Goal: Information Seeking & Learning: Find contact information

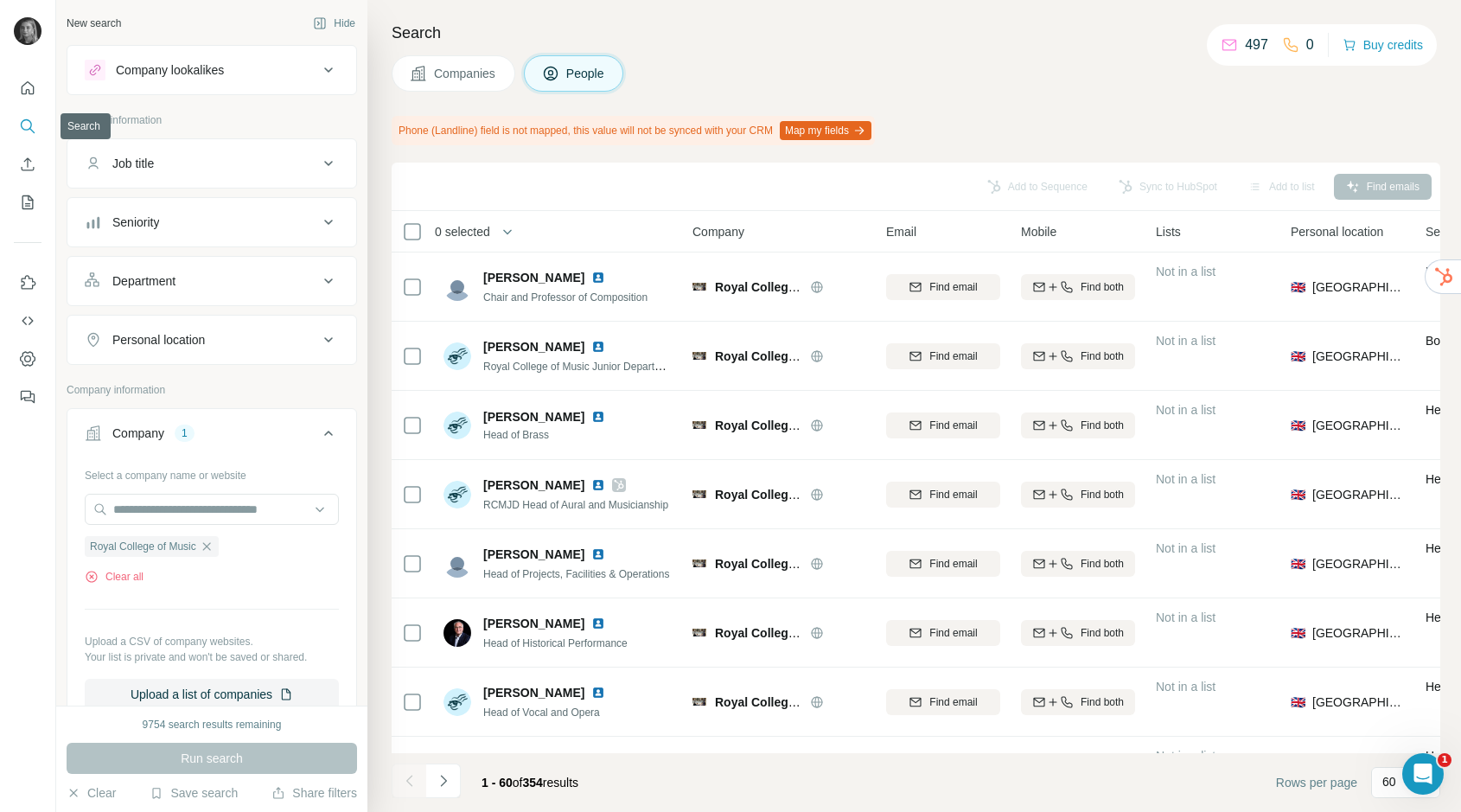
scroll to position [676, 7]
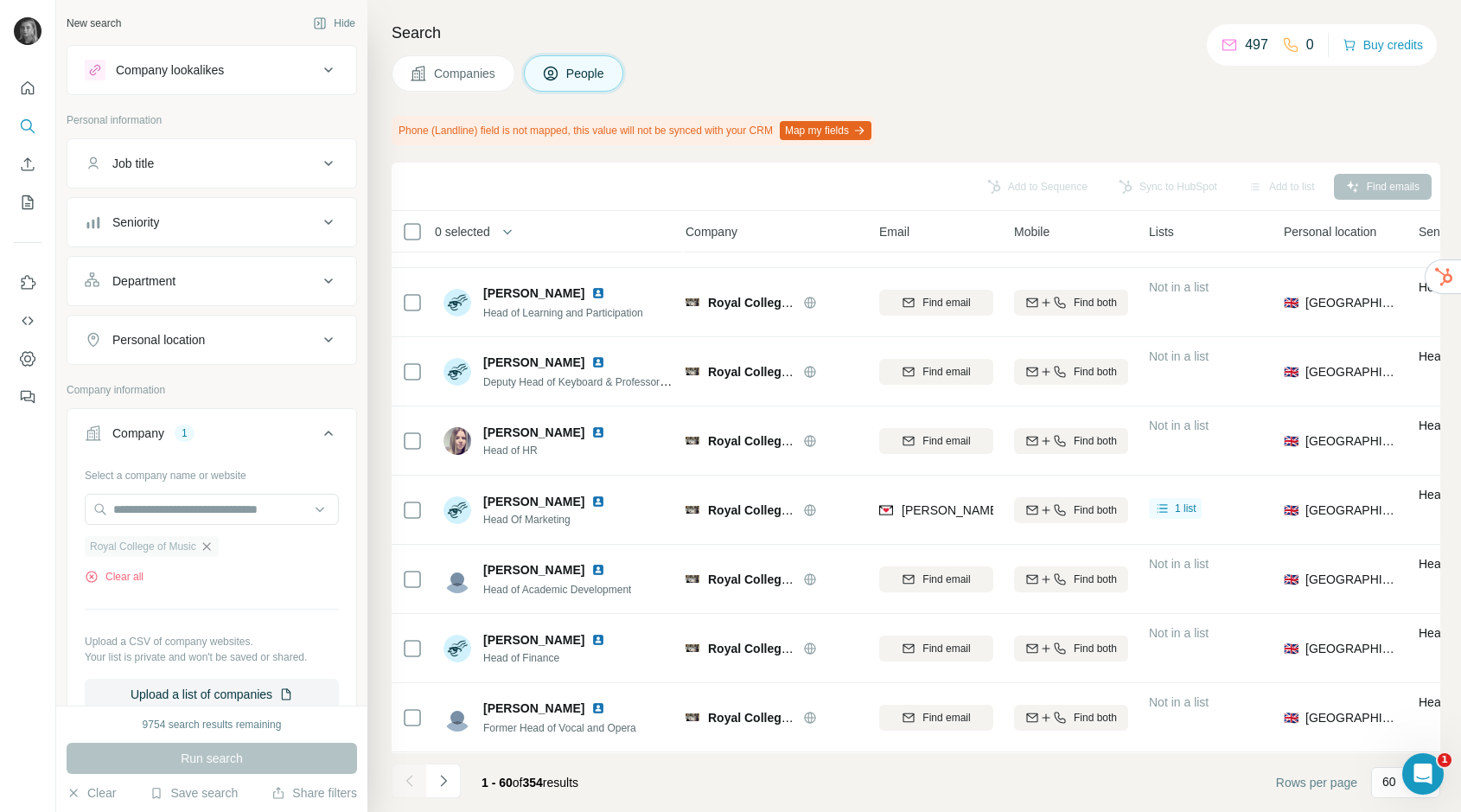
click at [211, 552] on icon "button" at bounding box center [207, 547] width 14 height 14
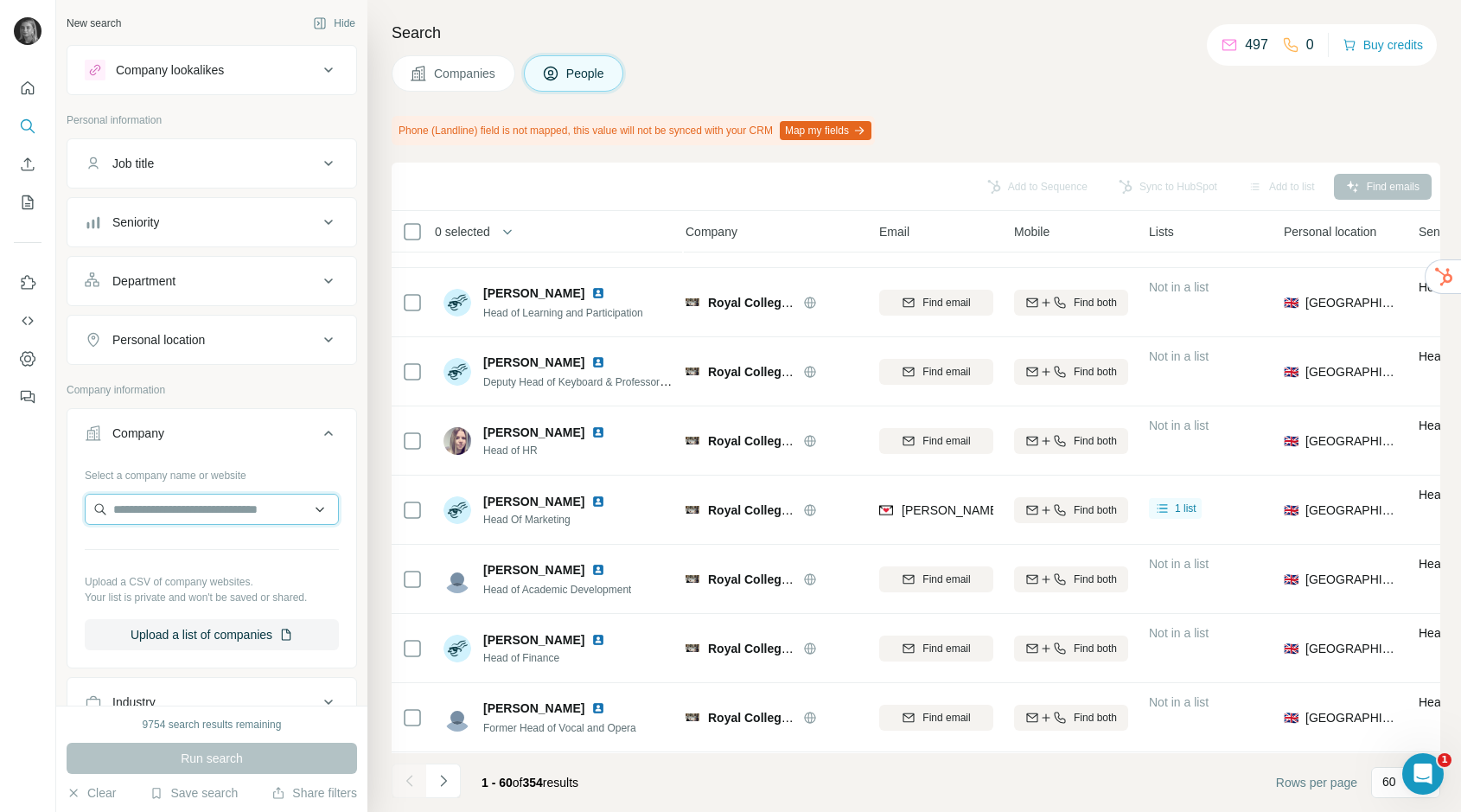
click at [213, 516] on input "text" at bounding box center [211, 509] width 254 height 31
type input "**********"
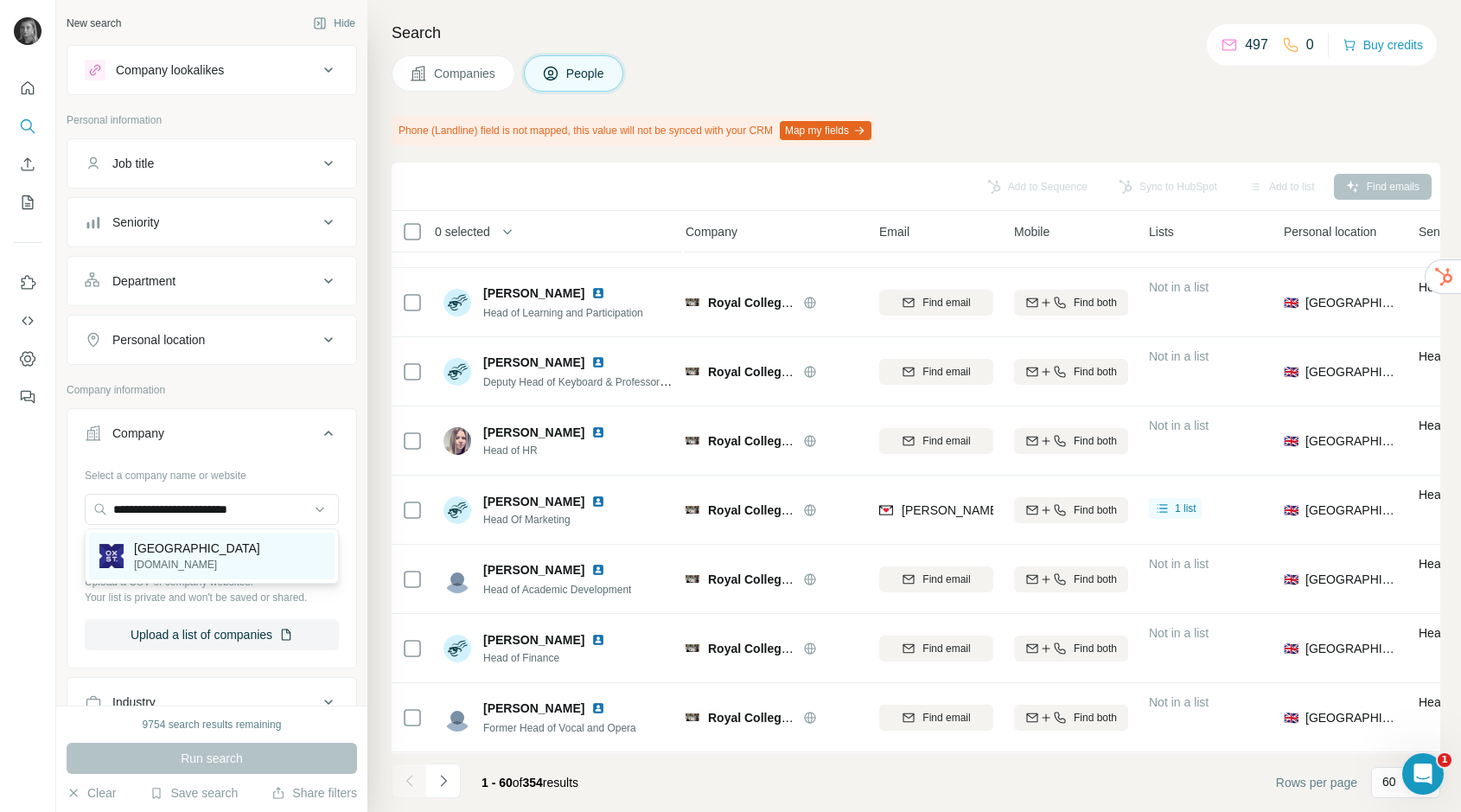
click at [201, 559] on p "[DOMAIN_NAME]" at bounding box center [196, 565] width 127 height 16
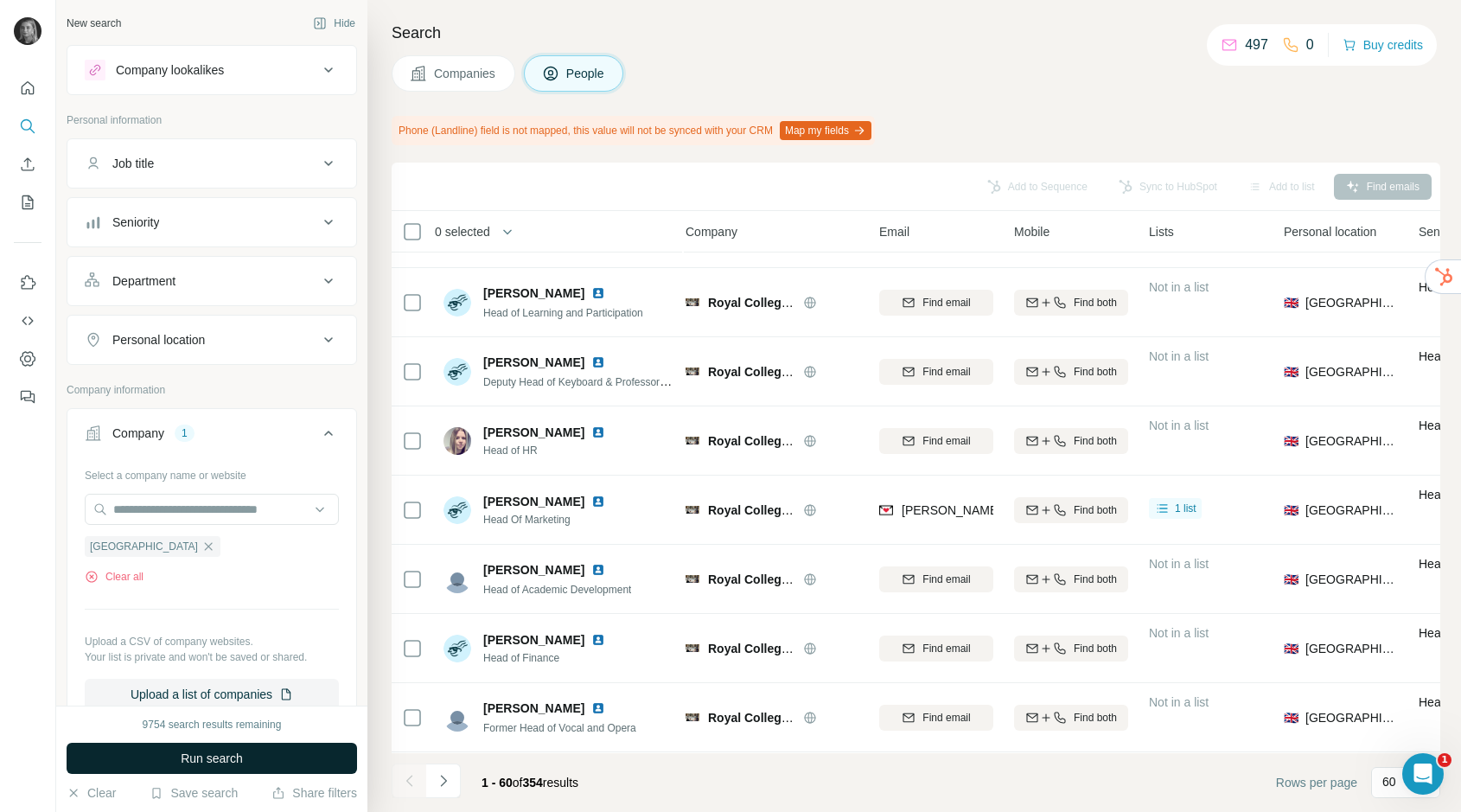
click at [230, 759] on span "Run search" at bounding box center [211, 758] width 62 height 17
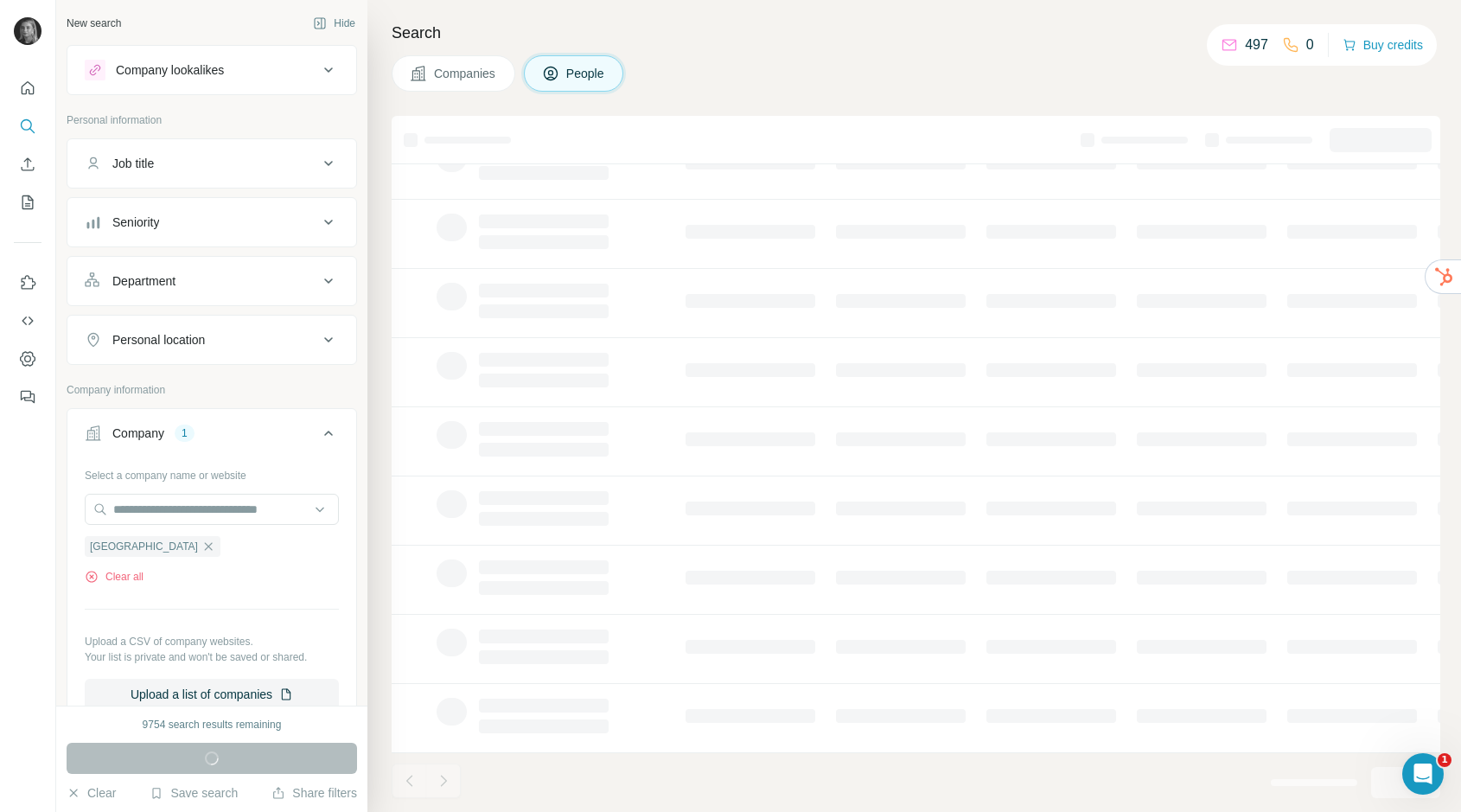
scroll to position [144, 7]
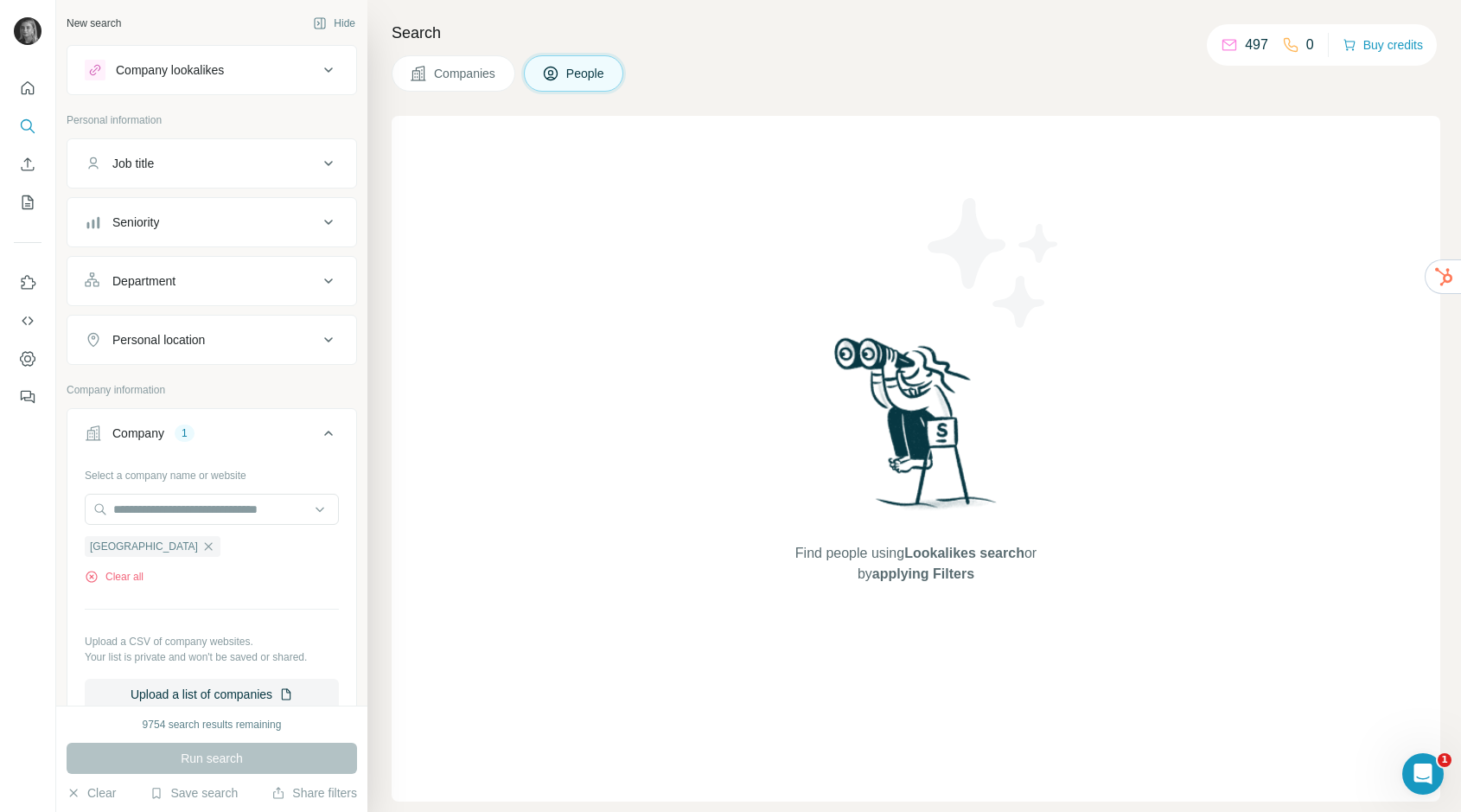
click at [465, 81] on span "Companies" at bounding box center [465, 73] width 63 height 17
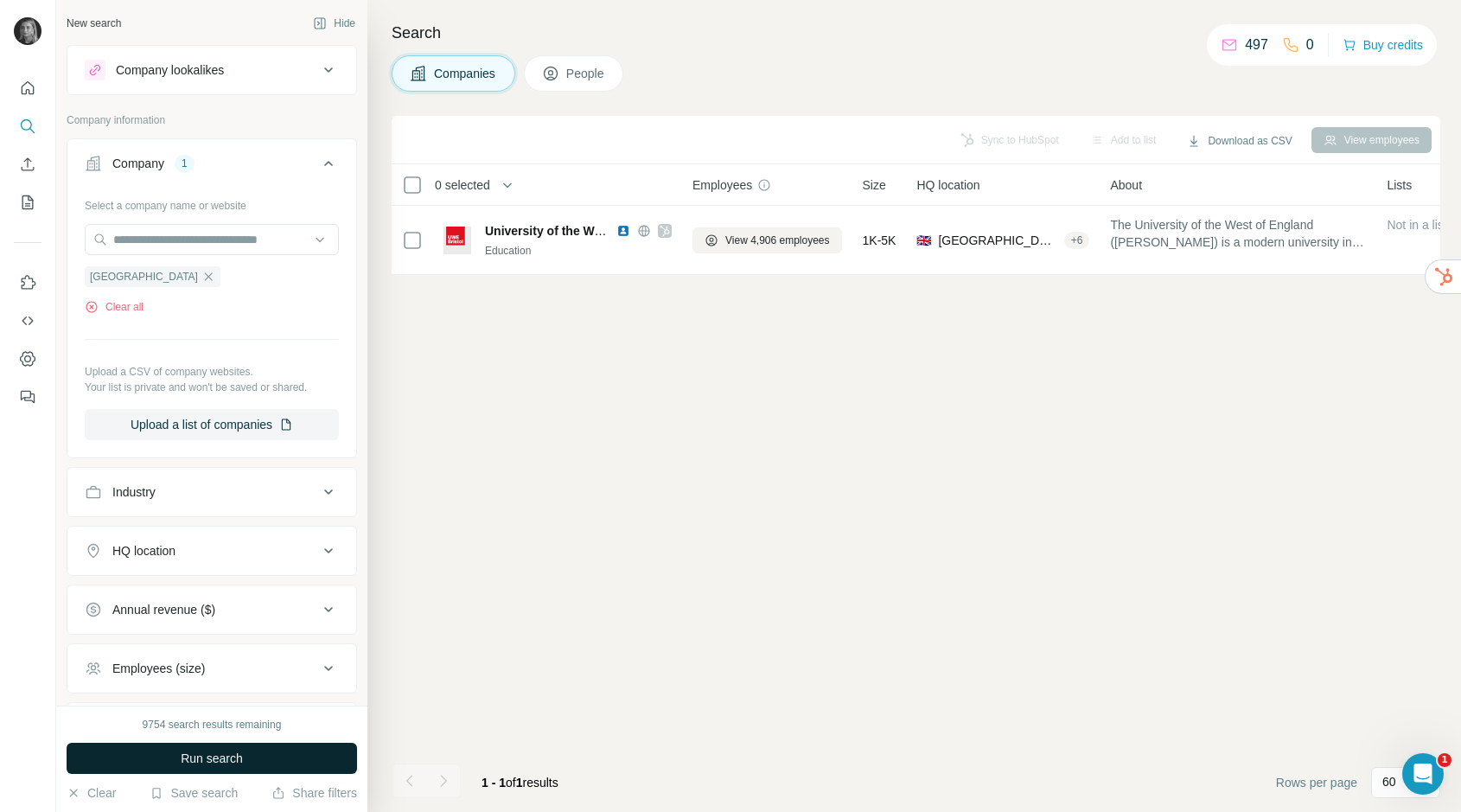
click at [246, 750] on button "Run search" at bounding box center [211, 758] width 291 height 31
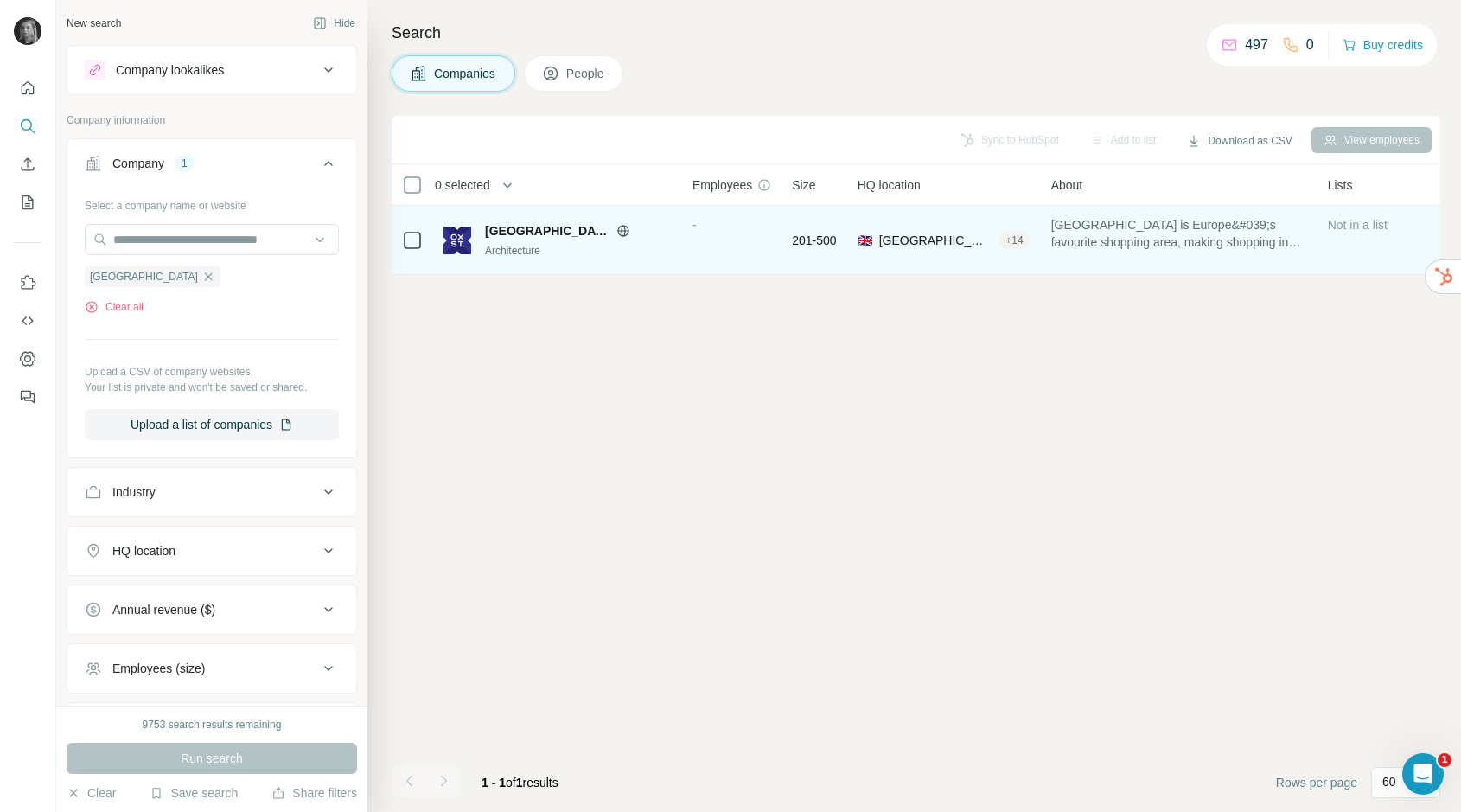
click at [741, 229] on div "-" at bounding box center [732, 239] width 79 height 47
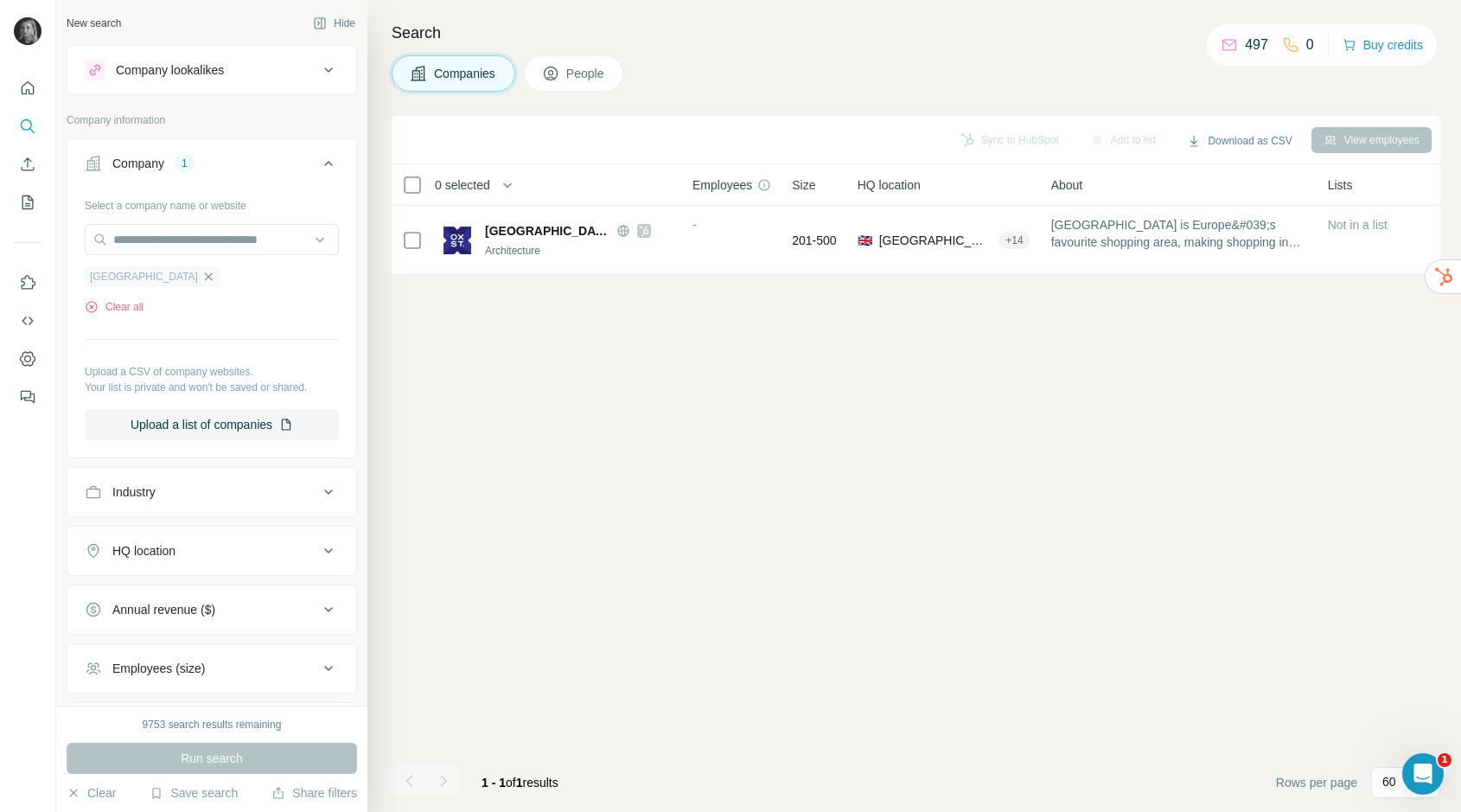
click at [202, 272] on icon "button" at bounding box center [209, 277] width 14 height 14
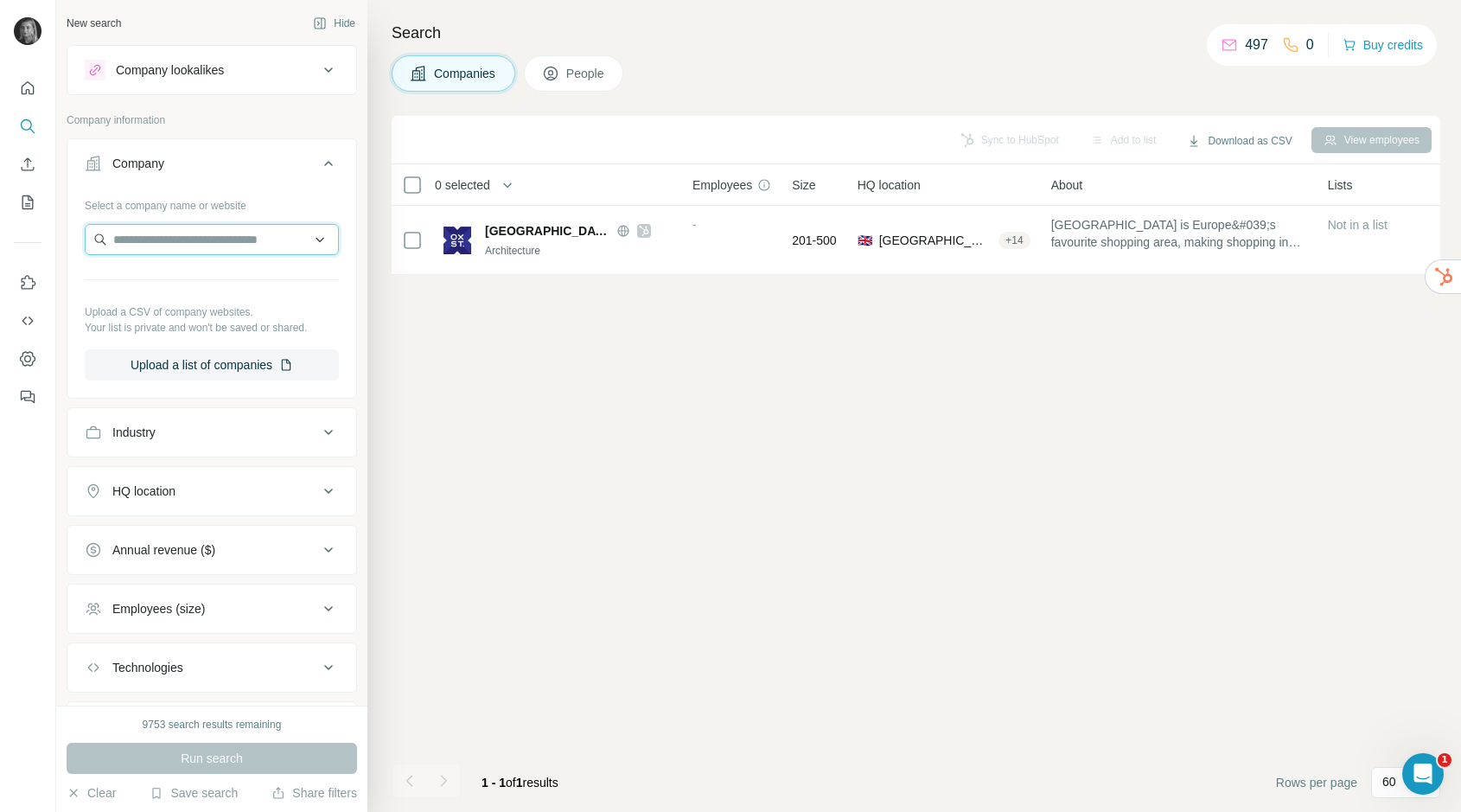
click at [189, 241] on input "text" at bounding box center [211, 239] width 254 height 31
paste input "**********"
type input "**********"
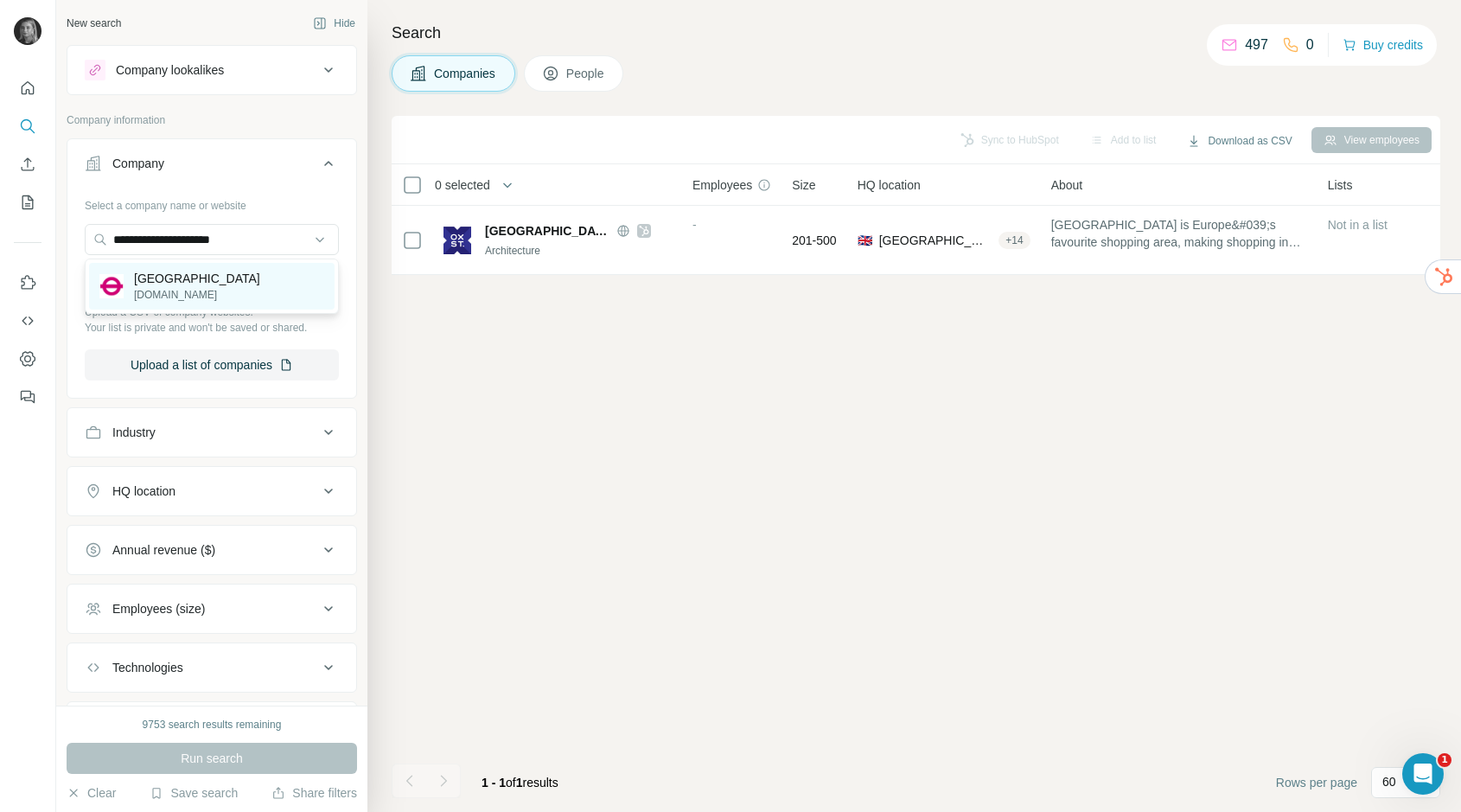
click at [183, 275] on p "[GEOGRAPHIC_DATA]" at bounding box center [196, 279] width 127 height 17
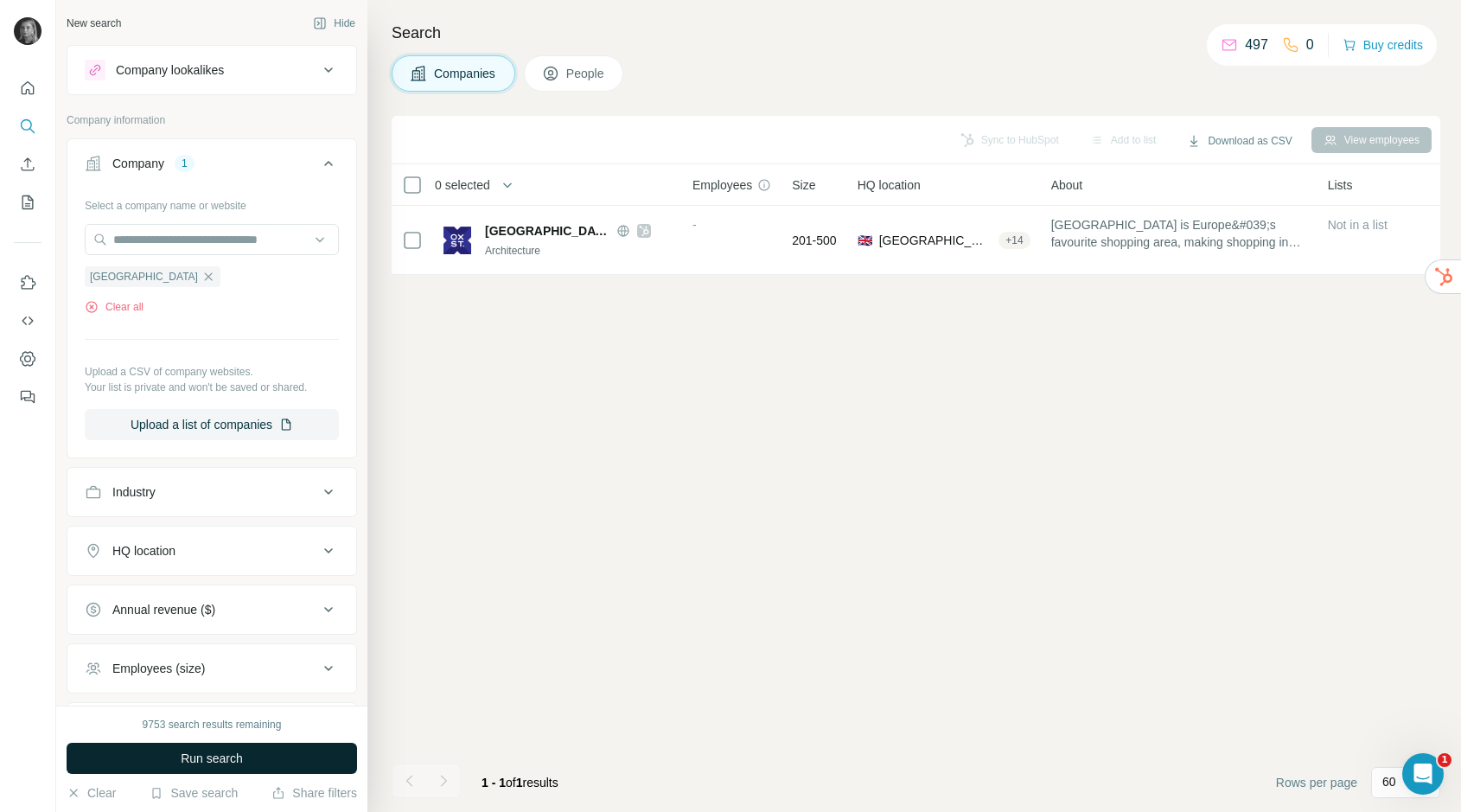
click at [183, 768] on button "Run search" at bounding box center [211, 758] width 291 height 31
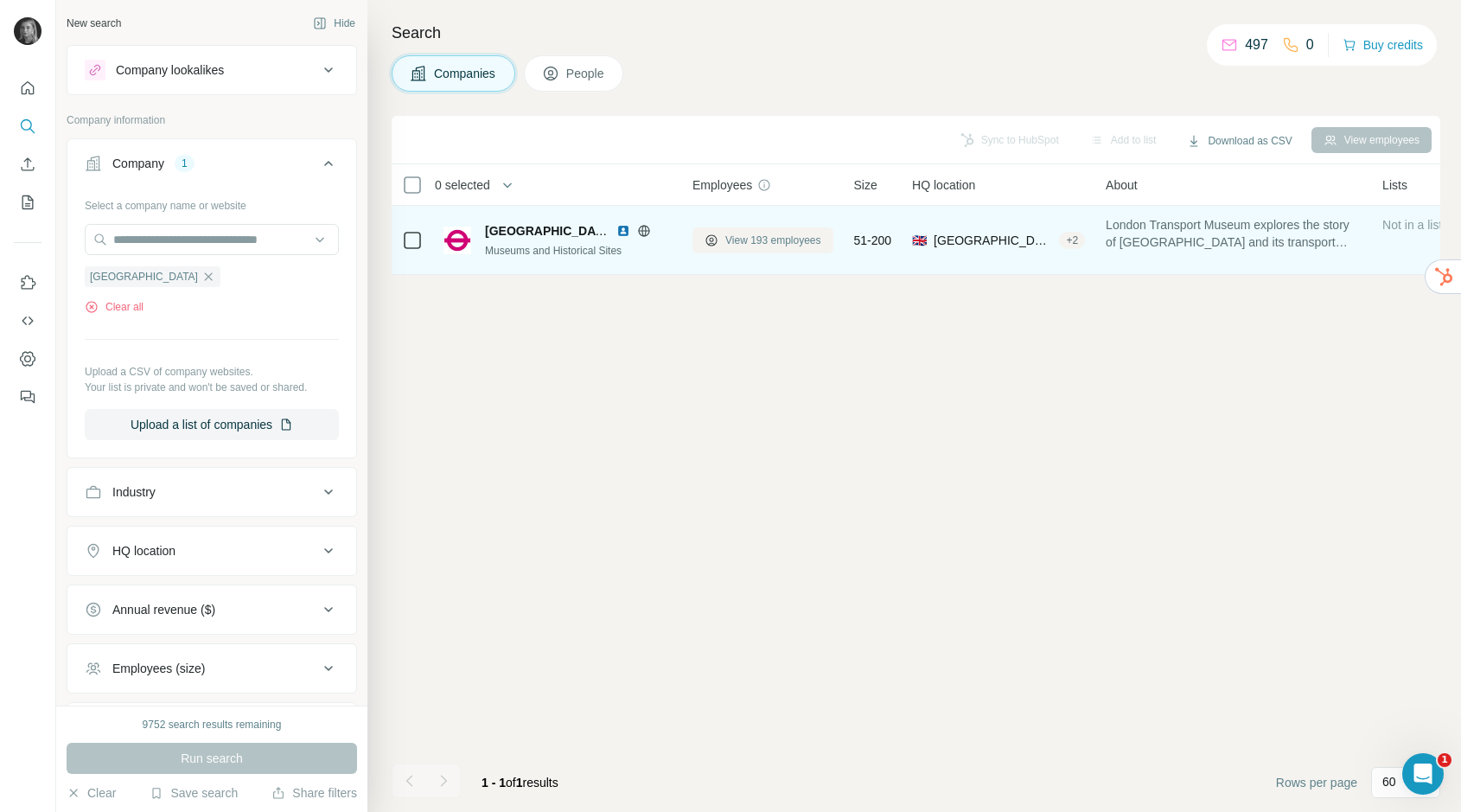
click at [794, 241] on span "View 193 employees" at bounding box center [774, 240] width 96 height 16
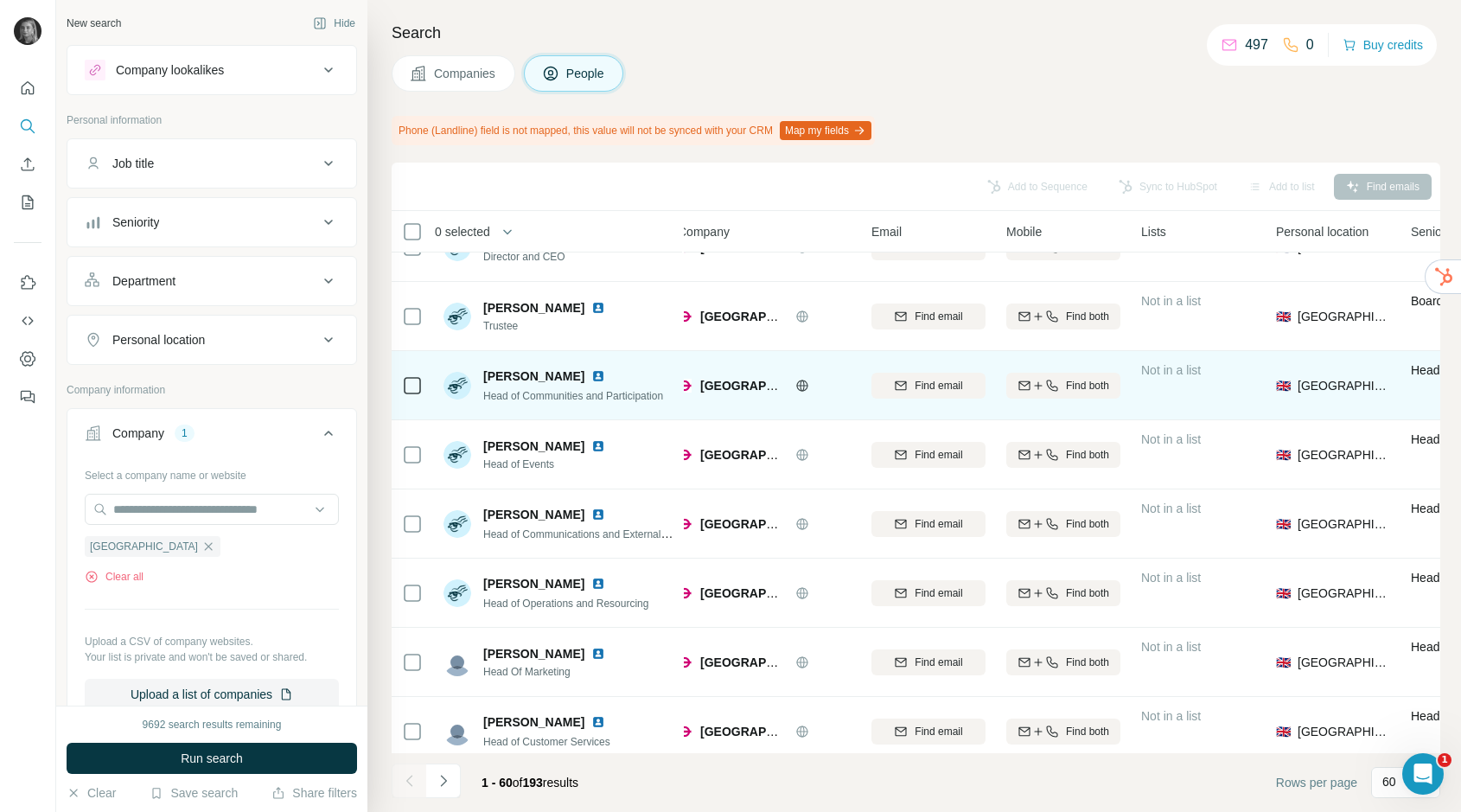
scroll to position [40, 0]
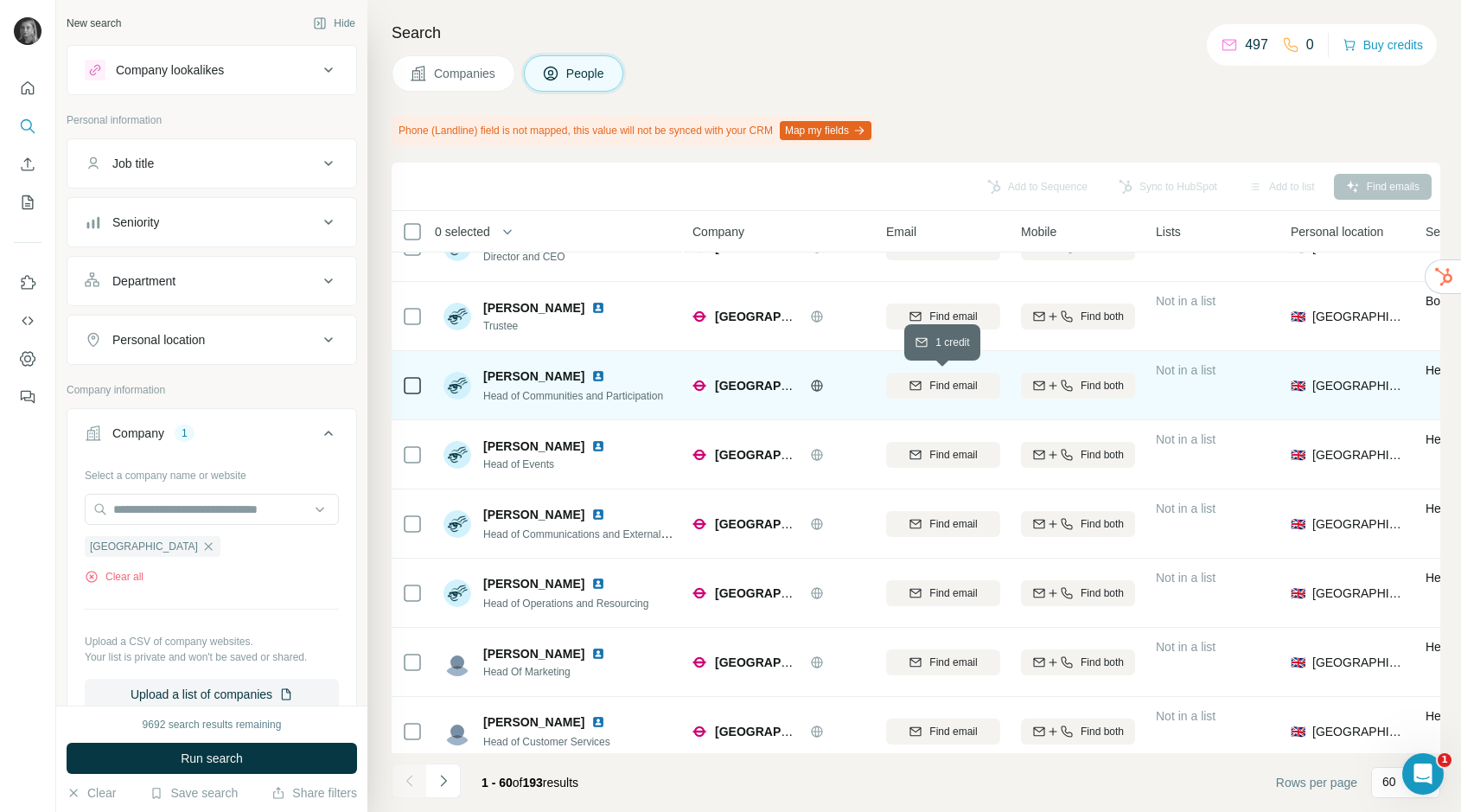
click at [954, 380] on span "Find email" at bounding box center [953, 386] width 47 height 16
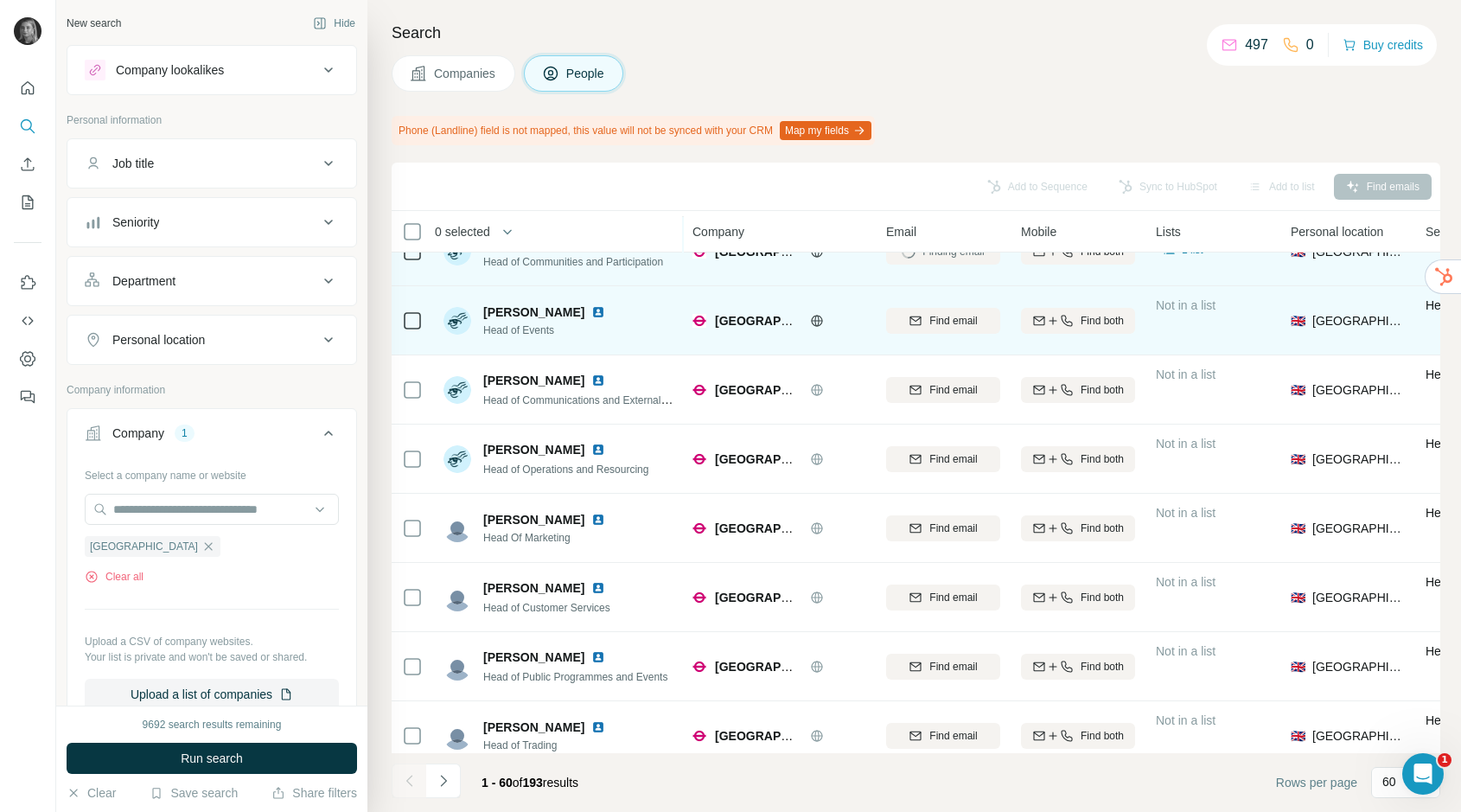
scroll to position [182, 0]
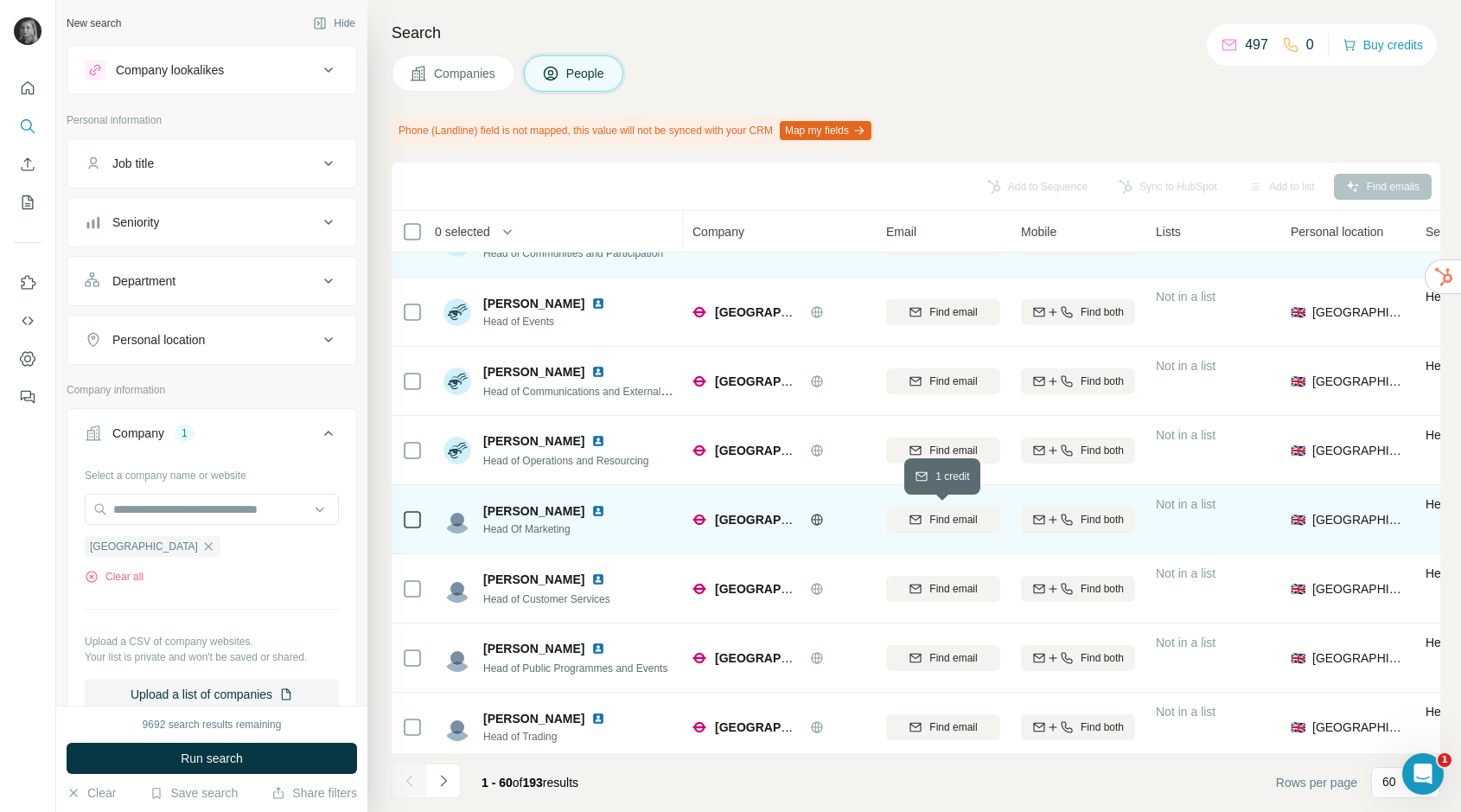
click at [939, 516] on span "Find email" at bounding box center [953, 520] width 47 height 16
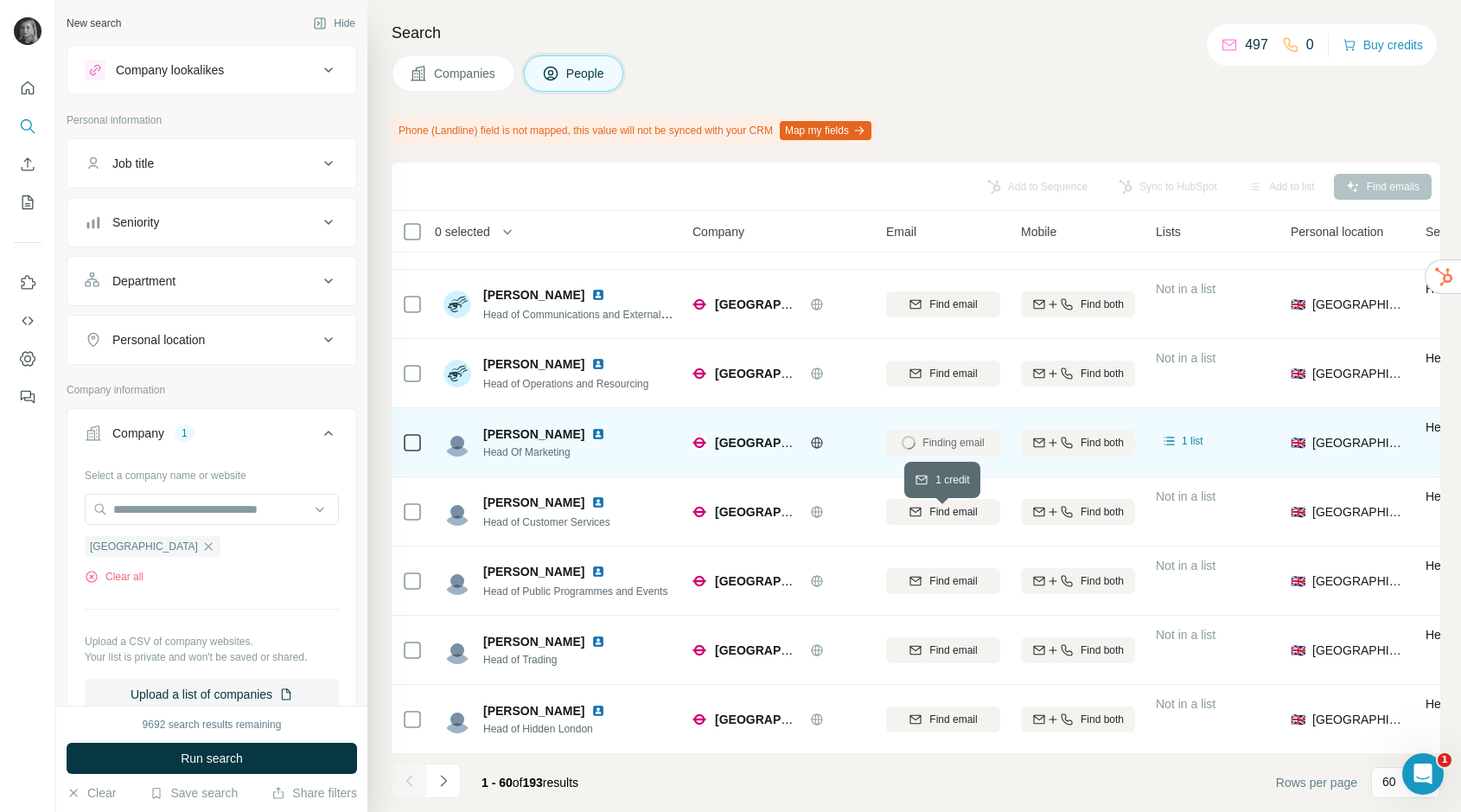
scroll to position [277, 0]
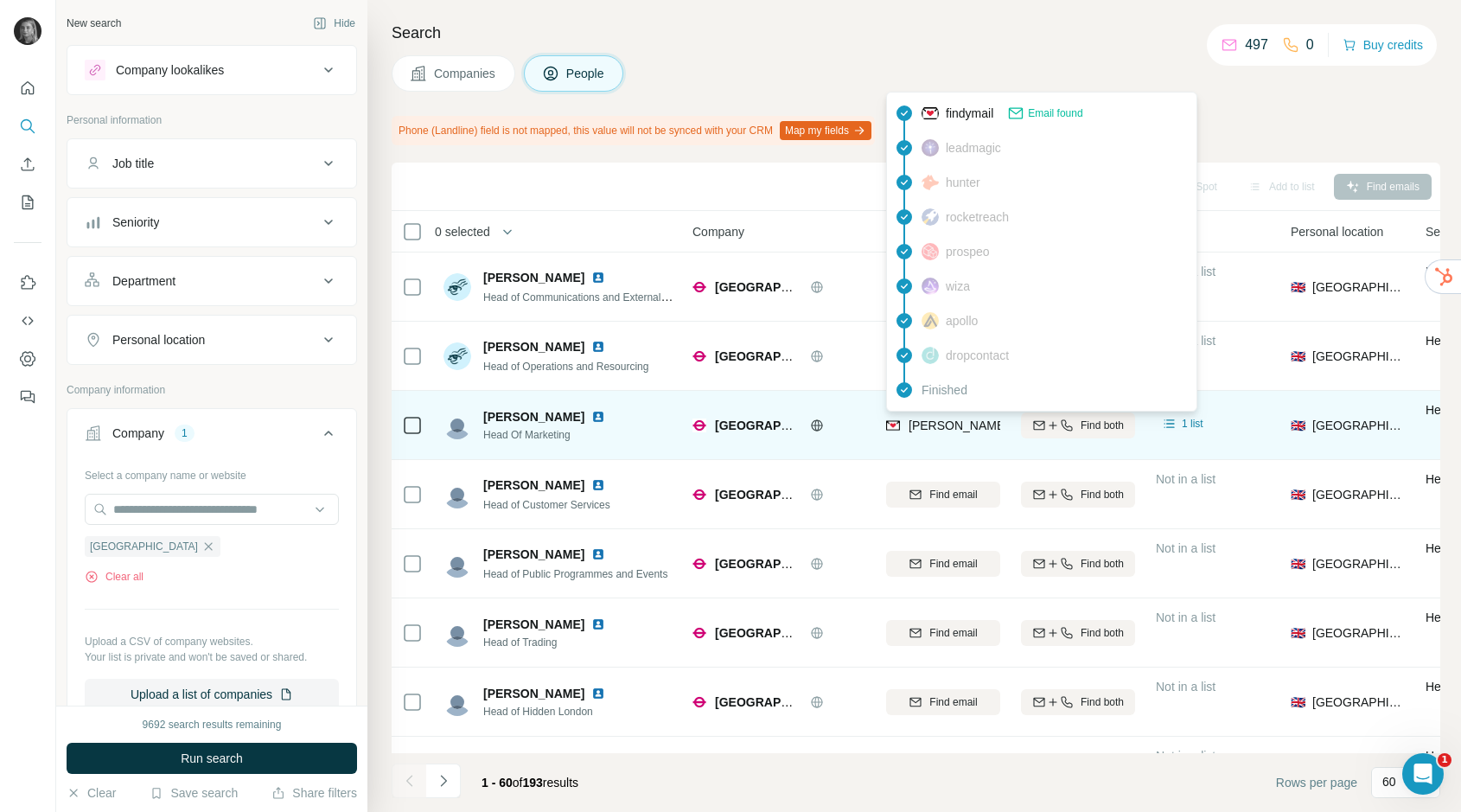
click at [961, 425] on span "[PERSON_NAME][EMAIL_ADDRESS][PERSON_NAME][DOMAIN_NAME]" at bounding box center [1110, 425] width 404 height 14
click at [961, 423] on span "[PERSON_NAME][EMAIL_ADDRESS][PERSON_NAME][DOMAIN_NAME]" at bounding box center [1110, 425] width 404 height 14
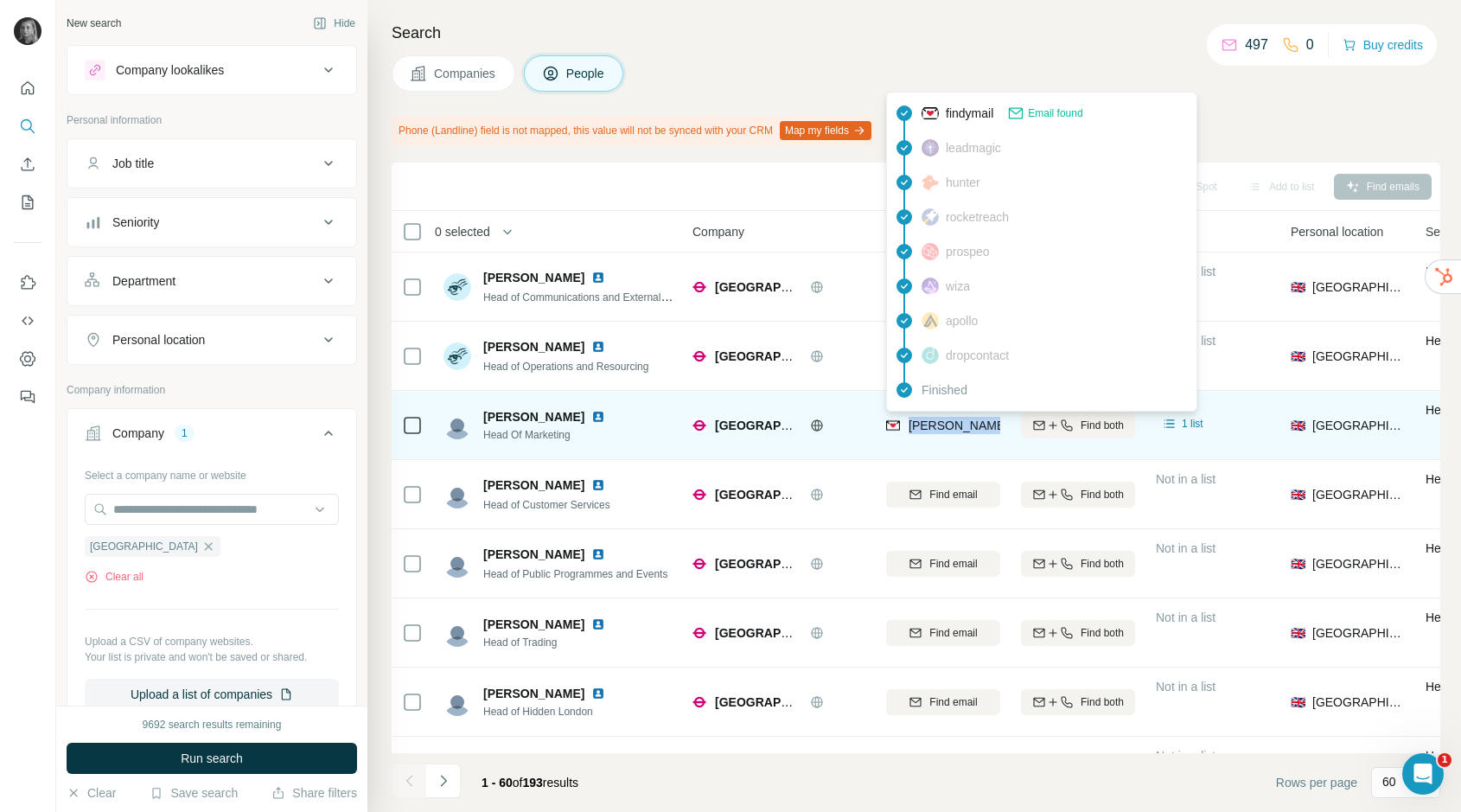
click at [961, 423] on span "[PERSON_NAME][EMAIL_ADDRESS][PERSON_NAME][DOMAIN_NAME]" at bounding box center [1110, 425] width 404 height 14
copy tr "[PERSON_NAME][EMAIL_ADDRESS][PERSON_NAME][DOMAIN_NAME]"
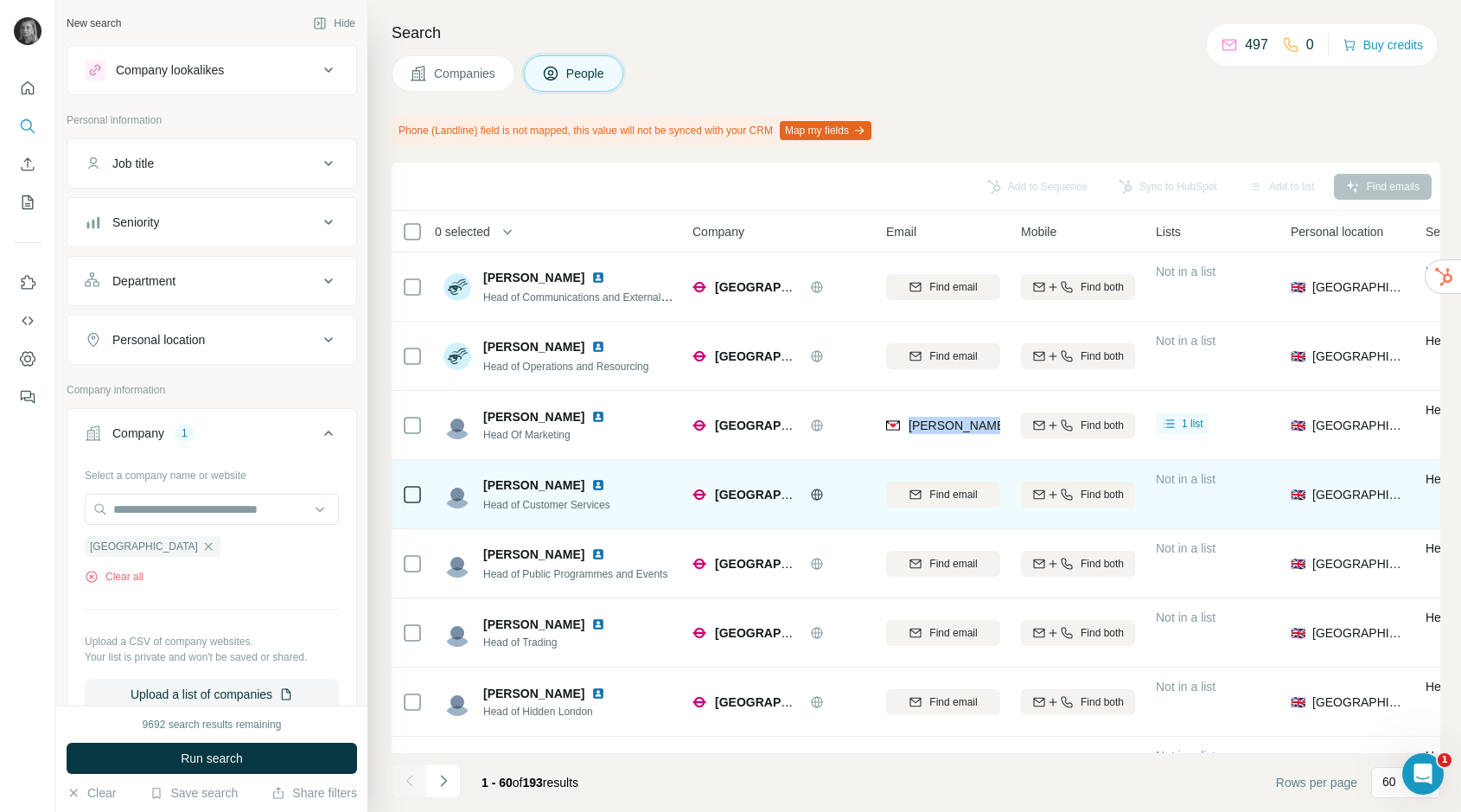
scroll to position [275, 0]
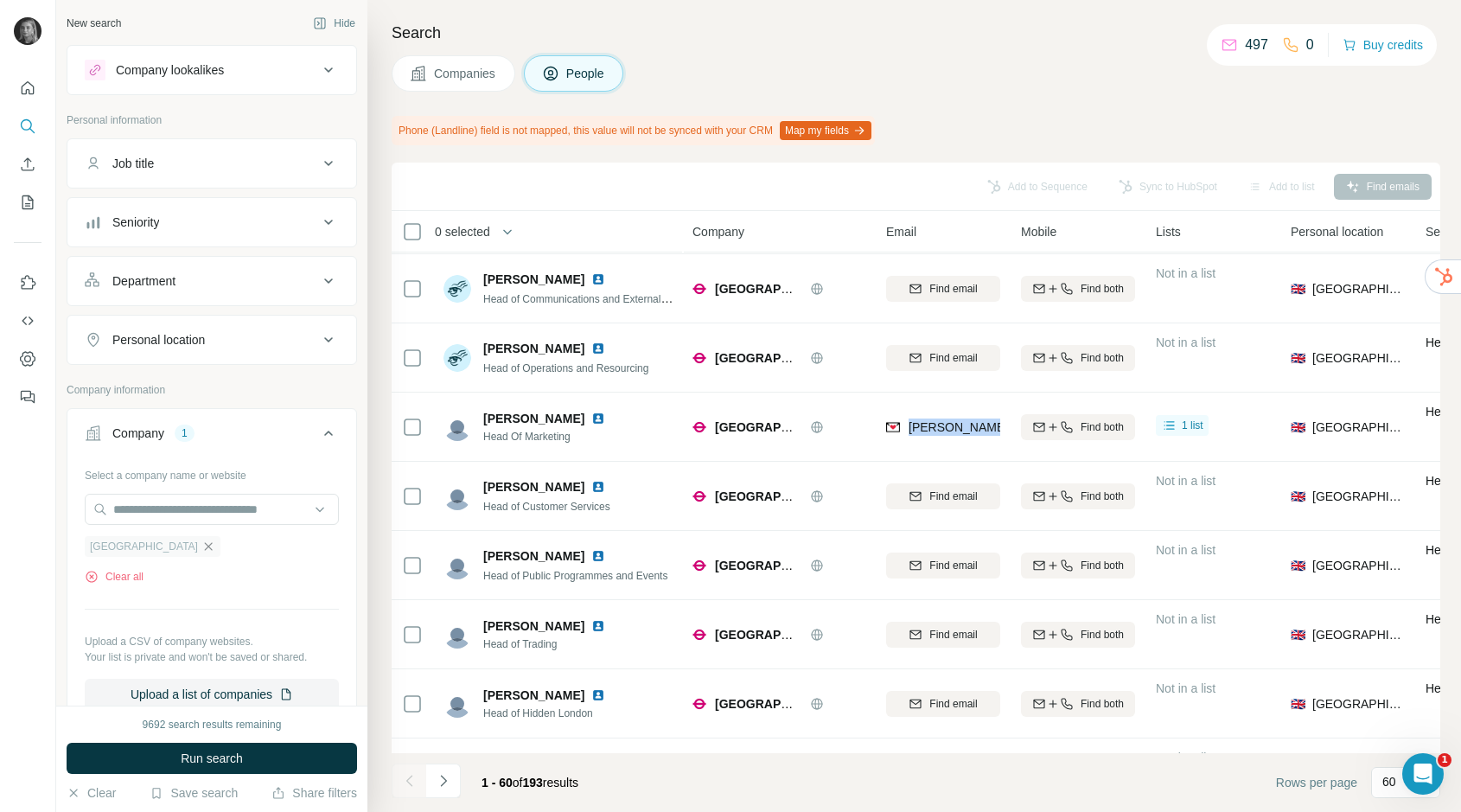
click at [216, 545] on icon "button" at bounding box center [209, 547] width 14 height 14
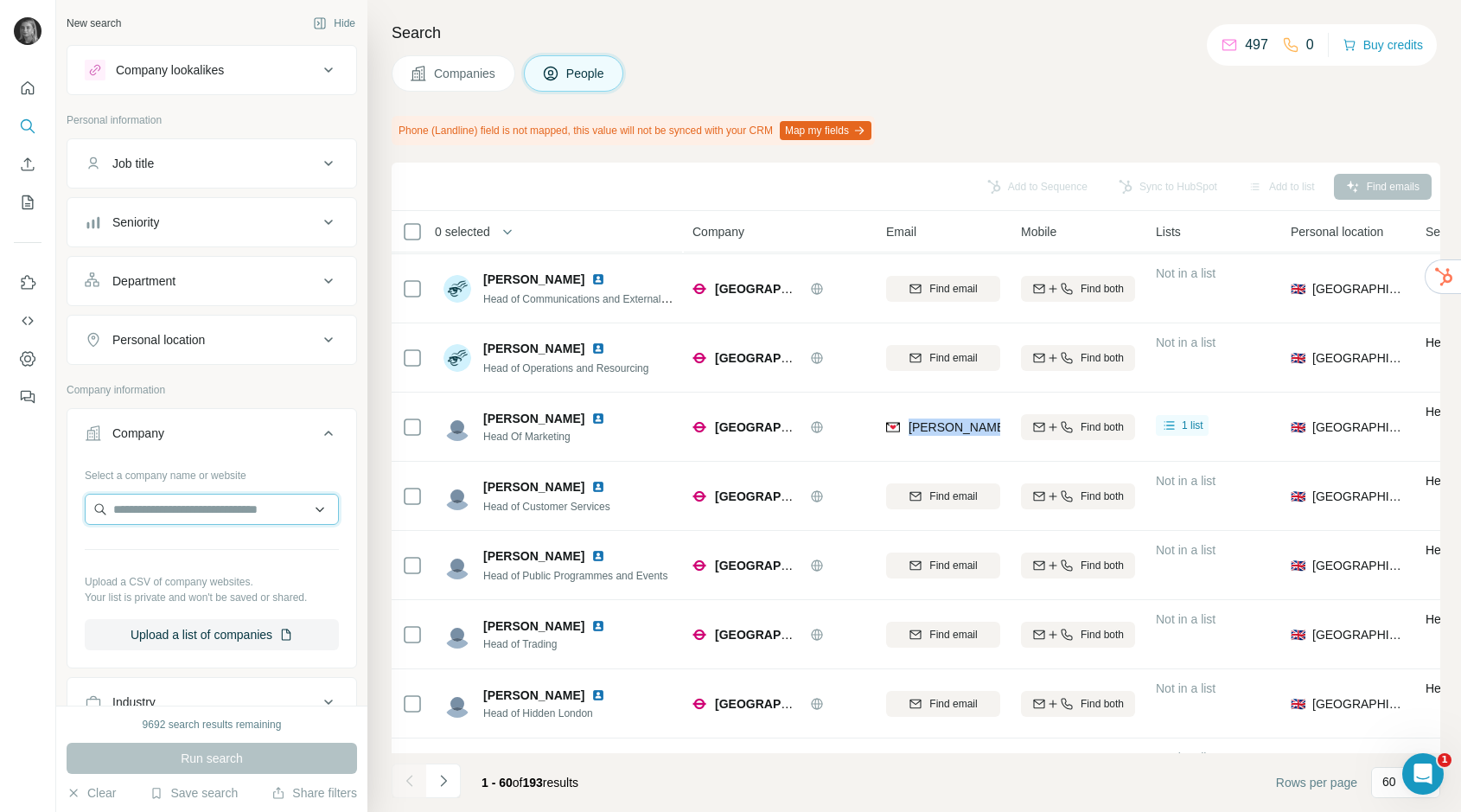
click at [235, 512] on input "text" at bounding box center [211, 509] width 254 height 31
paste input "**********"
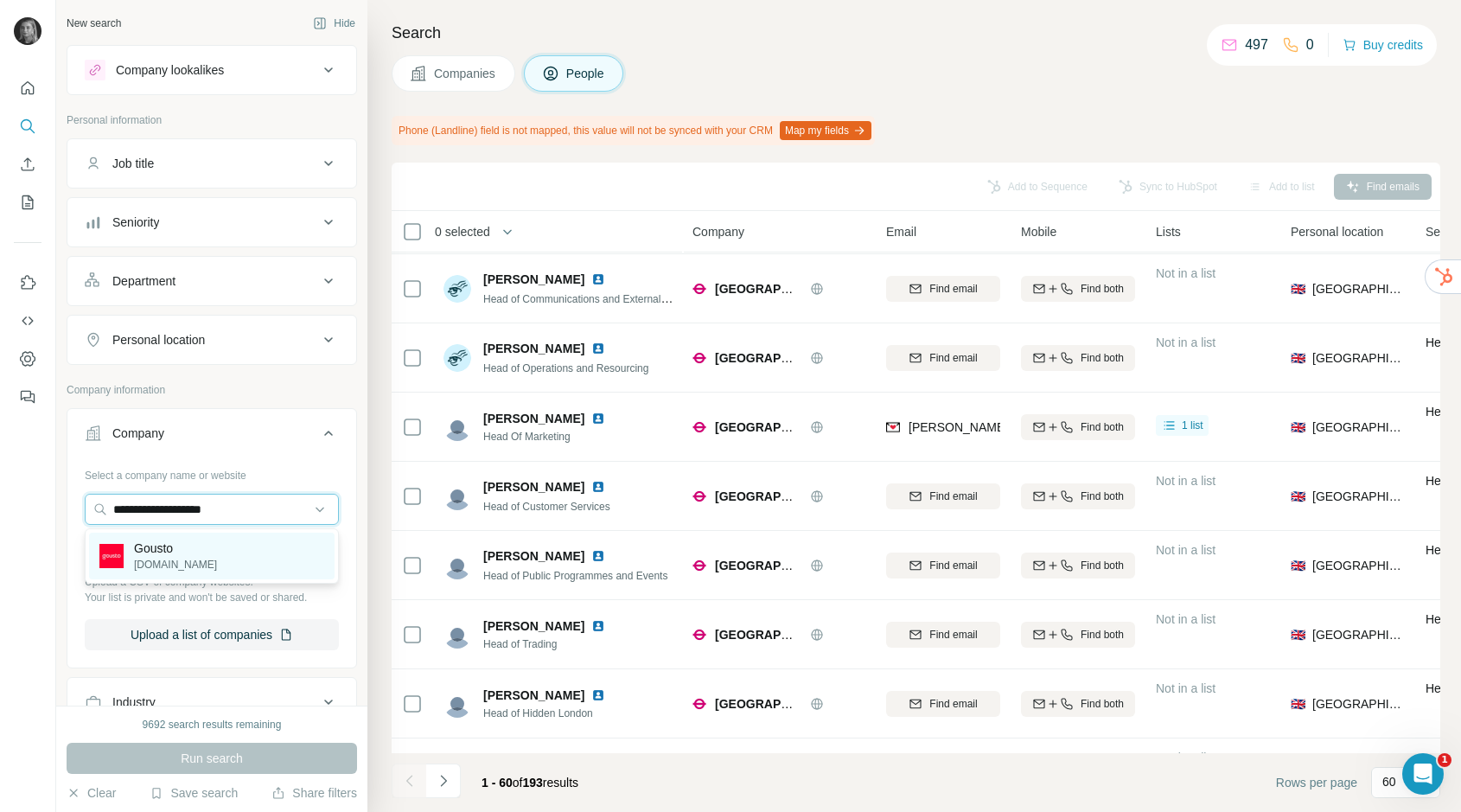
type input "**********"
click at [214, 554] on div "Gousto [DOMAIN_NAME]" at bounding box center [211, 555] width 245 height 46
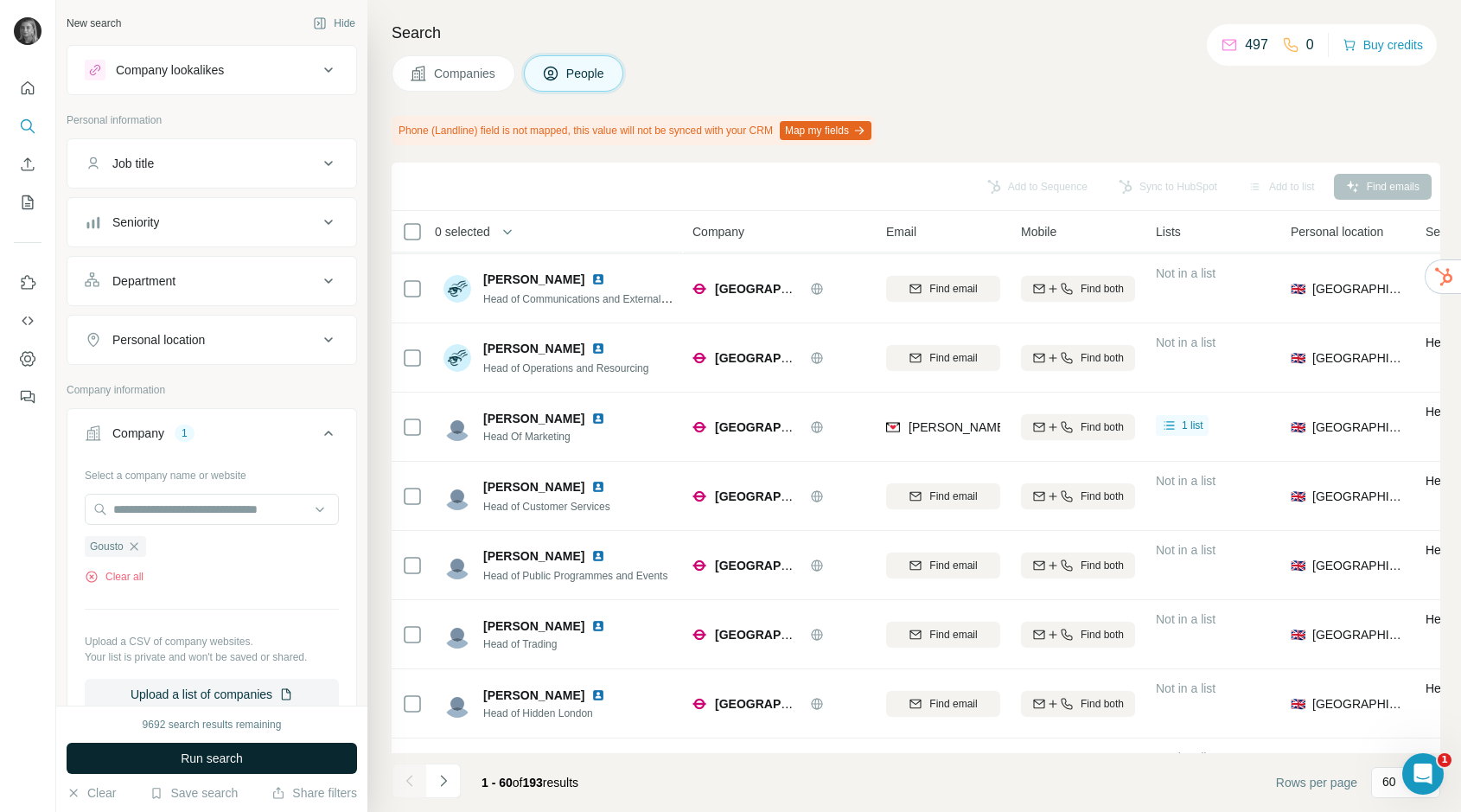
click at [207, 750] on span "Run search" at bounding box center [211, 758] width 62 height 17
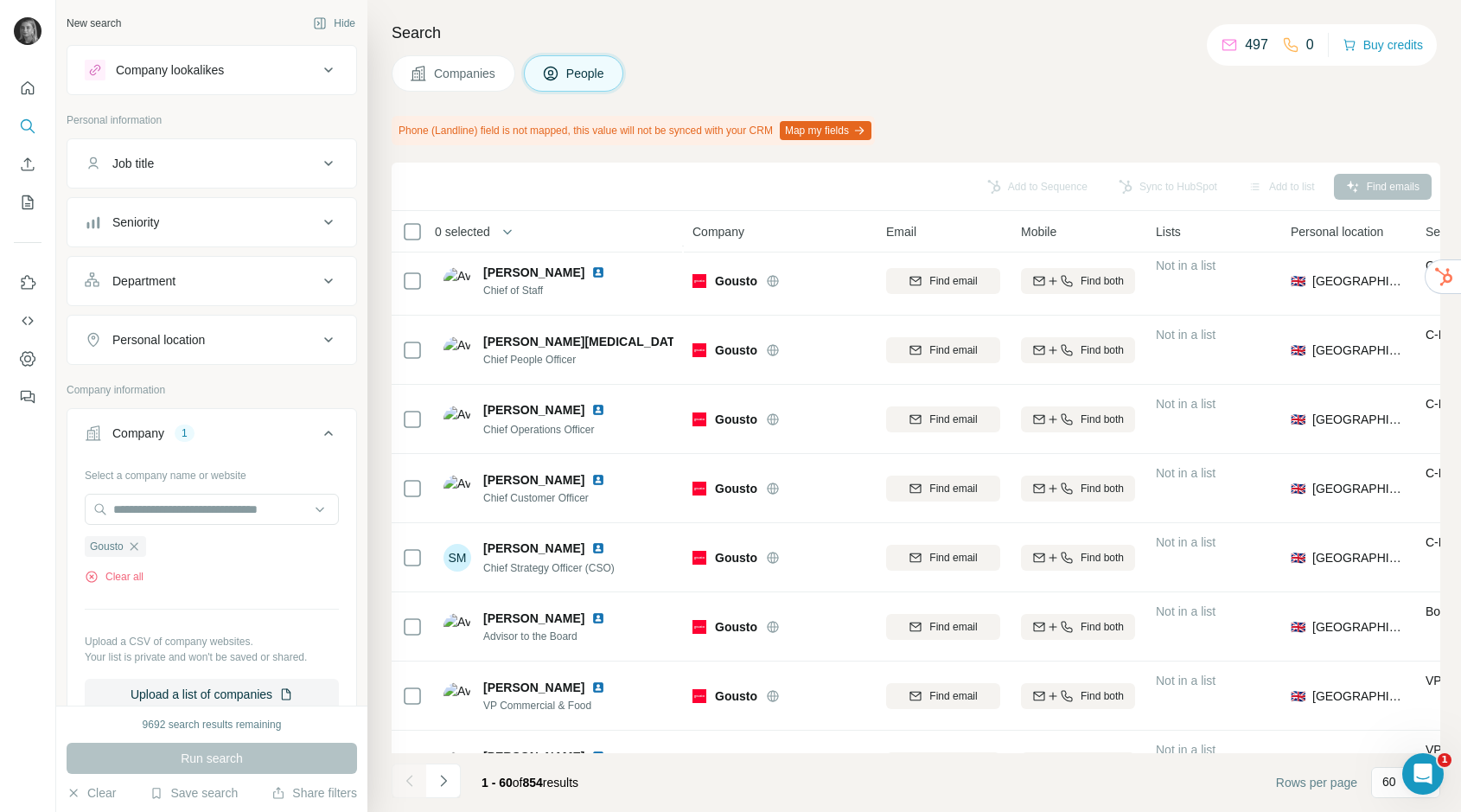
scroll to position [275, 0]
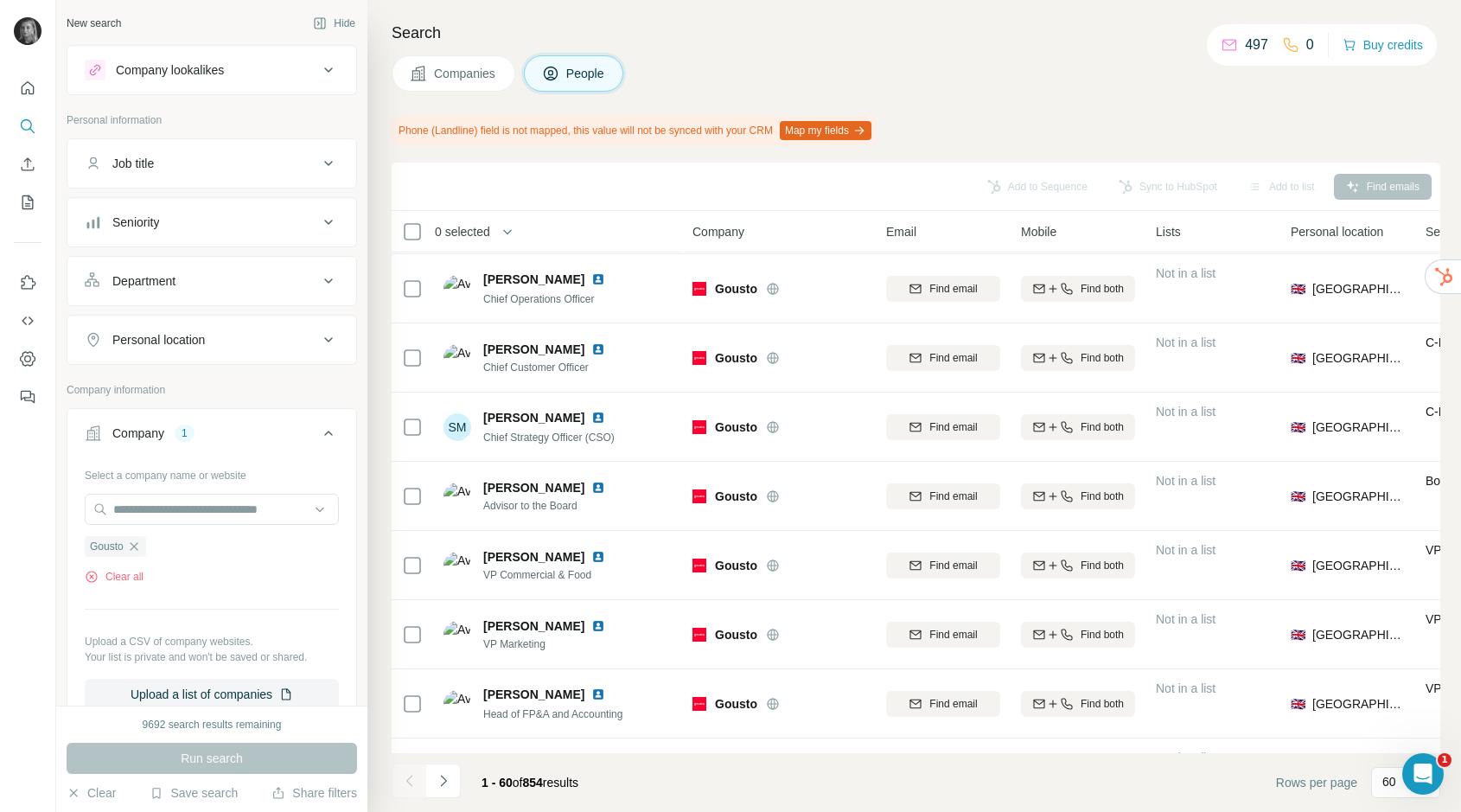
click at [485, 88] on button "Companies" at bounding box center [453, 73] width 124 height 37
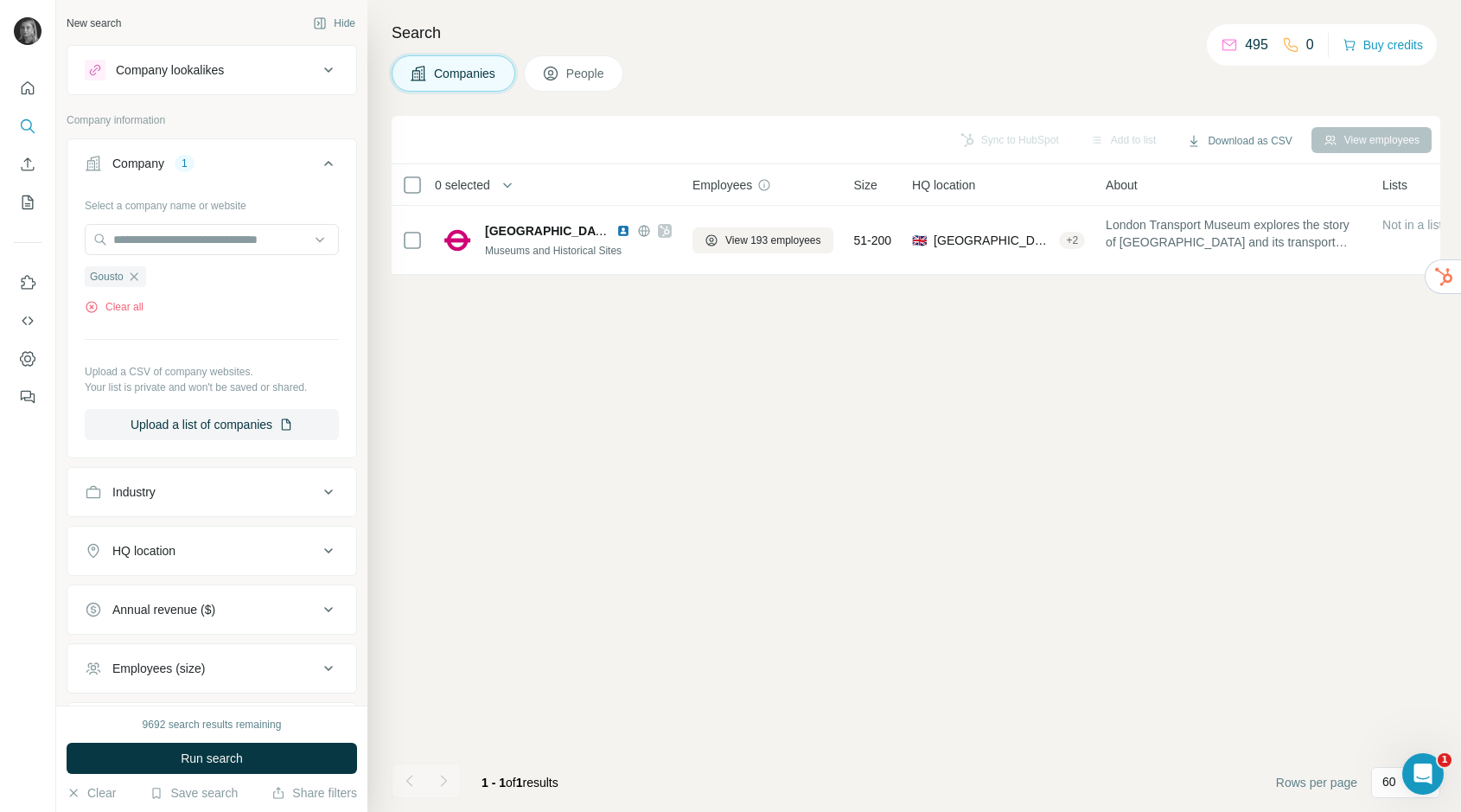
scroll to position [0, 0]
click at [260, 753] on button "Run search" at bounding box center [211, 758] width 291 height 31
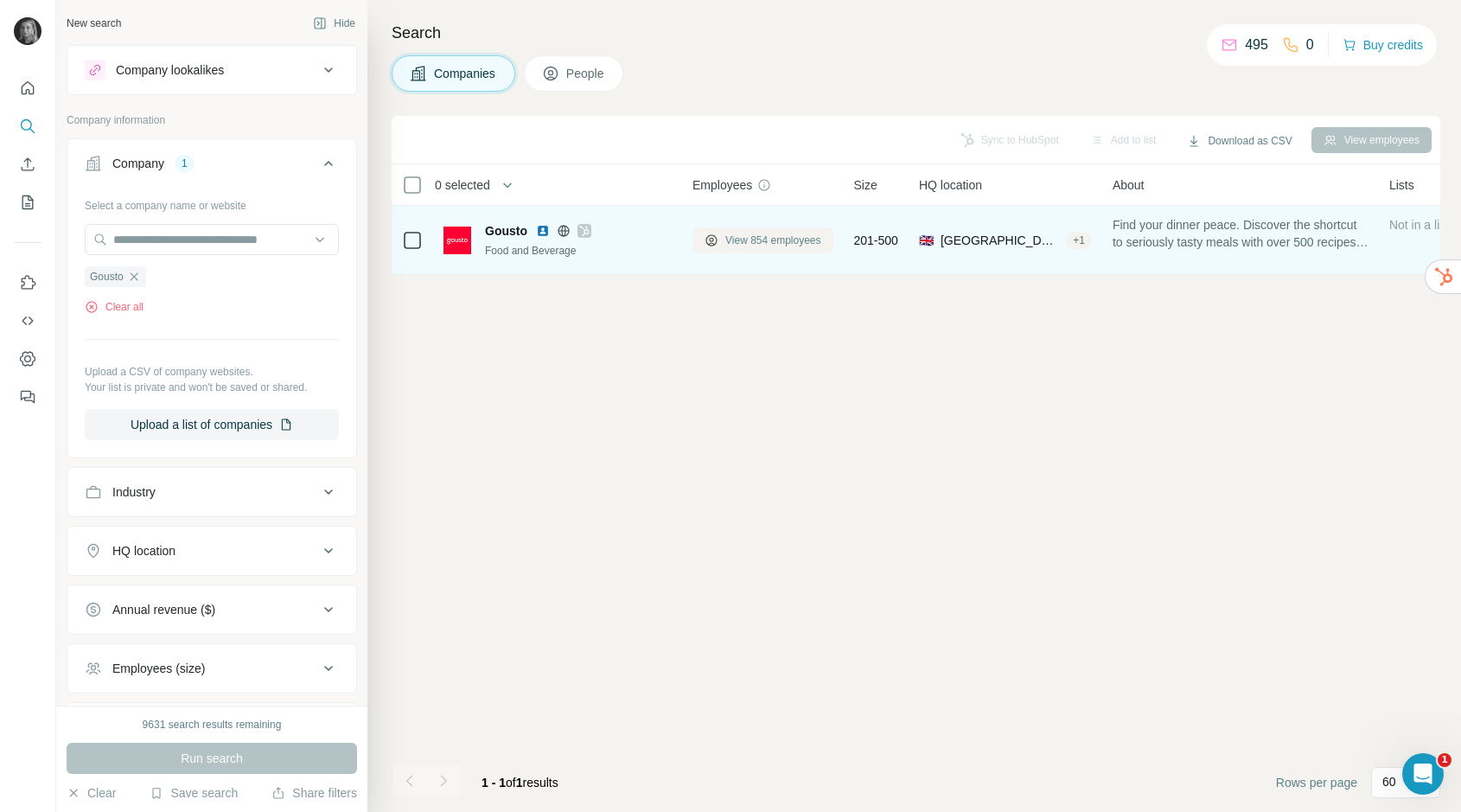
click at [734, 247] on span "View 854 employees" at bounding box center [774, 240] width 96 height 16
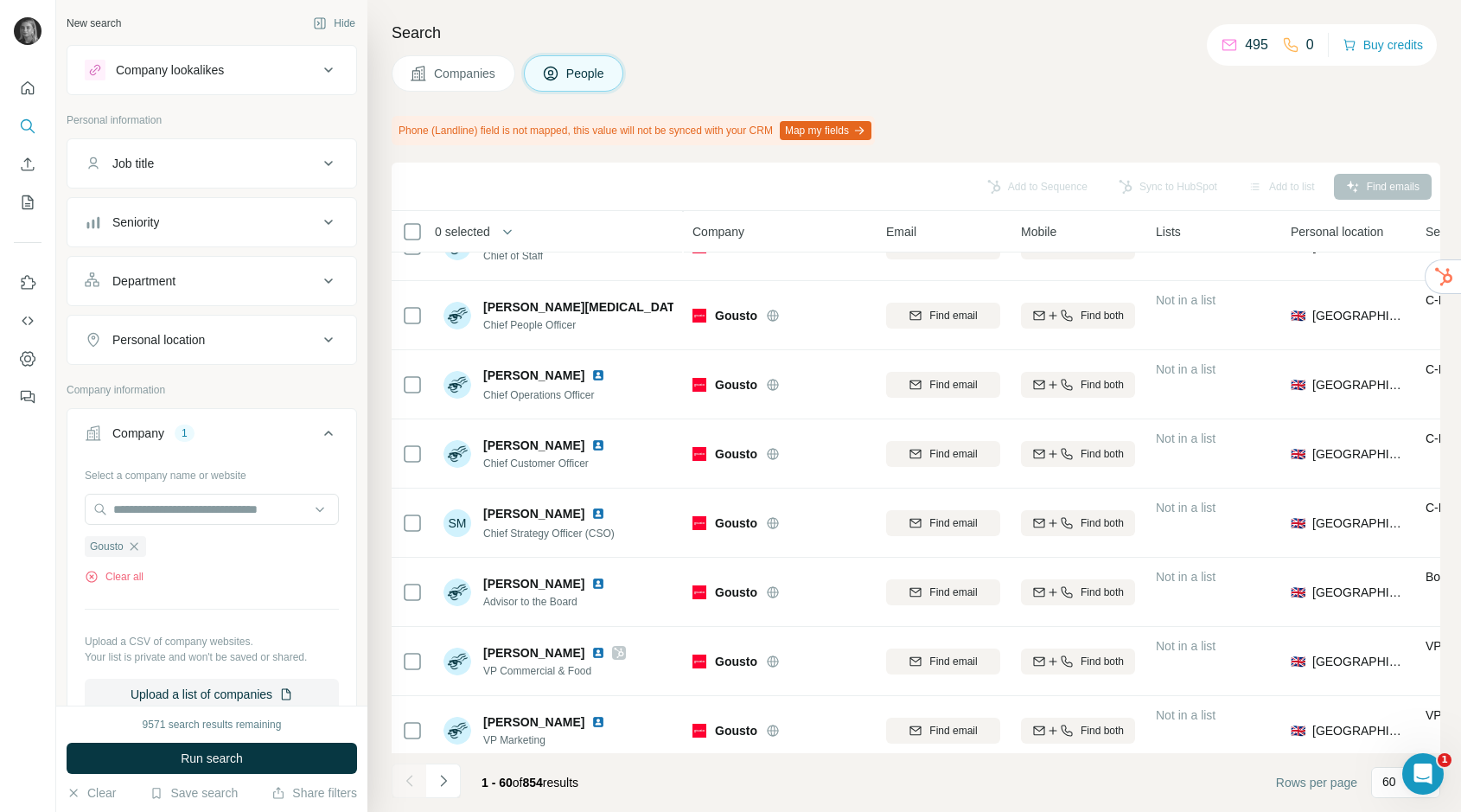
scroll to position [250, 0]
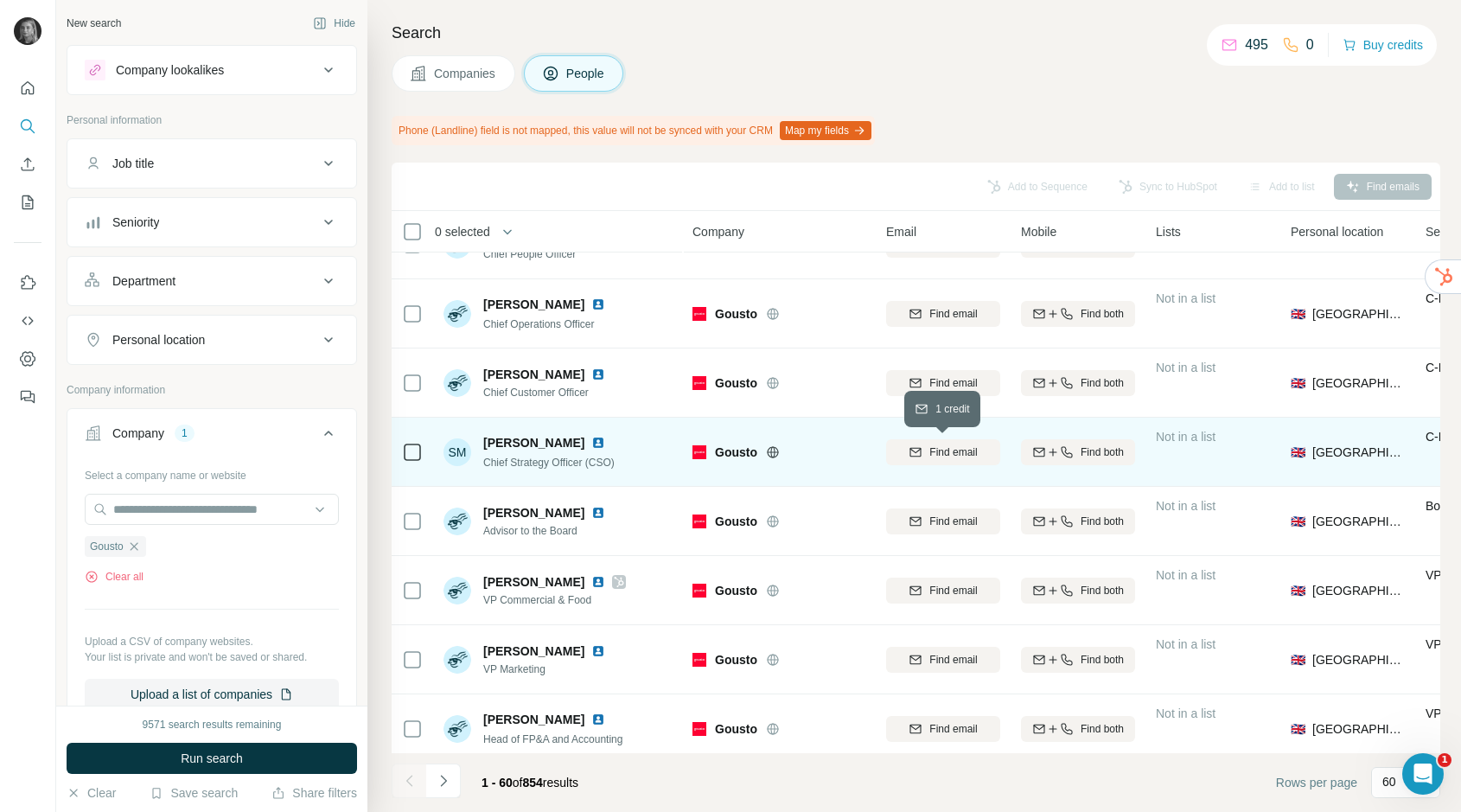
click at [931, 453] on span "Find email" at bounding box center [953, 452] width 47 height 16
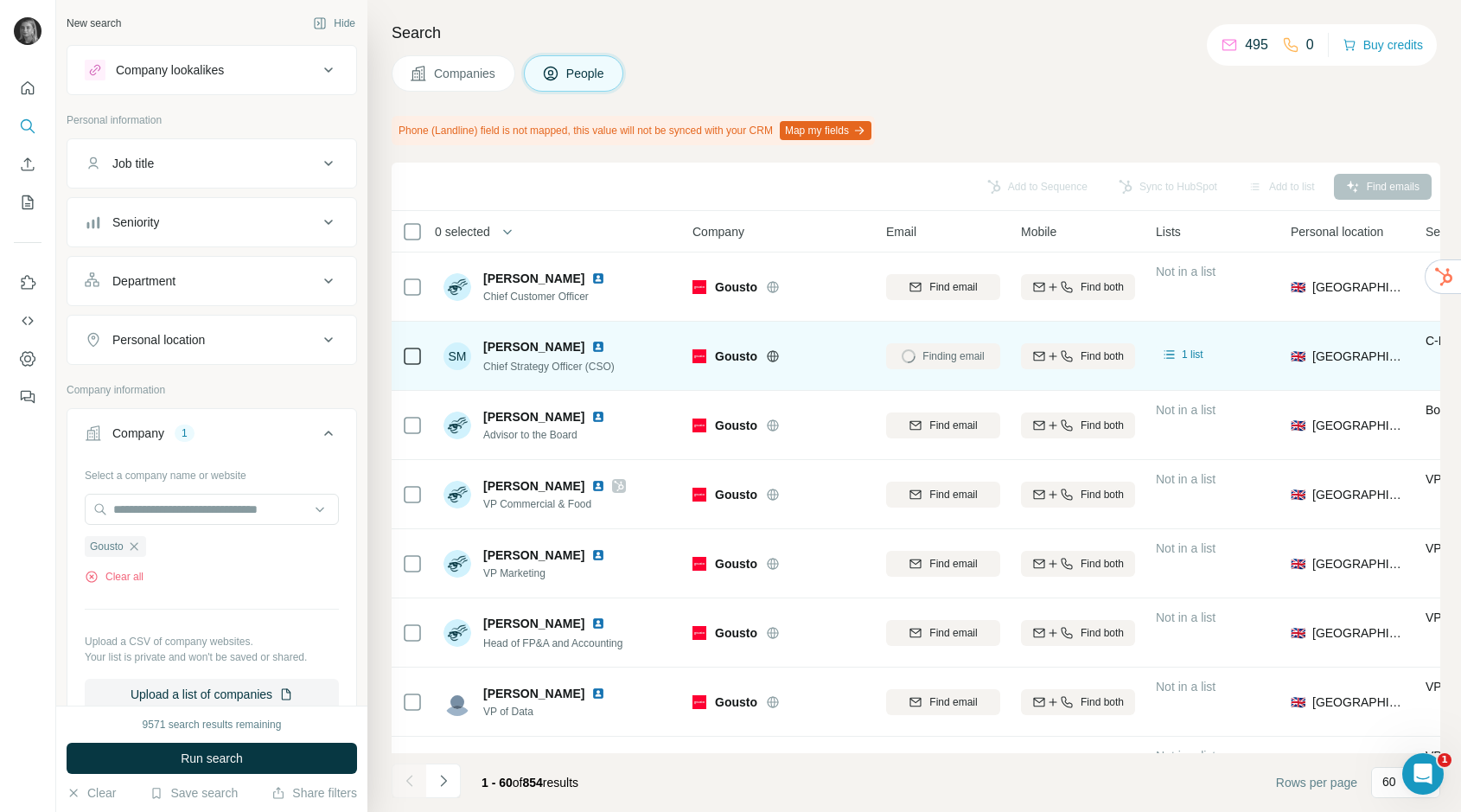
scroll to position [347, 0]
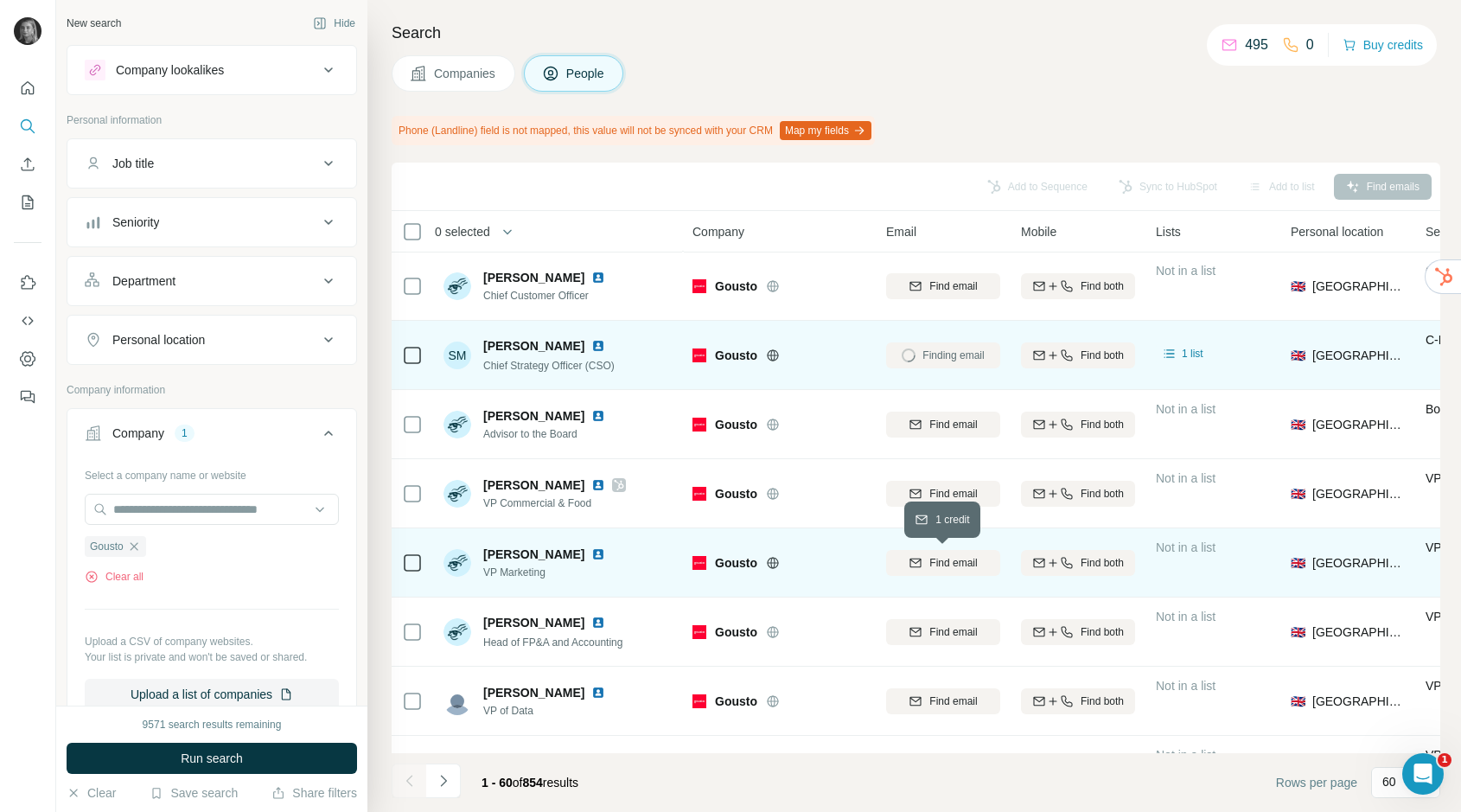
click at [937, 561] on span "Find email" at bounding box center [953, 563] width 47 height 16
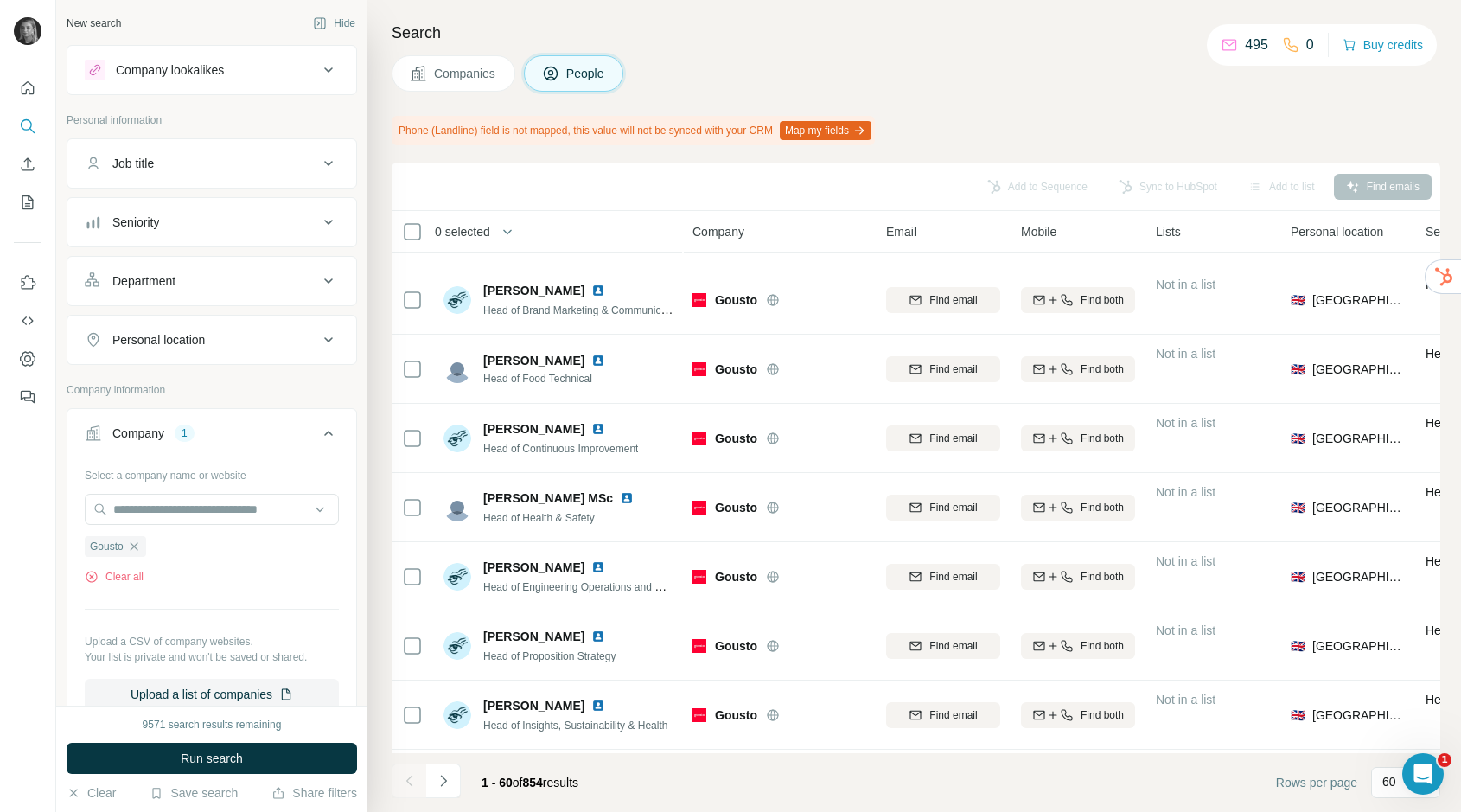
scroll to position [1721, 0]
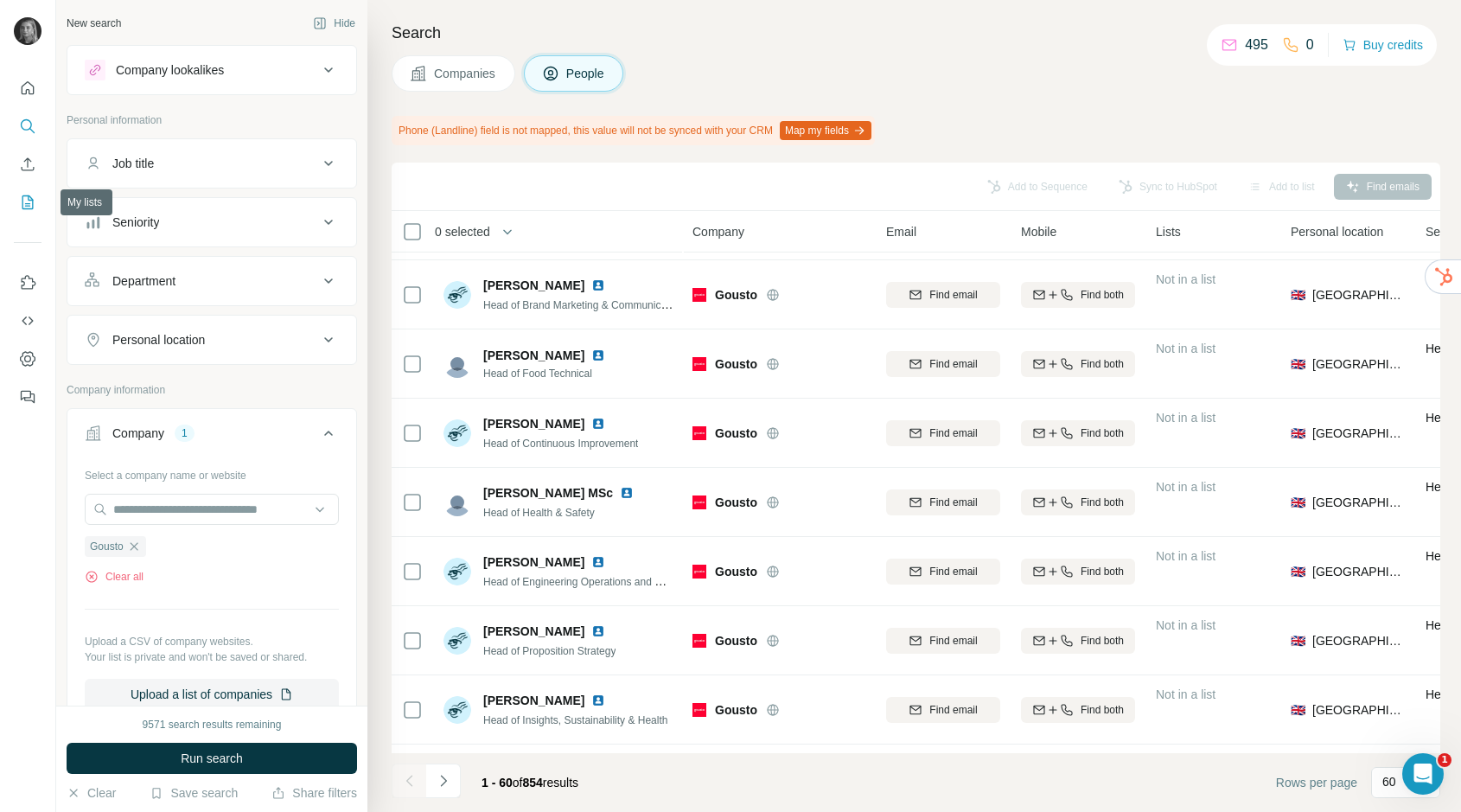
click at [30, 202] on icon "My lists" at bounding box center [28, 203] width 17 height 17
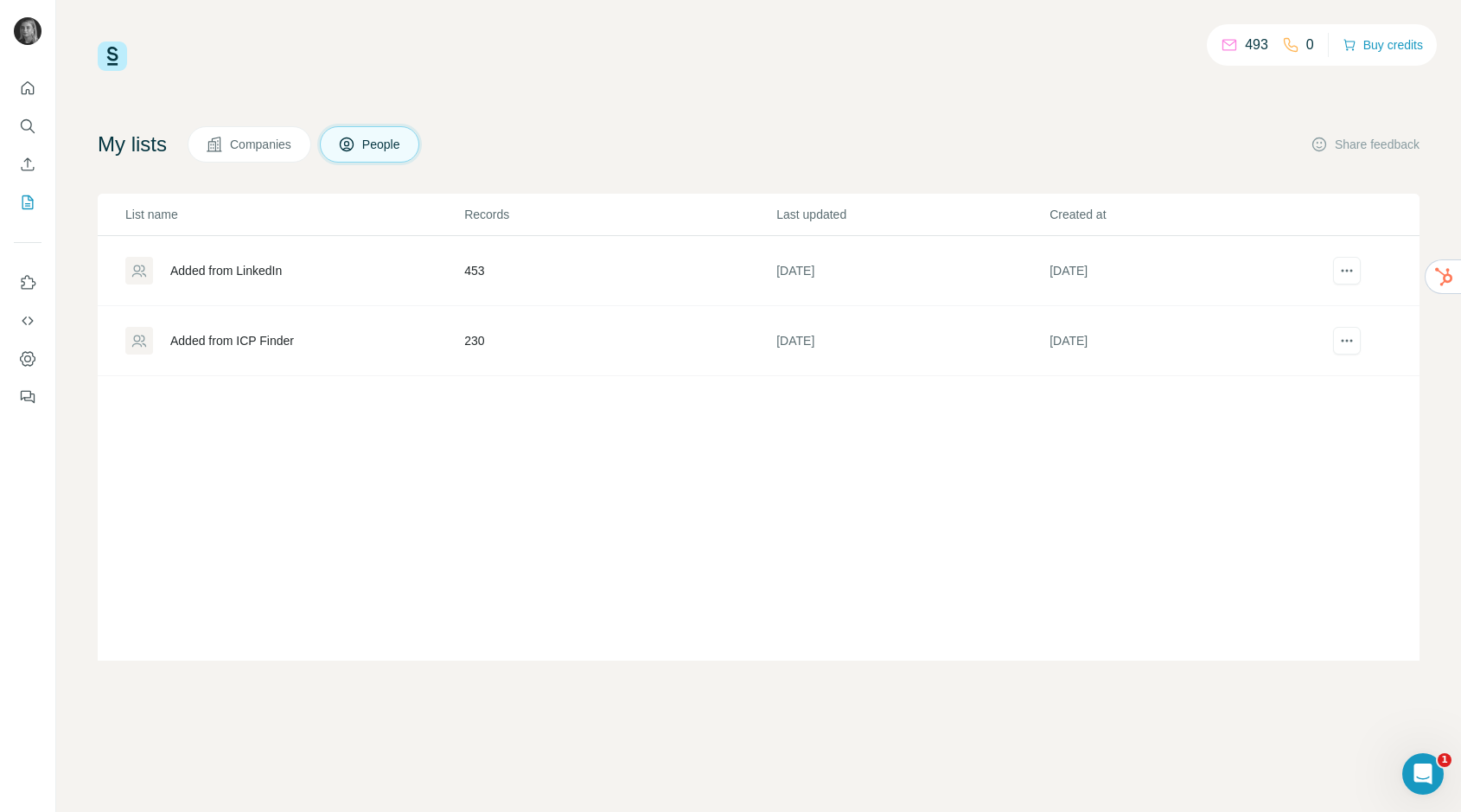
click at [245, 336] on div "Added from ICP Finder" at bounding box center [232, 341] width 124 height 17
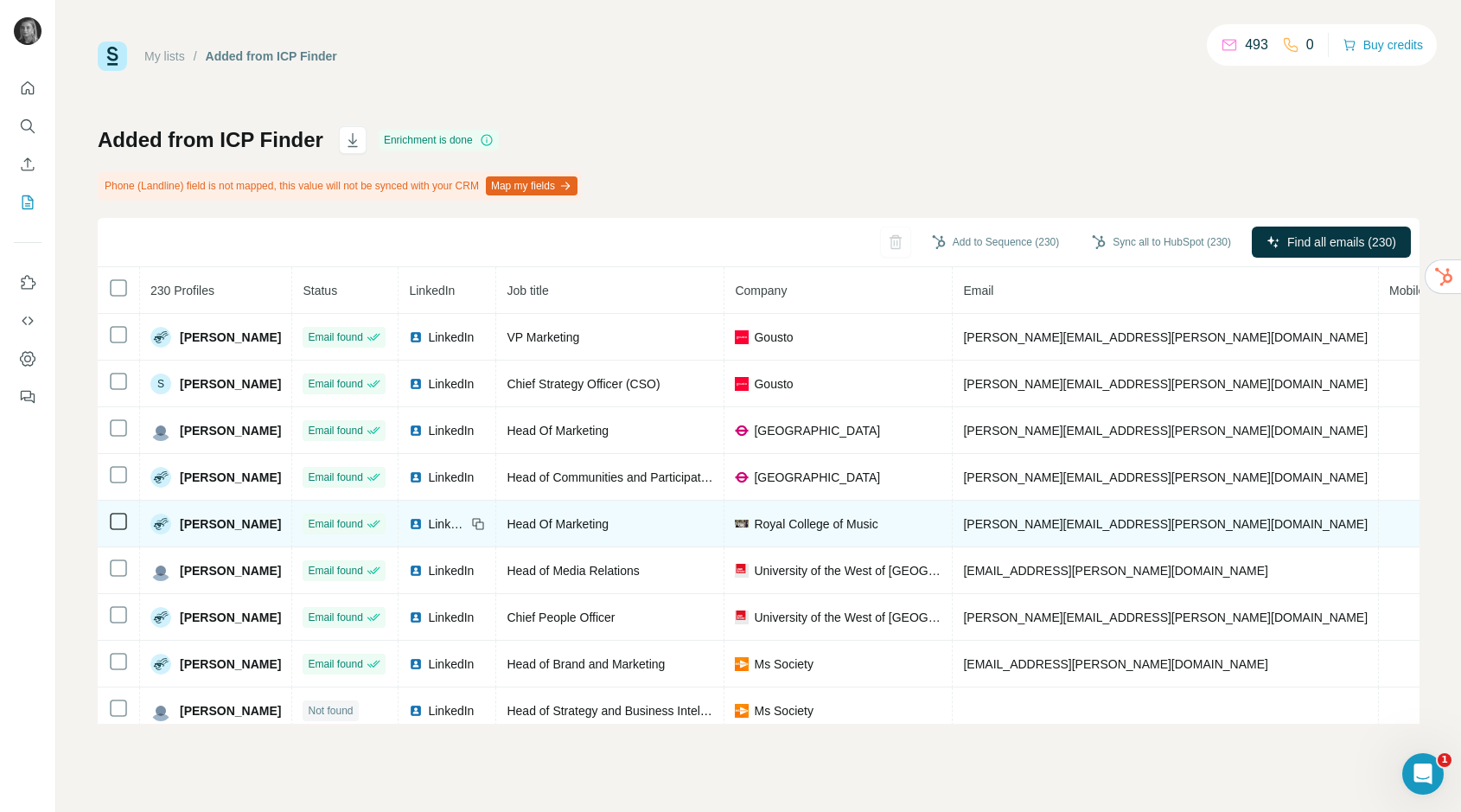
click at [1003, 519] on span "[PERSON_NAME][EMAIL_ADDRESS][PERSON_NAME][DOMAIN_NAME]" at bounding box center [1165, 524] width 404 height 14
copy span "[PERSON_NAME][EMAIL_ADDRESS][PERSON_NAME][DOMAIN_NAME]"
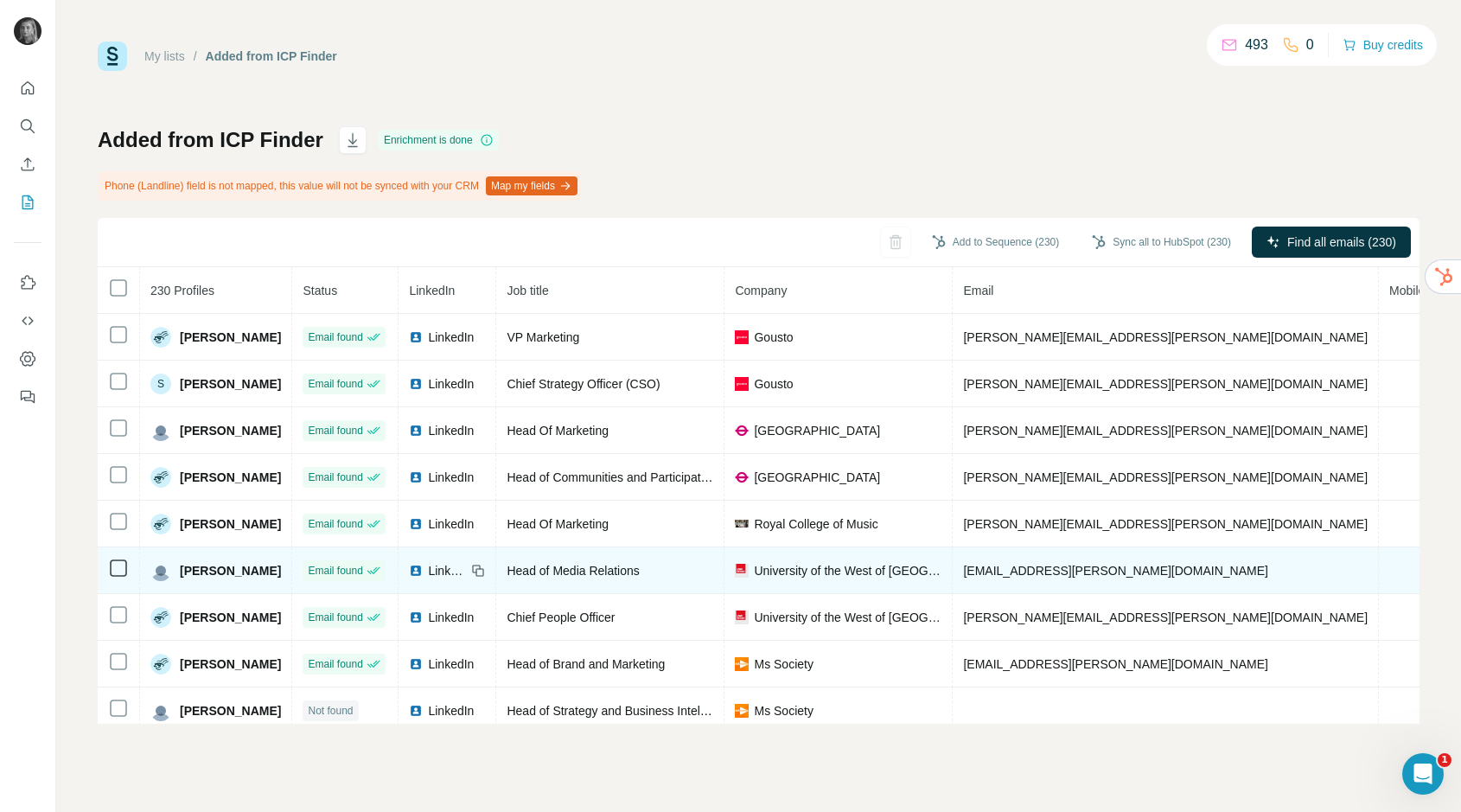
click at [1001, 567] on span "[EMAIL_ADDRESS][PERSON_NAME][DOMAIN_NAME]" at bounding box center [1115, 570] width 304 height 14
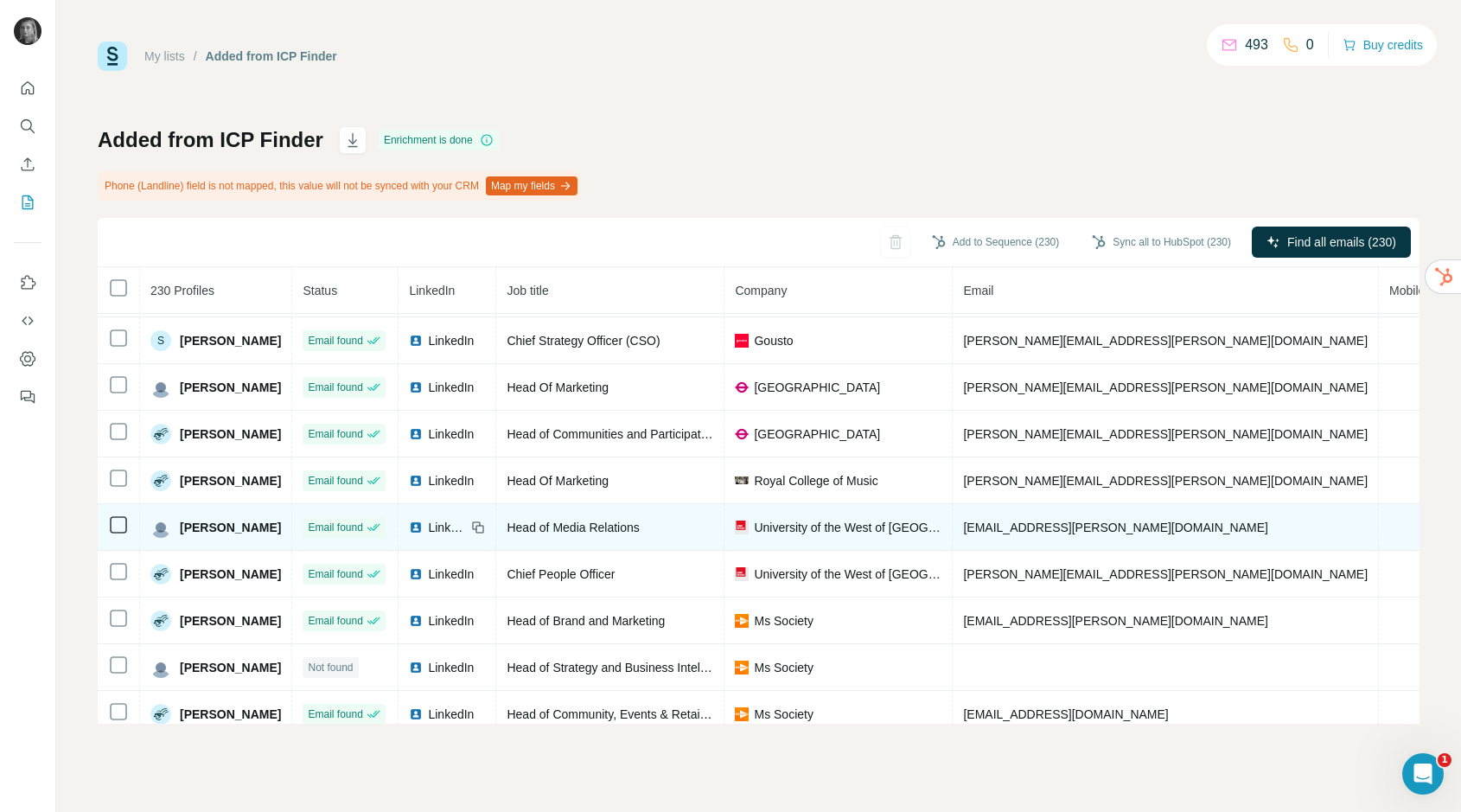
scroll to position [57, 0]
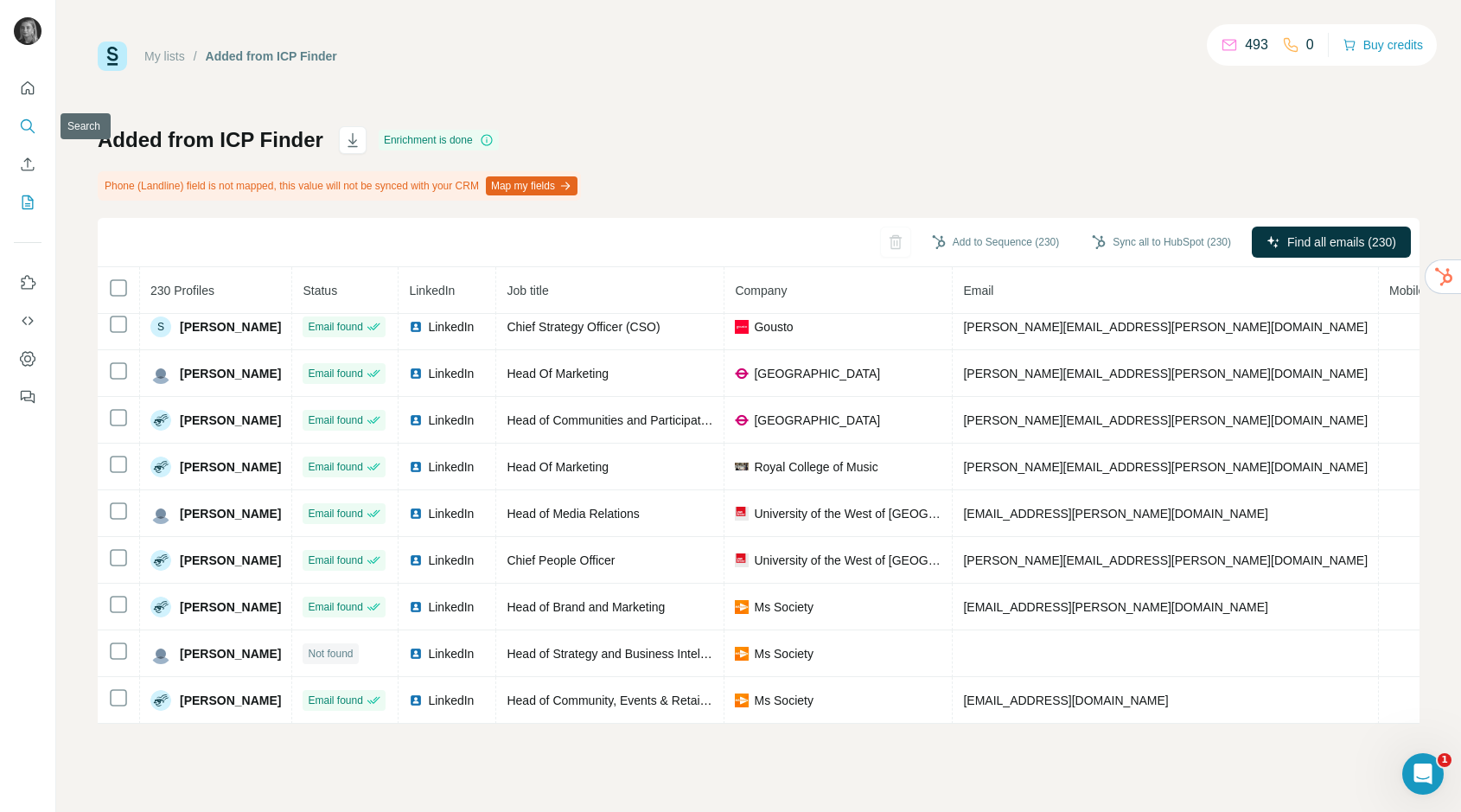
click at [34, 114] on button "Search" at bounding box center [28, 127] width 28 height 31
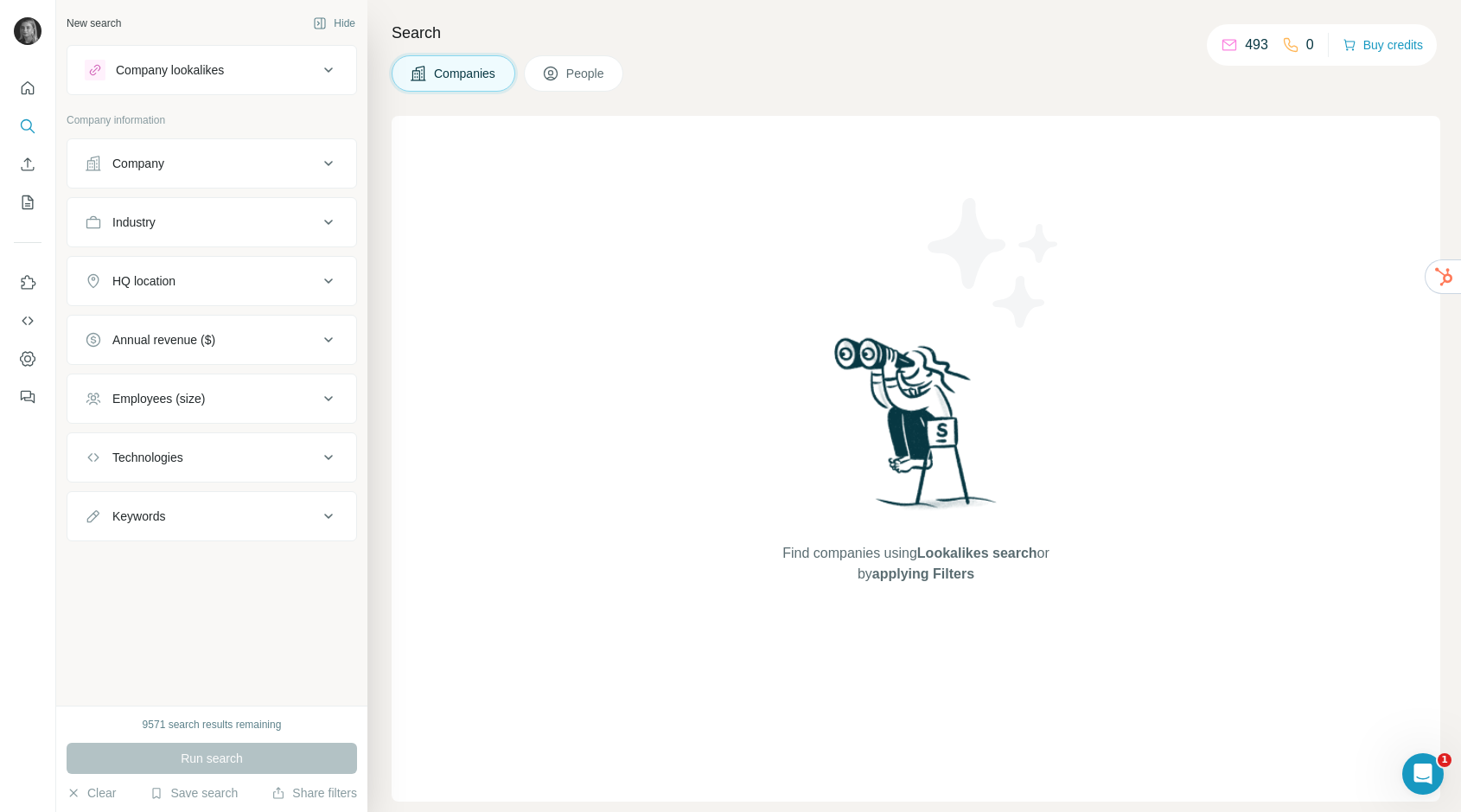
click at [180, 181] on button "Company" at bounding box center [211, 163] width 289 height 42
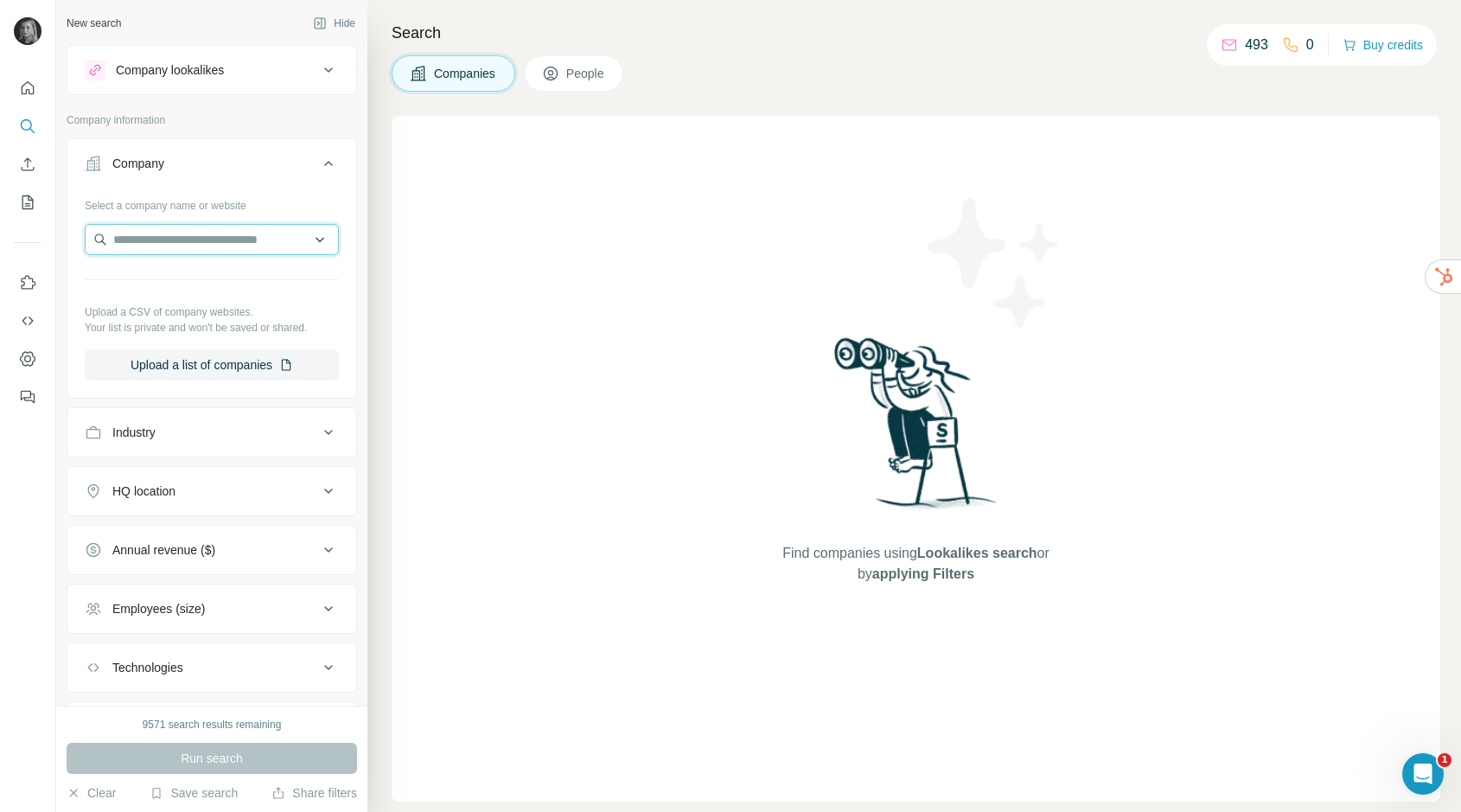
click at [171, 230] on input "text" at bounding box center [211, 239] width 254 height 31
paste input "**********"
type input "**********"
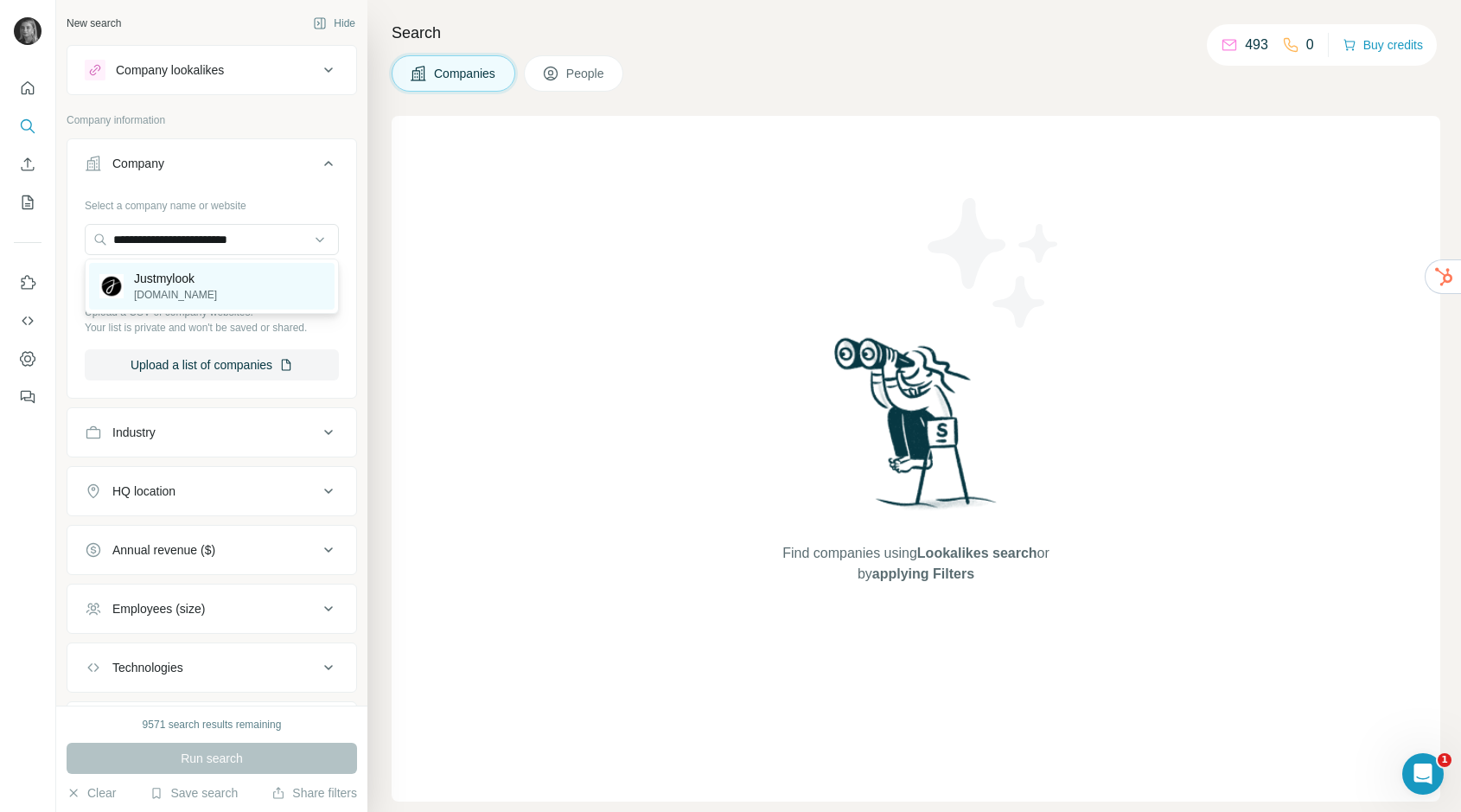
drag, startPoint x: 179, startPoint y: 264, endPoint x: 180, endPoint y: 276, distance: 12.0
click at [180, 276] on p "Justmylook" at bounding box center [175, 279] width 83 height 17
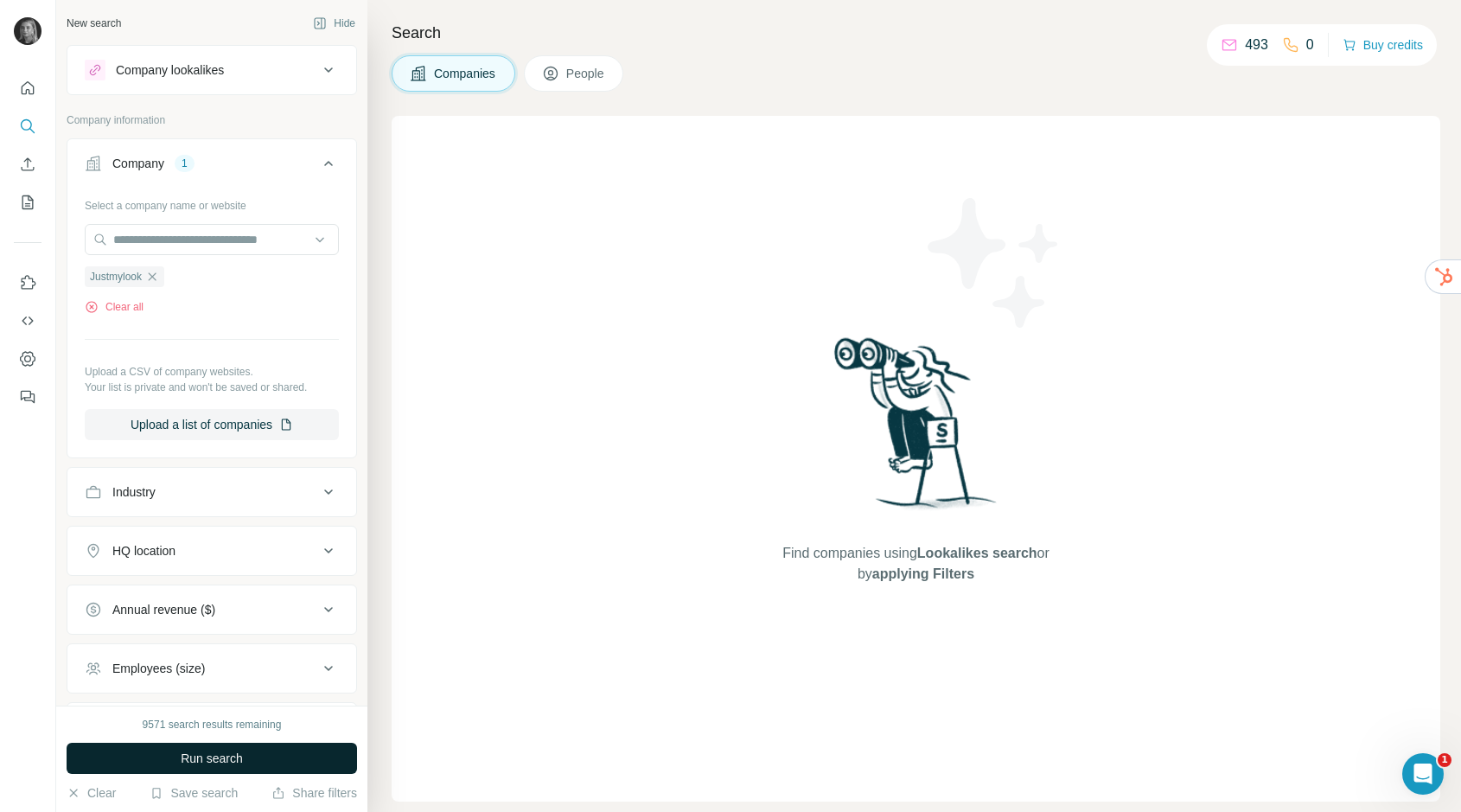
click at [242, 746] on button "Run search" at bounding box center [211, 758] width 291 height 31
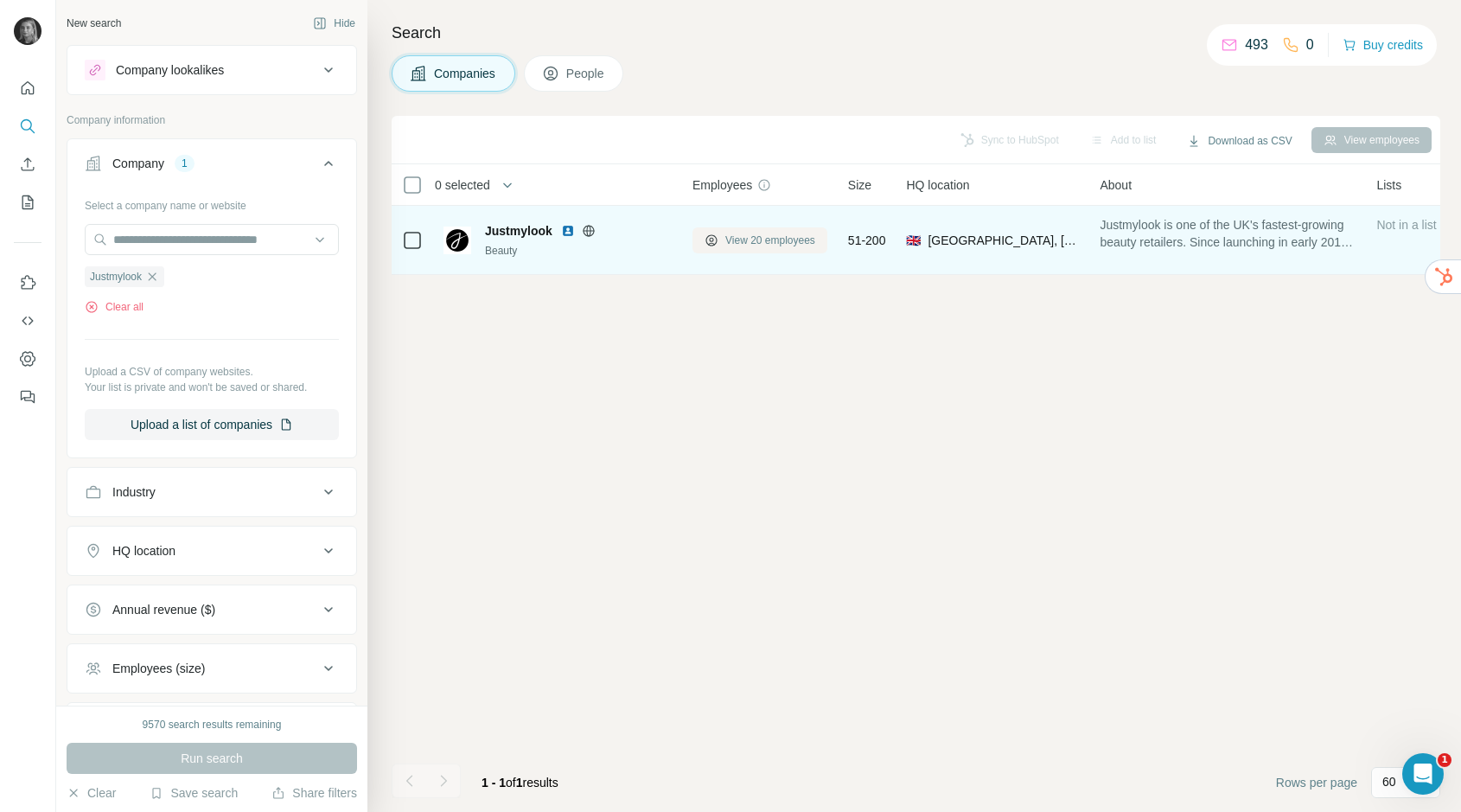
click at [768, 230] on button "View 20 employees" at bounding box center [760, 240] width 134 height 26
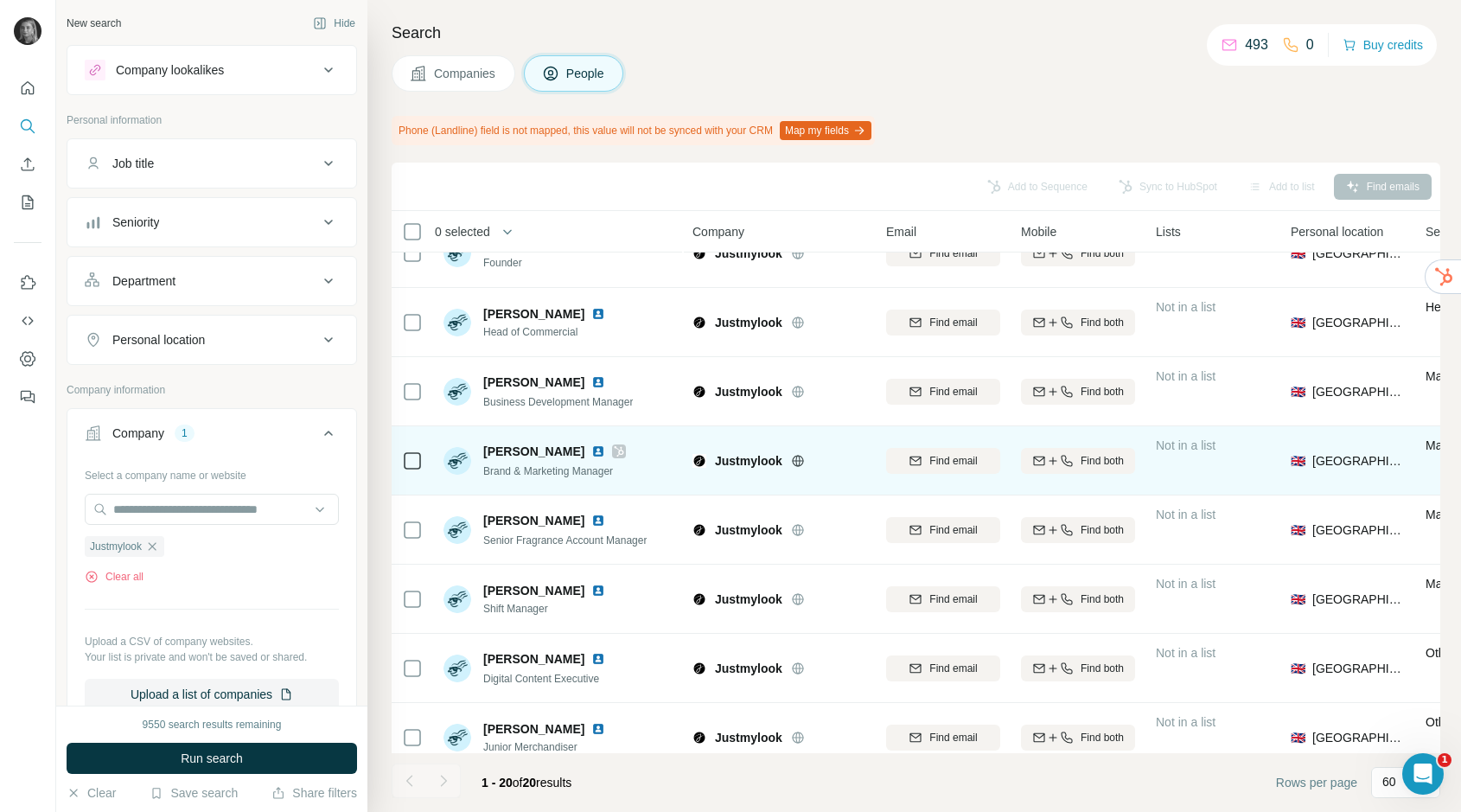
scroll to position [36, 0]
click at [957, 460] on span "Find email" at bounding box center [953, 459] width 47 height 16
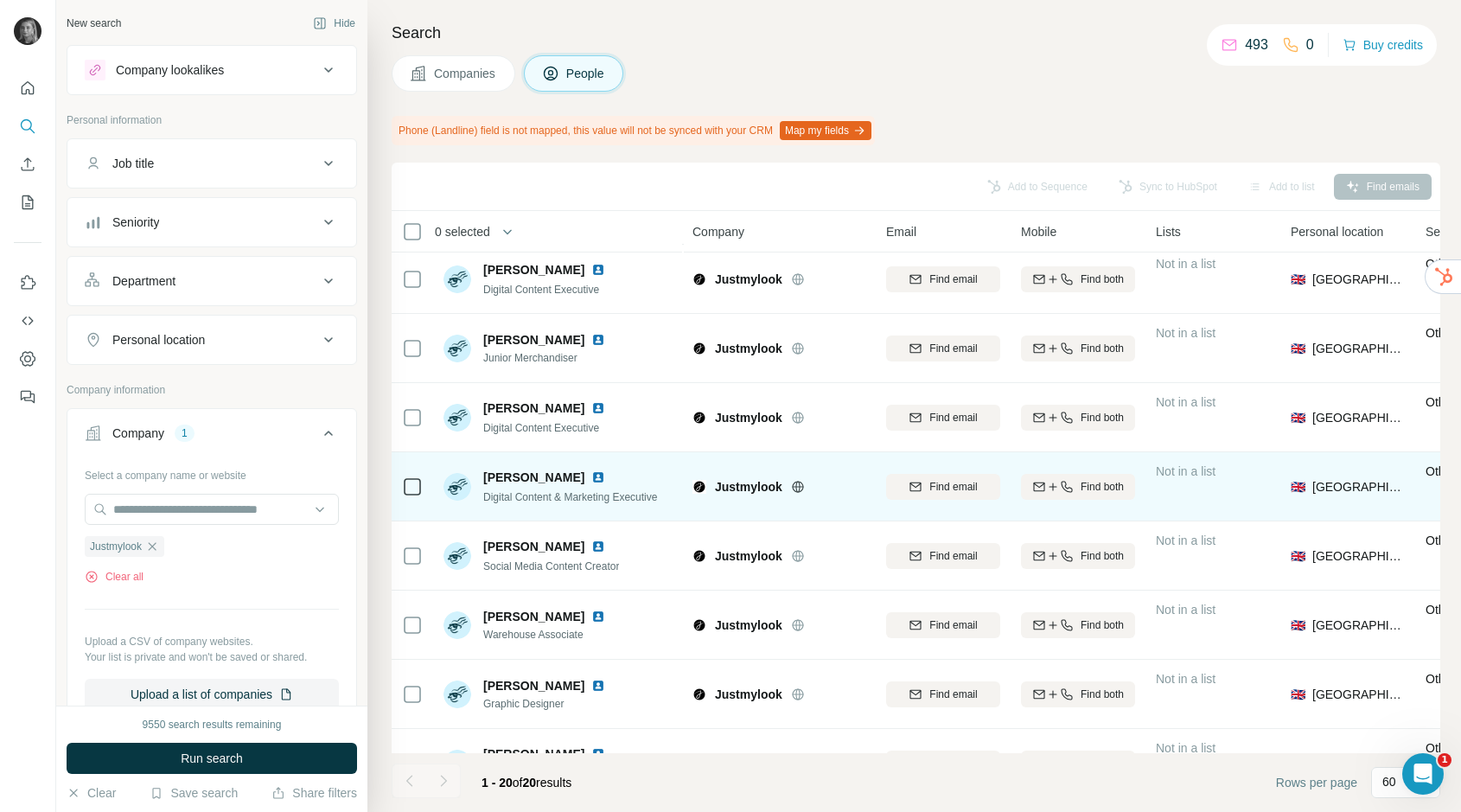
scroll to position [423, 0]
click at [943, 492] on button "Find email" at bounding box center [943, 486] width 114 height 26
click at [28, 202] on icon "My lists" at bounding box center [28, 203] width 17 height 17
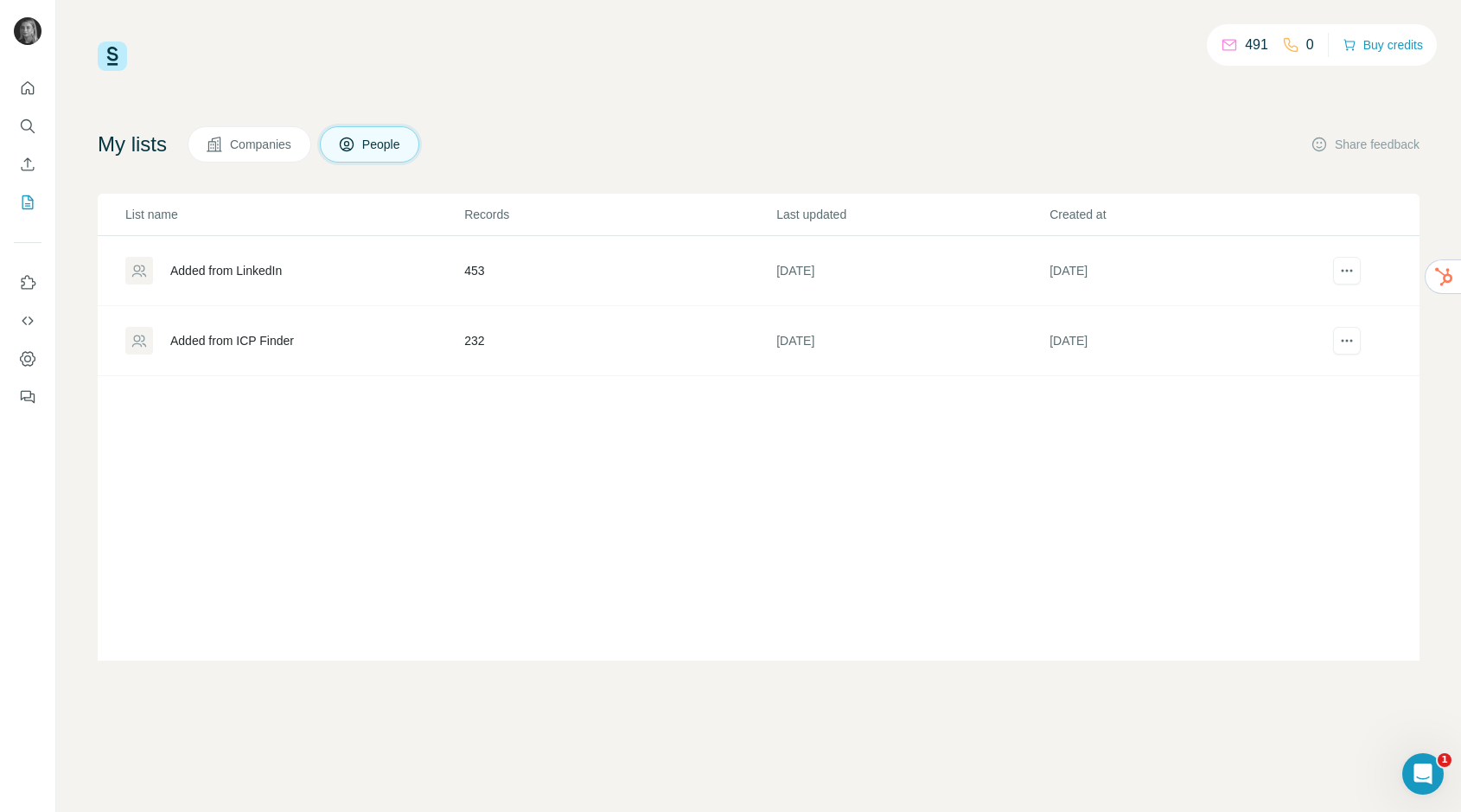
click at [266, 341] on div "Added from ICP Finder" at bounding box center [232, 341] width 124 height 17
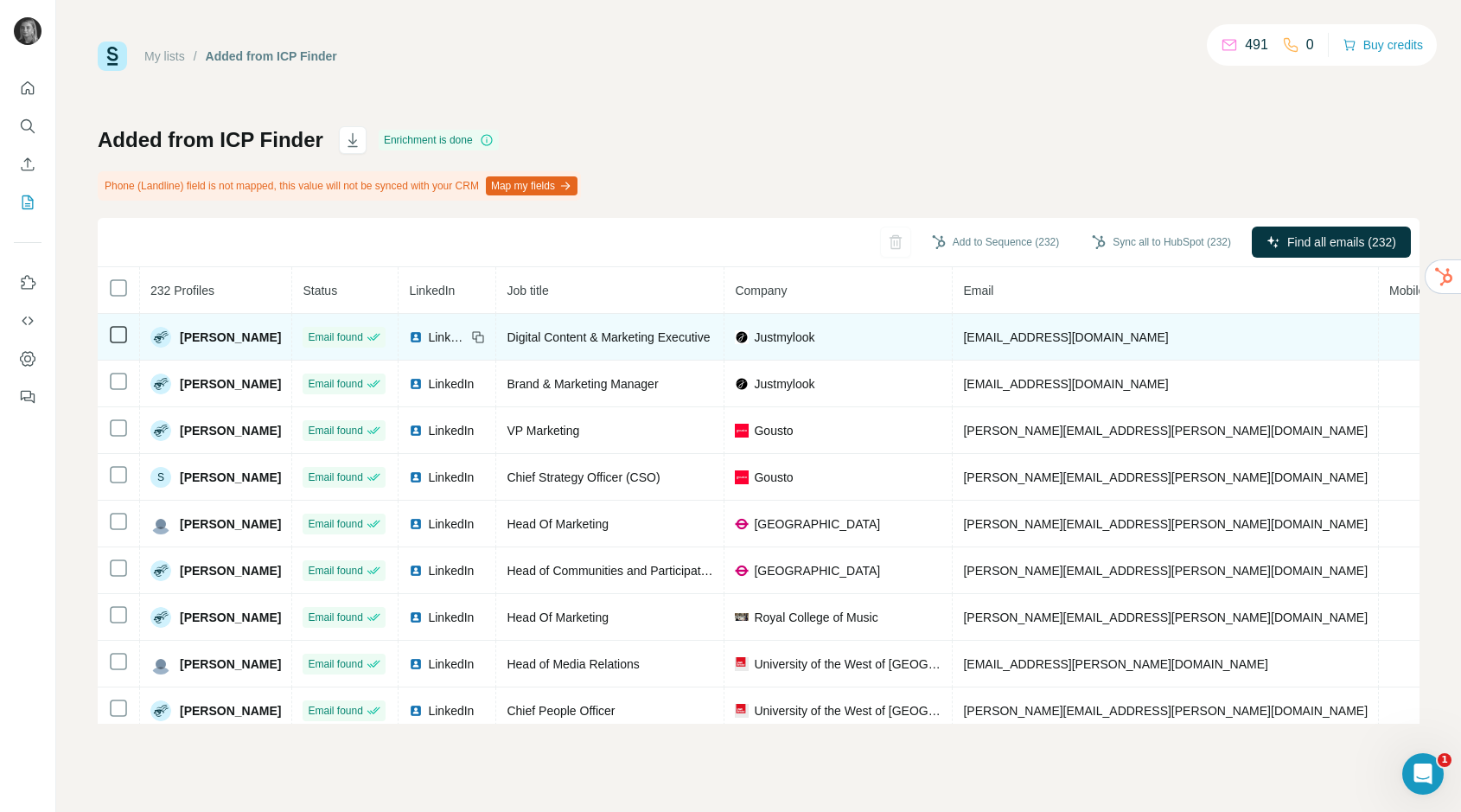
click at [1077, 333] on span "[EMAIL_ADDRESS][DOMAIN_NAME]" at bounding box center [1065, 337] width 205 height 14
copy span "[EMAIL_ADDRESS][DOMAIN_NAME]"
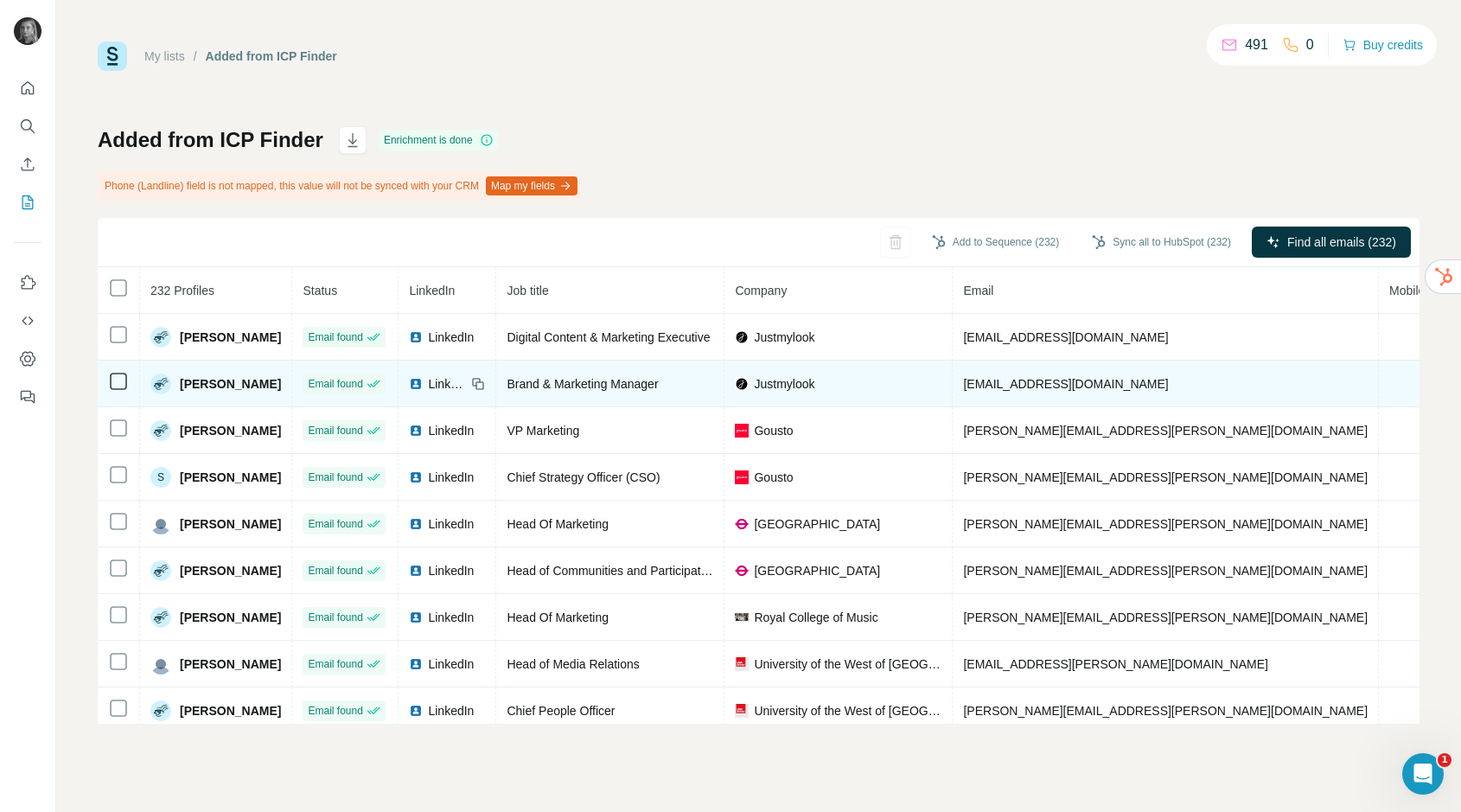
click at [1083, 386] on span "[EMAIL_ADDRESS][DOMAIN_NAME]" at bounding box center [1065, 384] width 205 height 14
copy span "[EMAIL_ADDRESS][DOMAIN_NAME]"
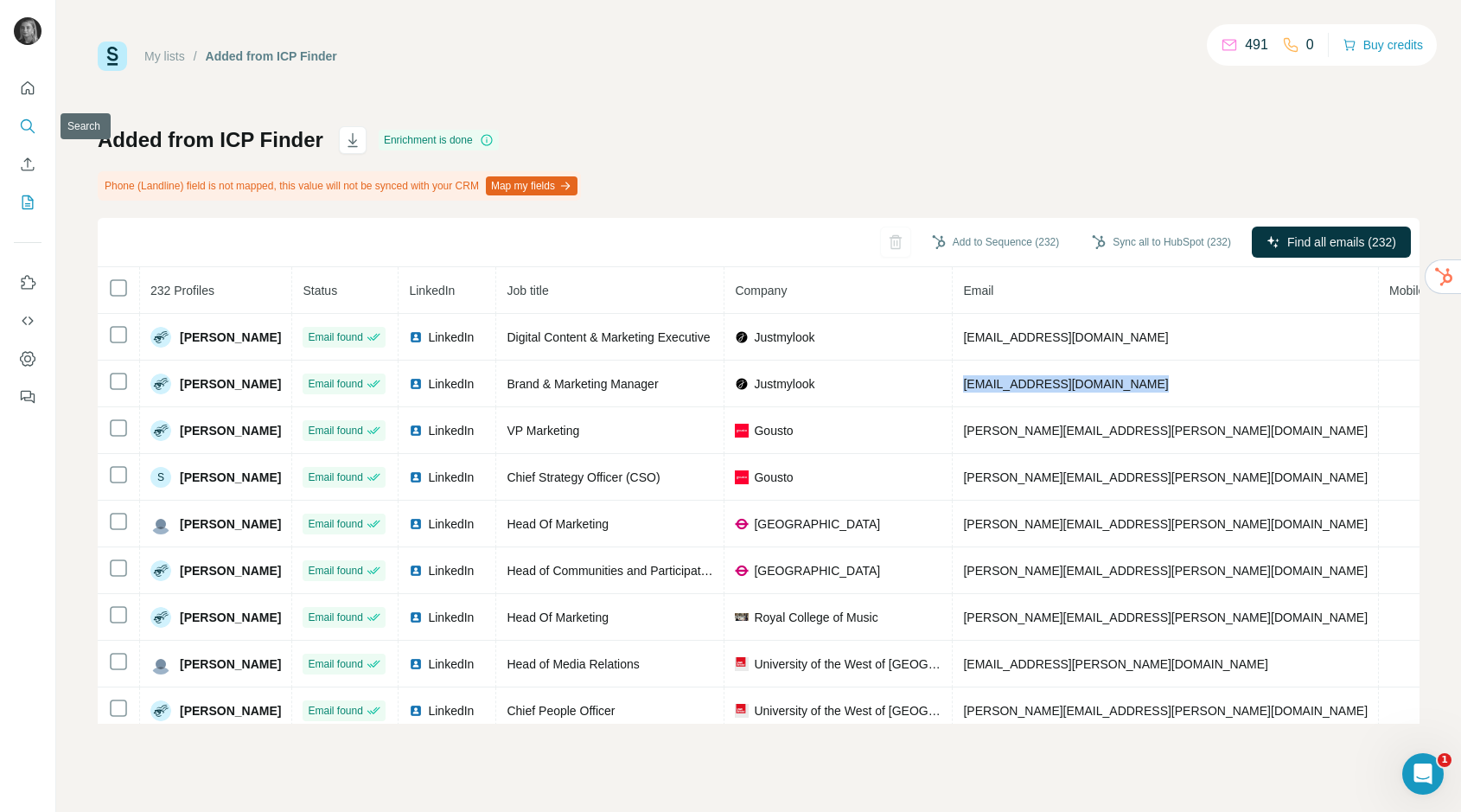
click at [29, 125] on icon "Search" at bounding box center [28, 127] width 17 height 17
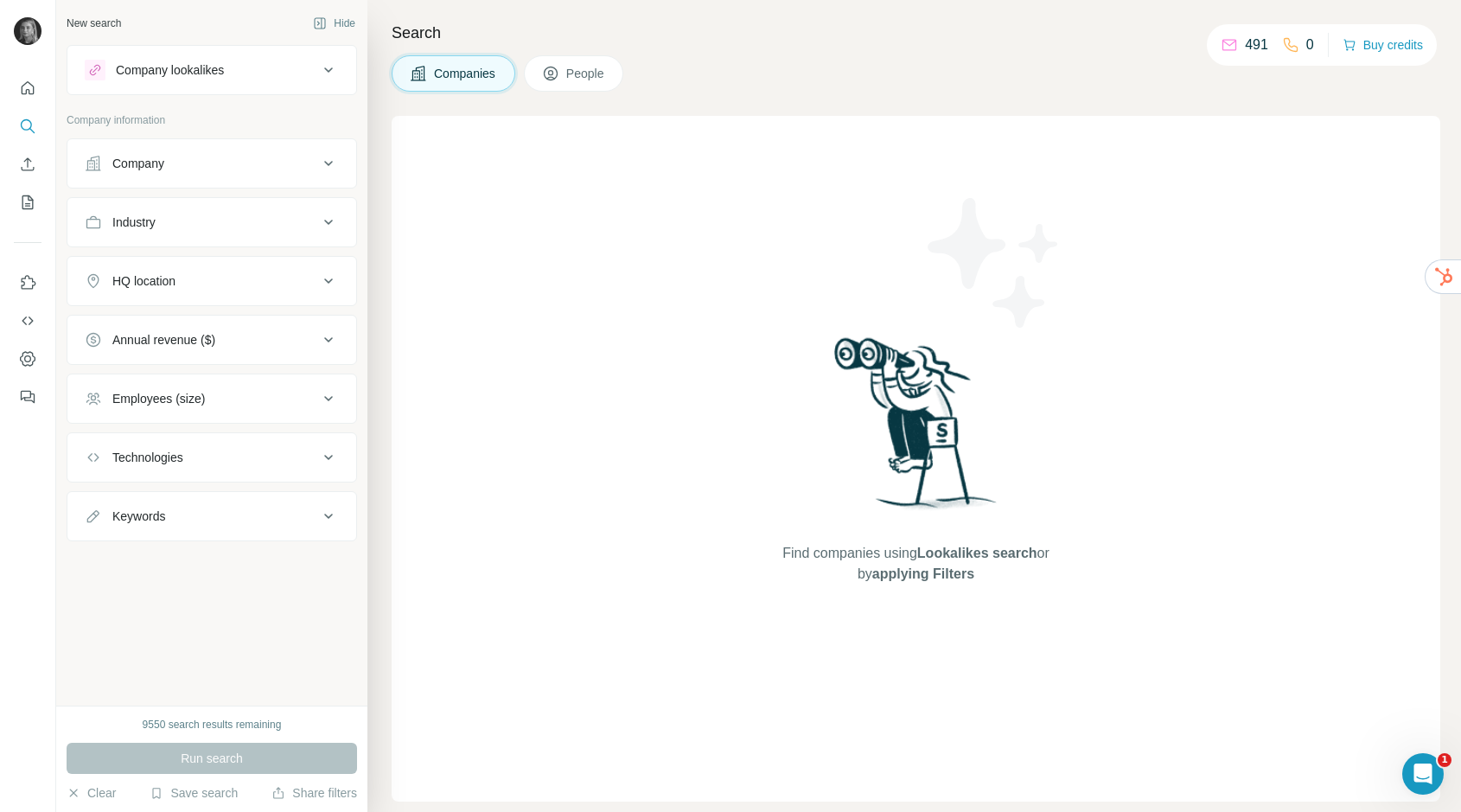
click at [265, 149] on button "Company" at bounding box center [211, 163] width 289 height 42
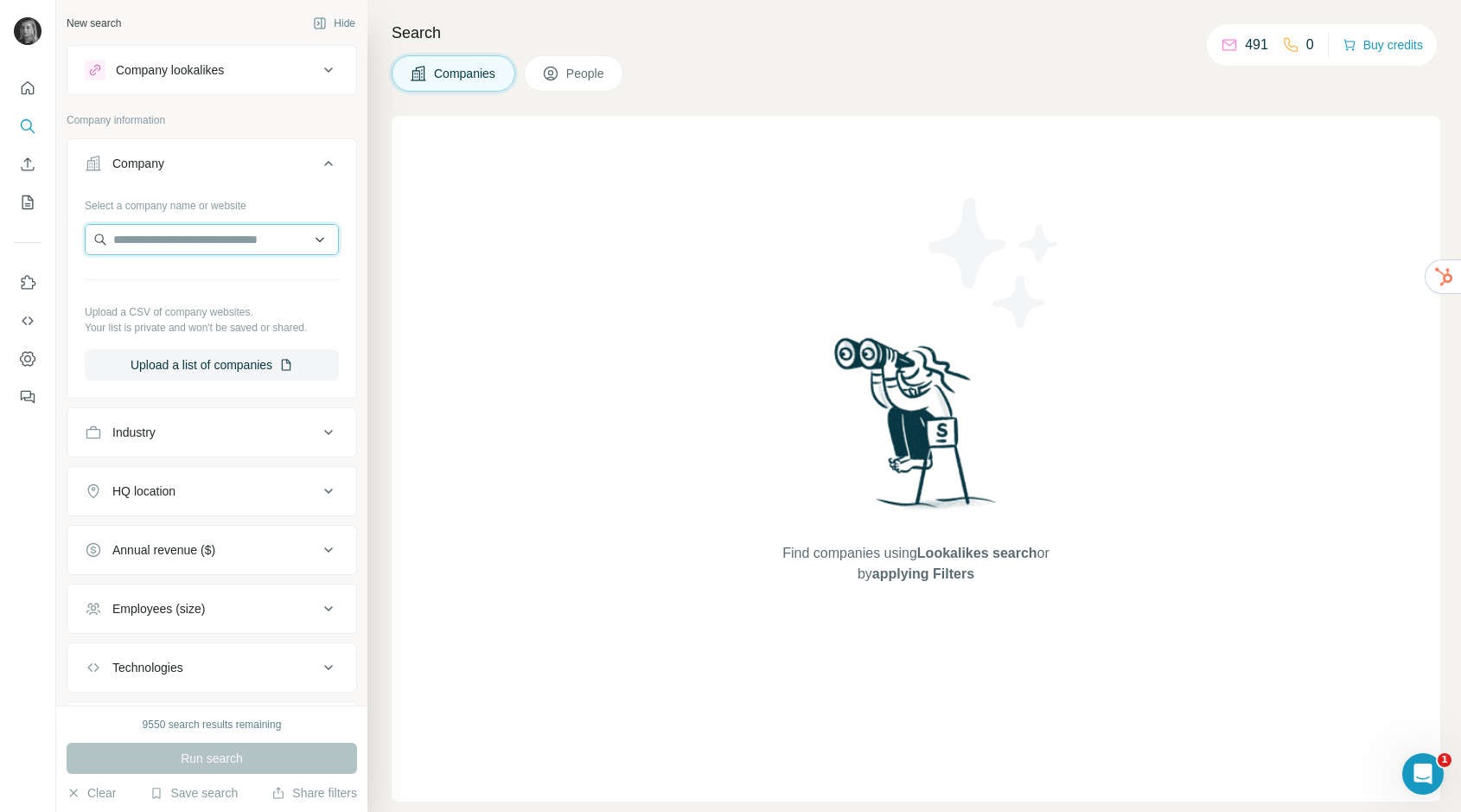
click at [254, 231] on input "text" at bounding box center [211, 239] width 254 height 31
paste input "**********"
type input "**********"
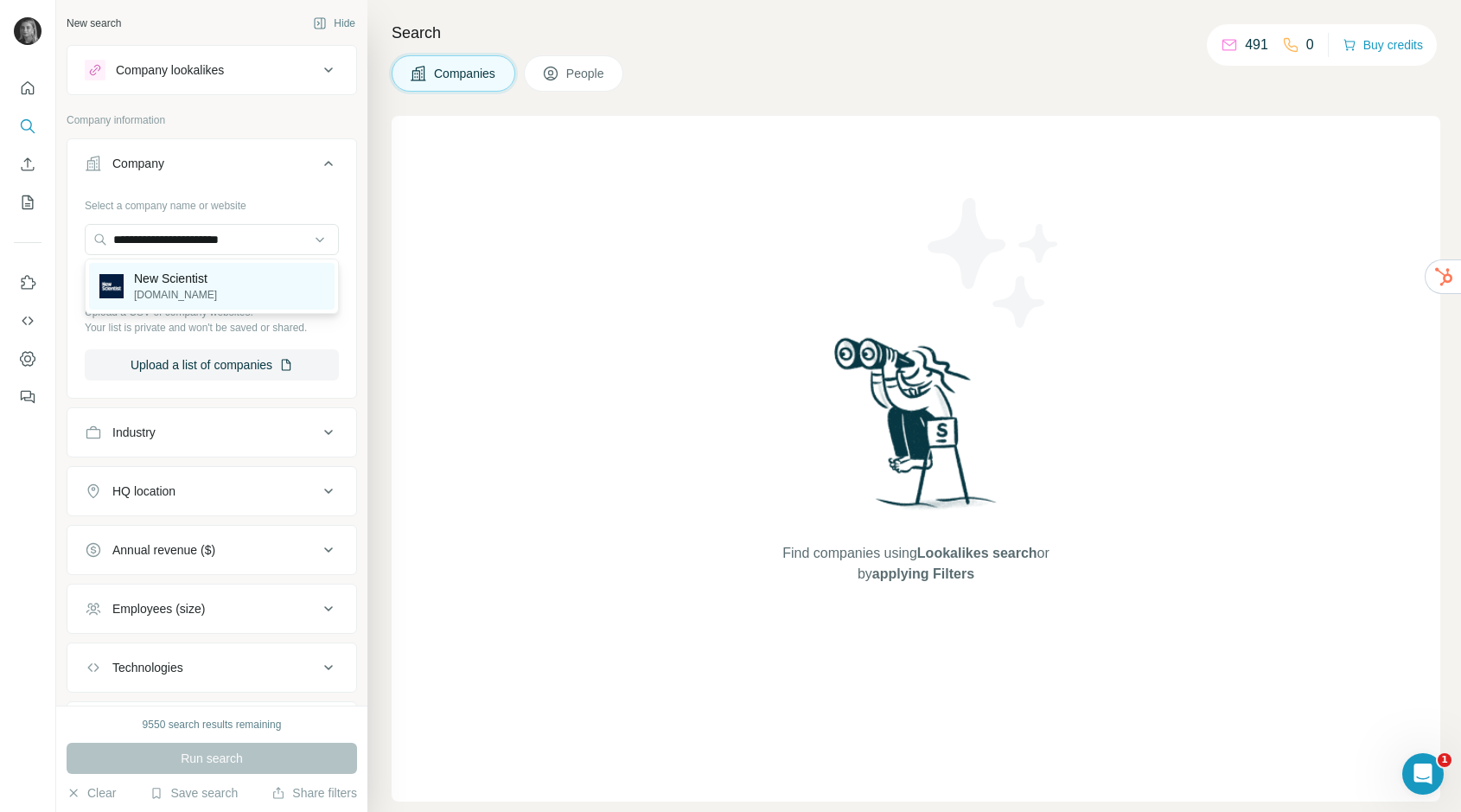
click at [212, 278] on p "New Scientist" at bounding box center [175, 279] width 83 height 17
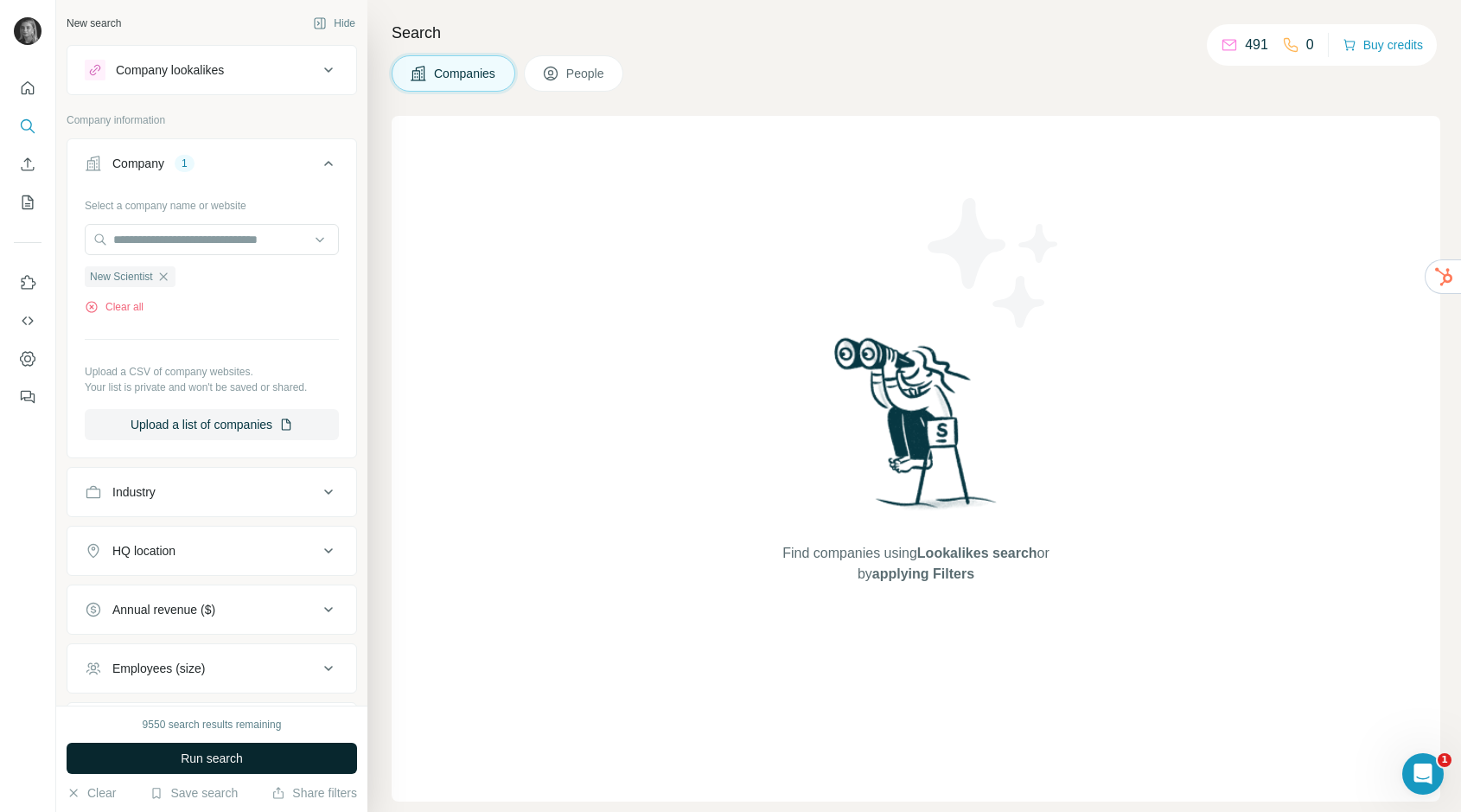
click at [287, 754] on button "Run search" at bounding box center [211, 758] width 291 height 31
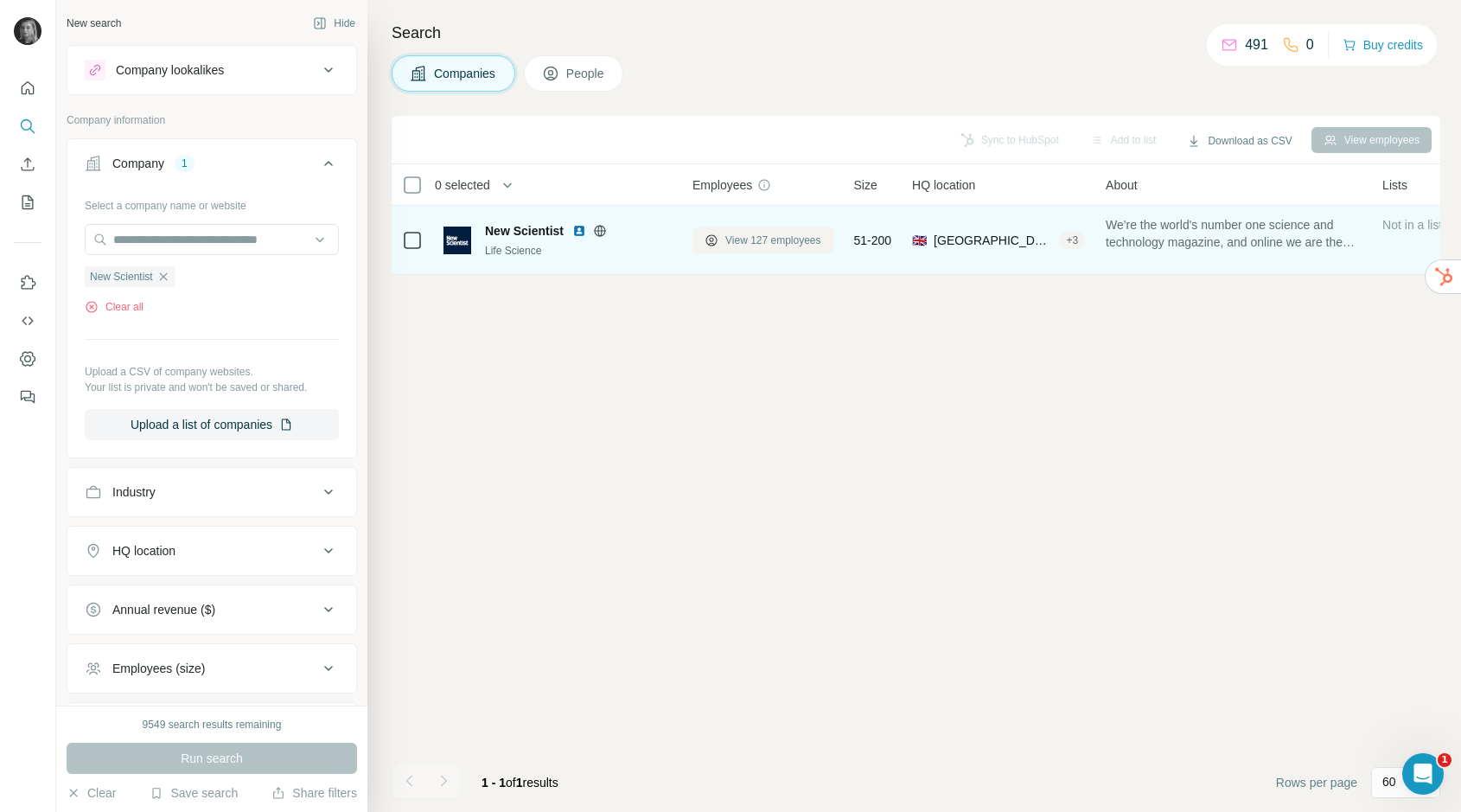
click at [767, 243] on span "View 127 employees" at bounding box center [774, 240] width 96 height 16
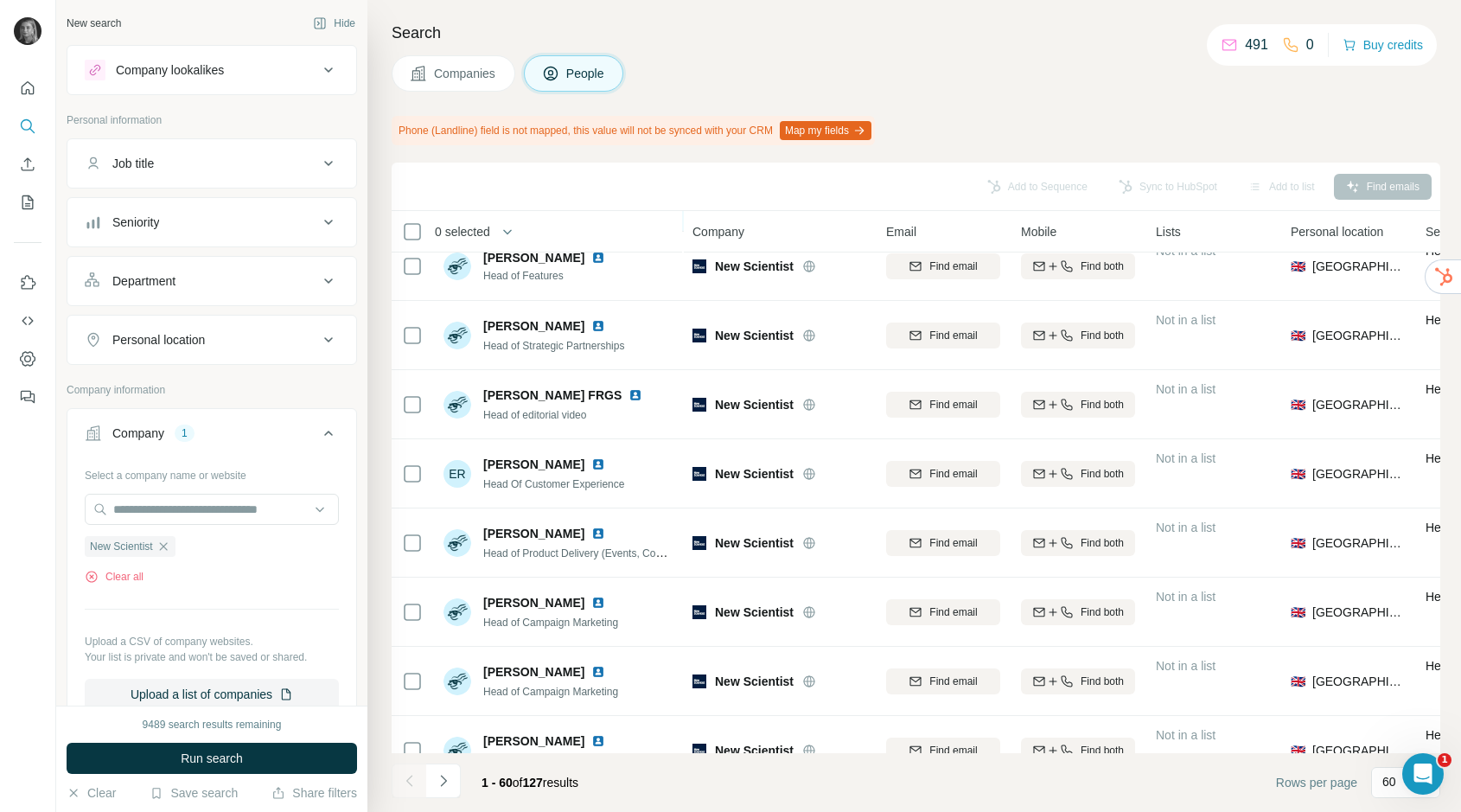
scroll to position [166, 0]
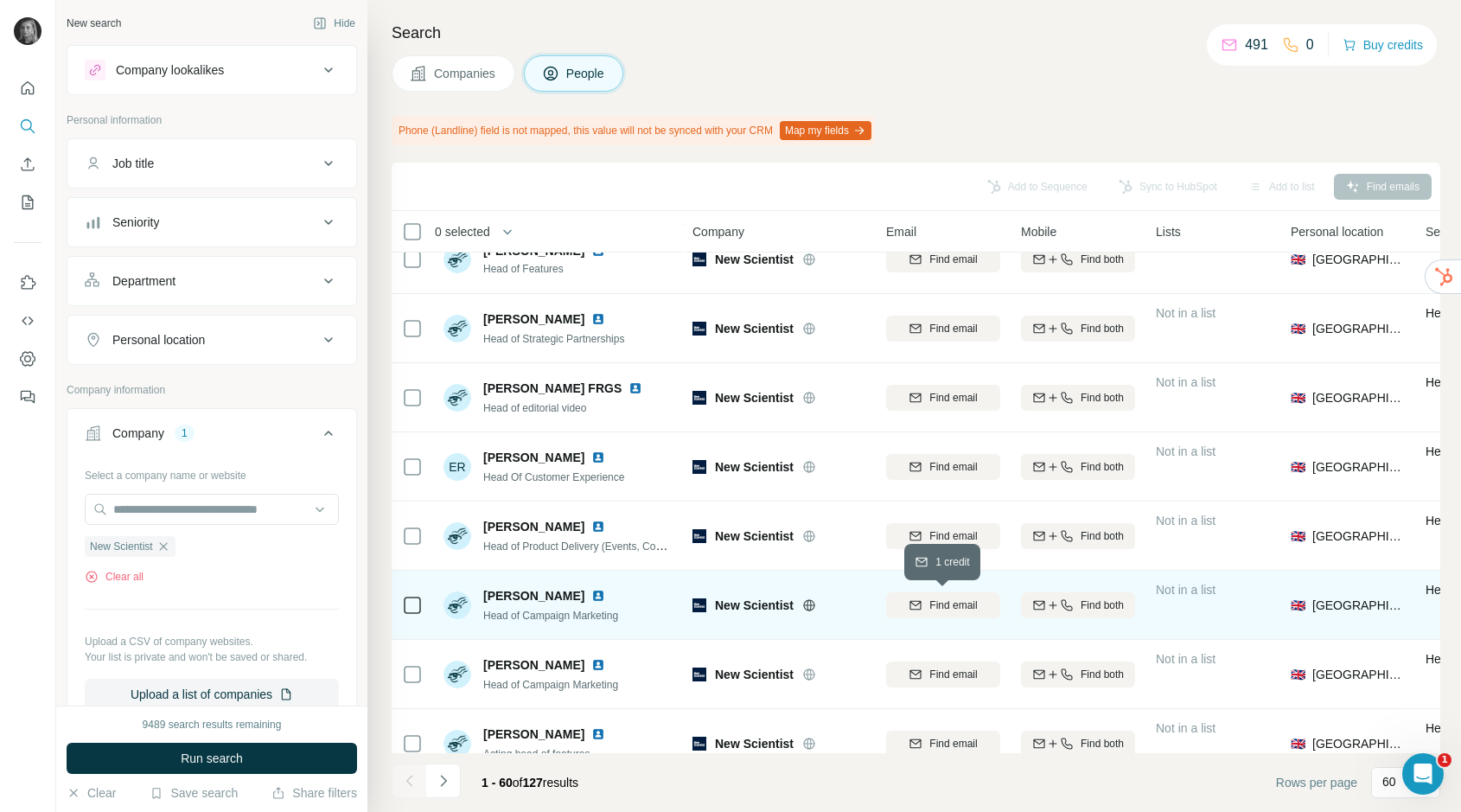
click at [974, 602] on span "Find email" at bounding box center [953, 605] width 47 height 16
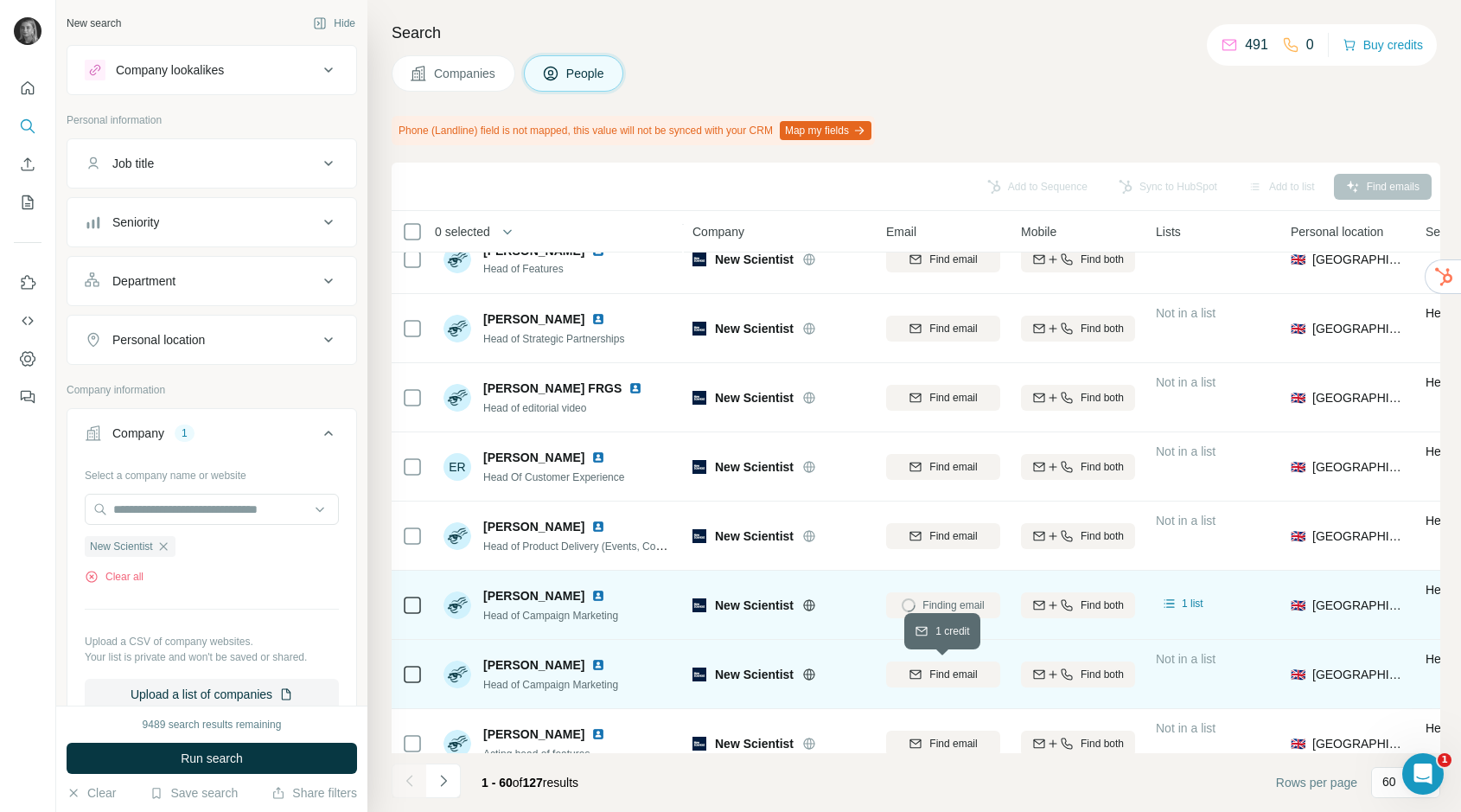
click at [941, 678] on span "Find email" at bounding box center [953, 674] width 47 height 16
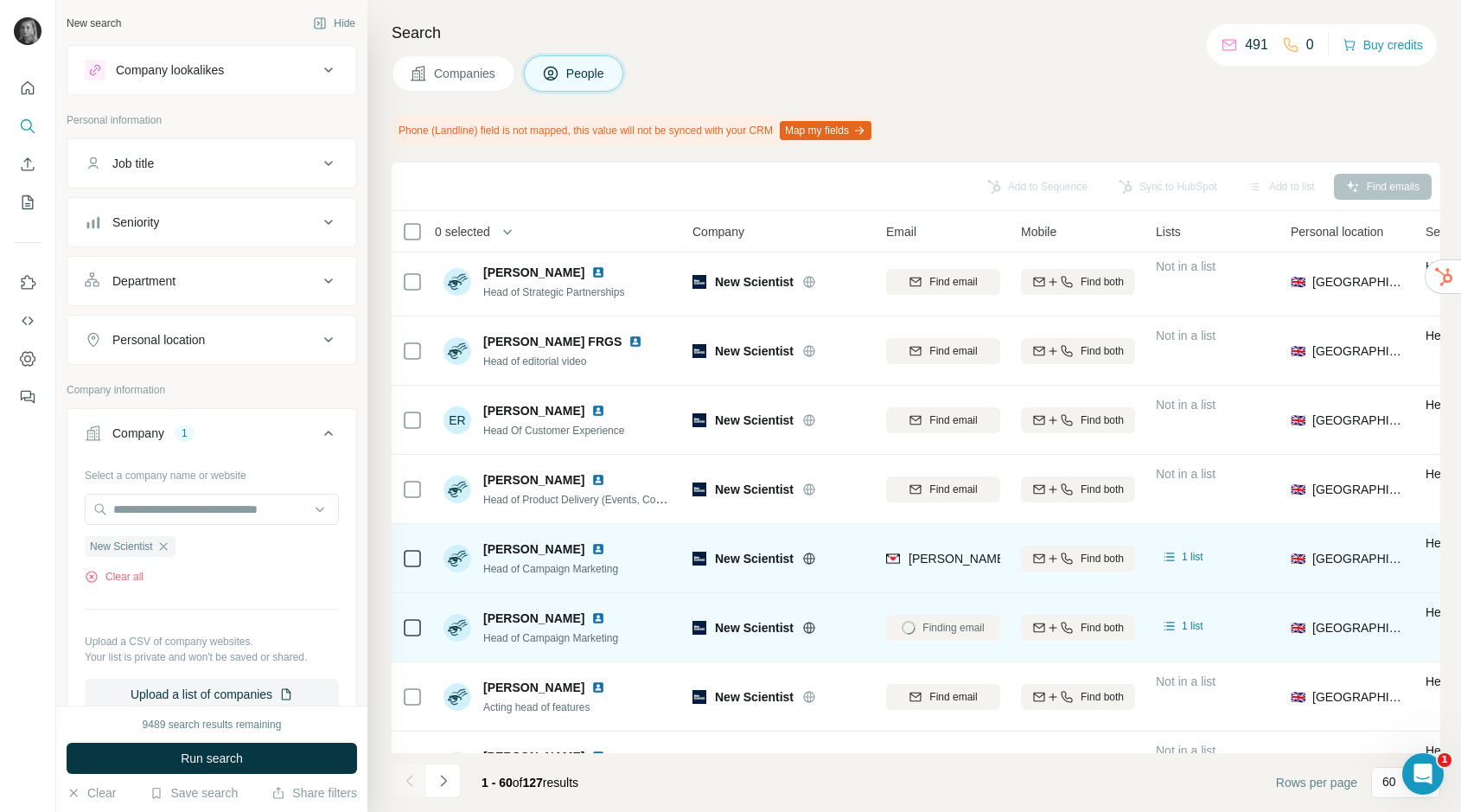
scroll to position [251, 0]
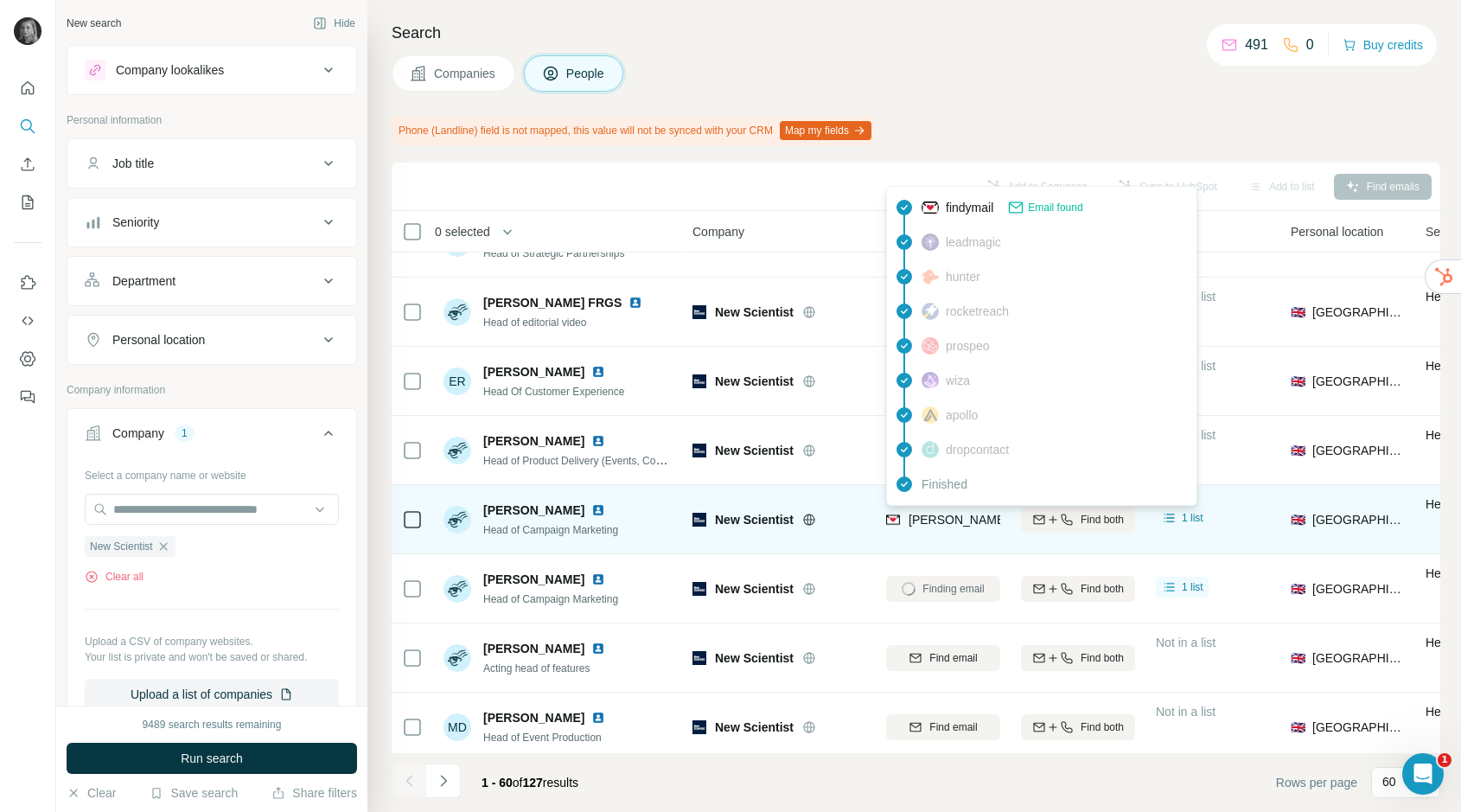
click at [949, 524] on span "[PERSON_NAME][EMAIL_ADDRESS][PERSON_NAME][DOMAIN_NAME]" at bounding box center [1110, 520] width 404 height 14
copy tr "[PERSON_NAME][EMAIL_ADDRESS][PERSON_NAME][DOMAIN_NAME]"
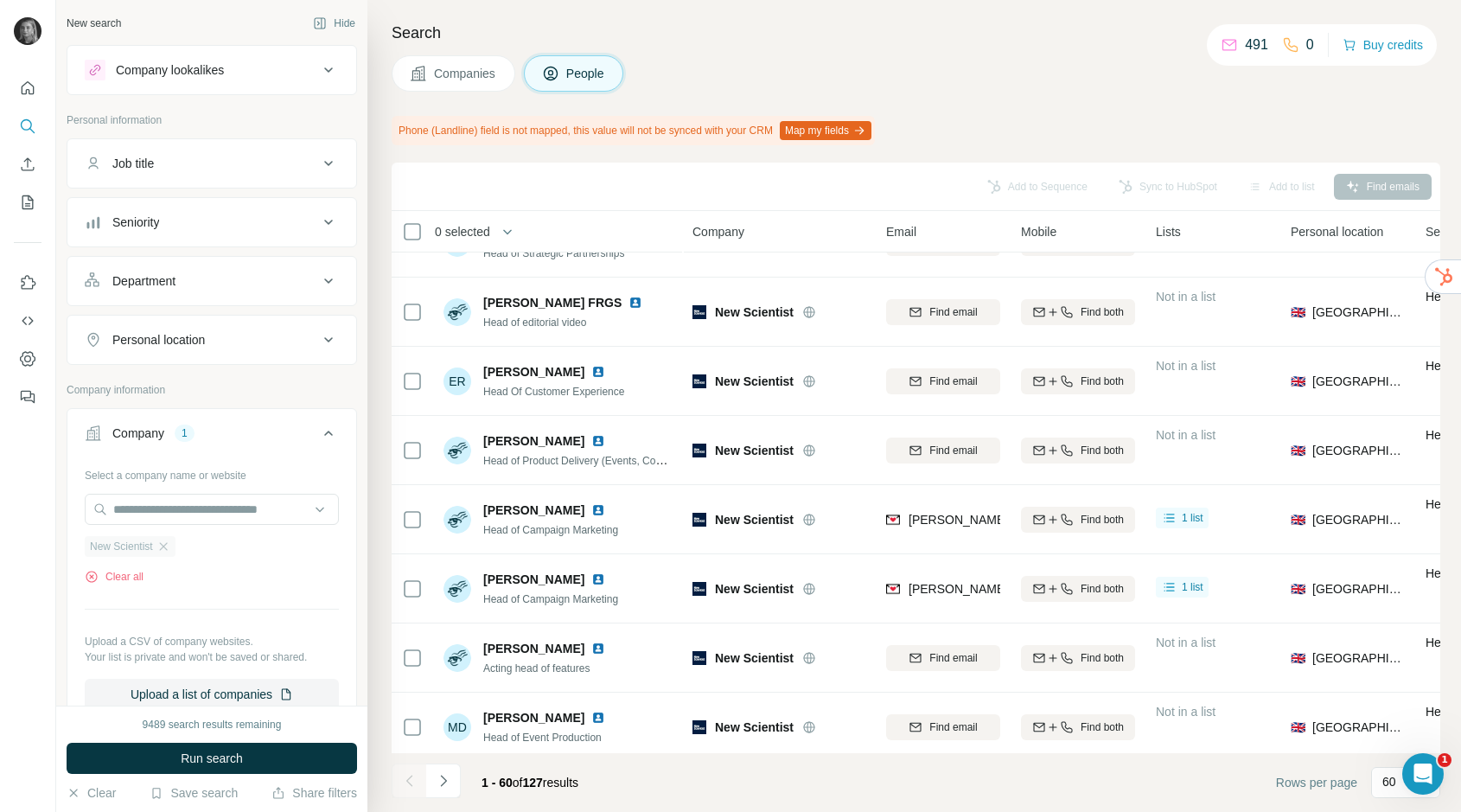
click at [176, 547] on div "New Scientist" at bounding box center [130, 547] width 91 height 21
click at [176, 514] on input "text" at bounding box center [211, 509] width 254 height 31
click at [171, 611] on div "Select a company name or website New Scientist Clear all Upload a CSV of compan…" at bounding box center [211, 585] width 254 height 249
click at [167, 545] on icon "button" at bounding box center [163, 547] width 14 height 14
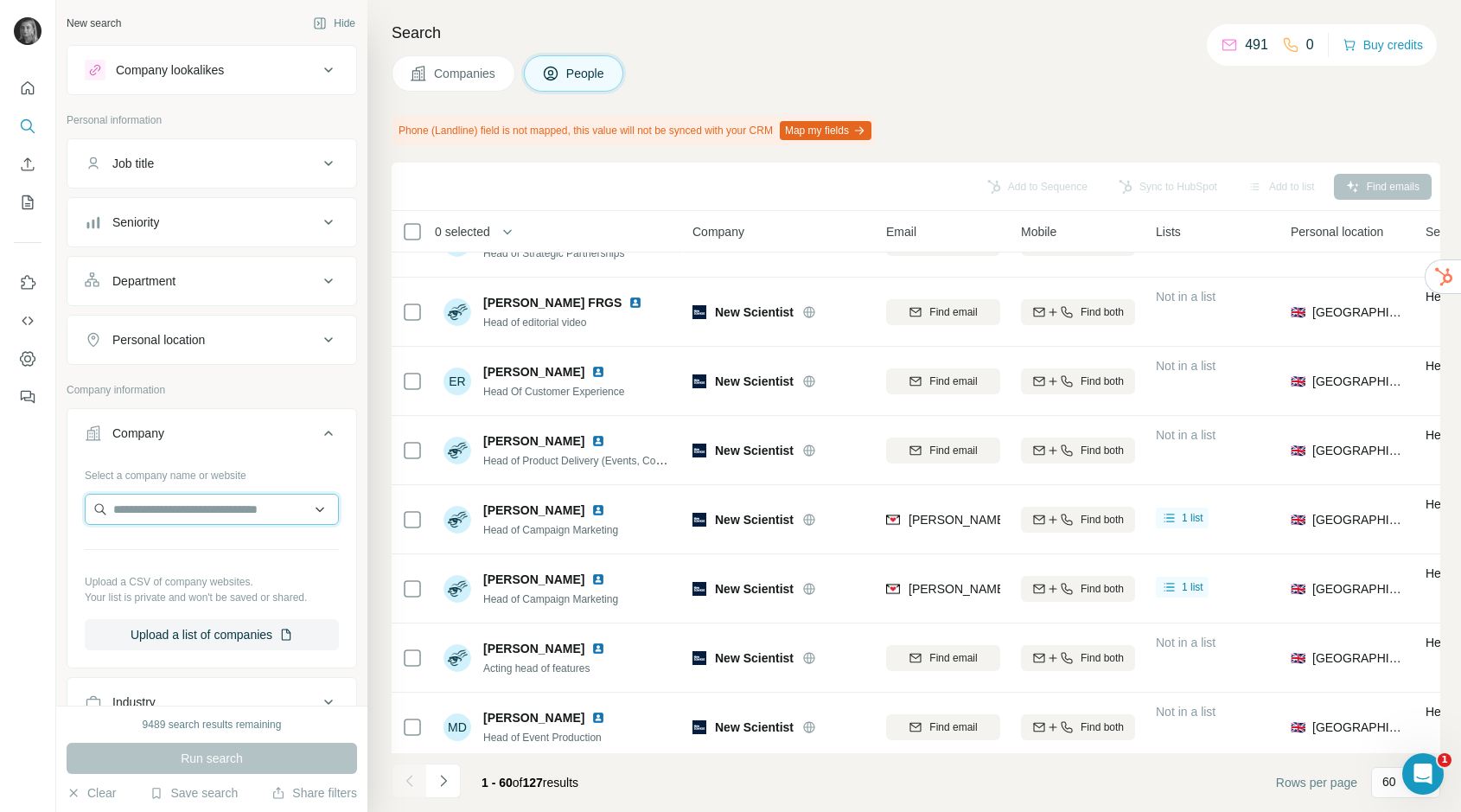
click at [169, 514] on input "text" at bounding box center [211, 509] width 254 height 31
paste input "**********"
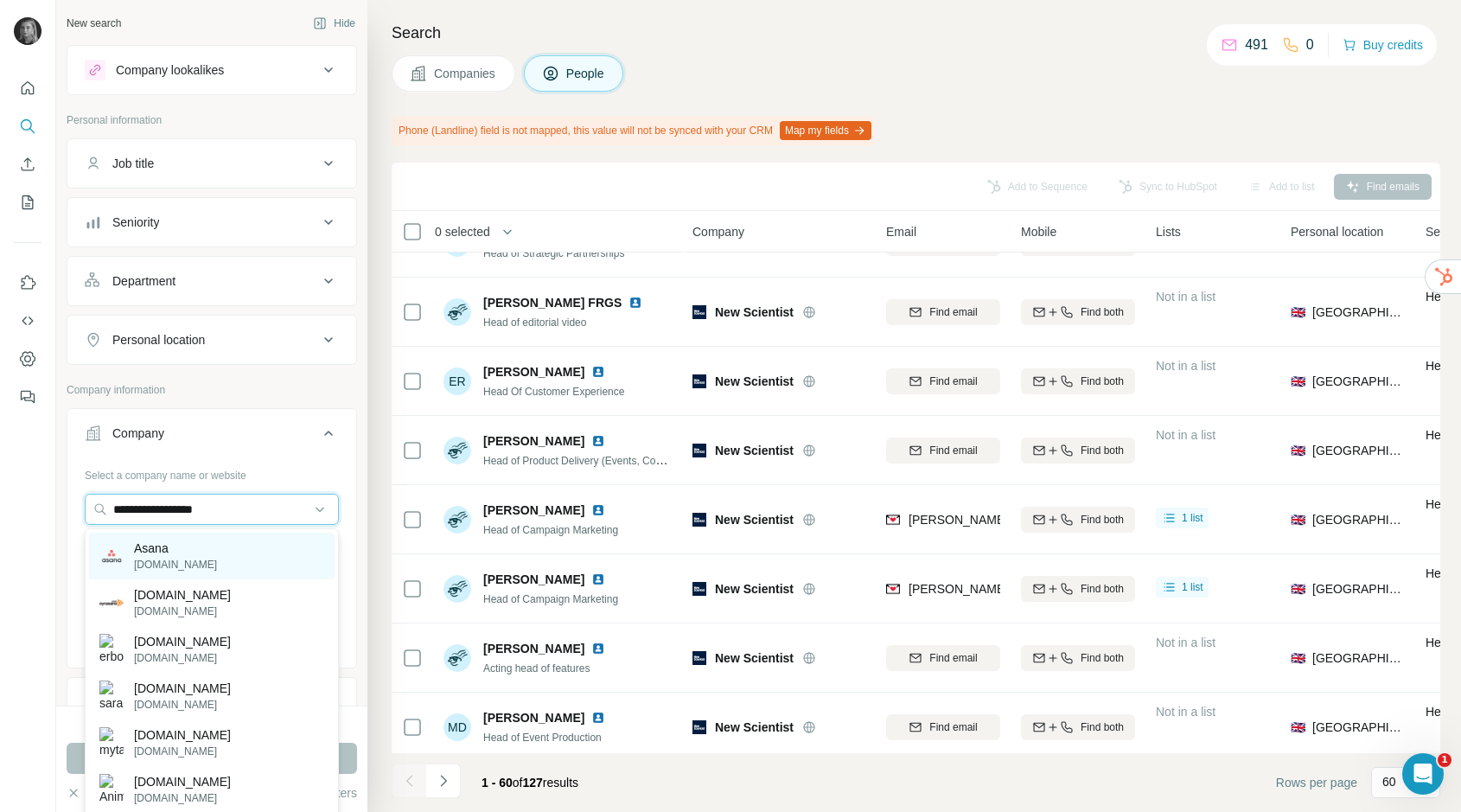
type input "**********"
click at [186, 561] on p "[DOMAIN_NAME]" at bounding box center [175, 565] width 83 height 16
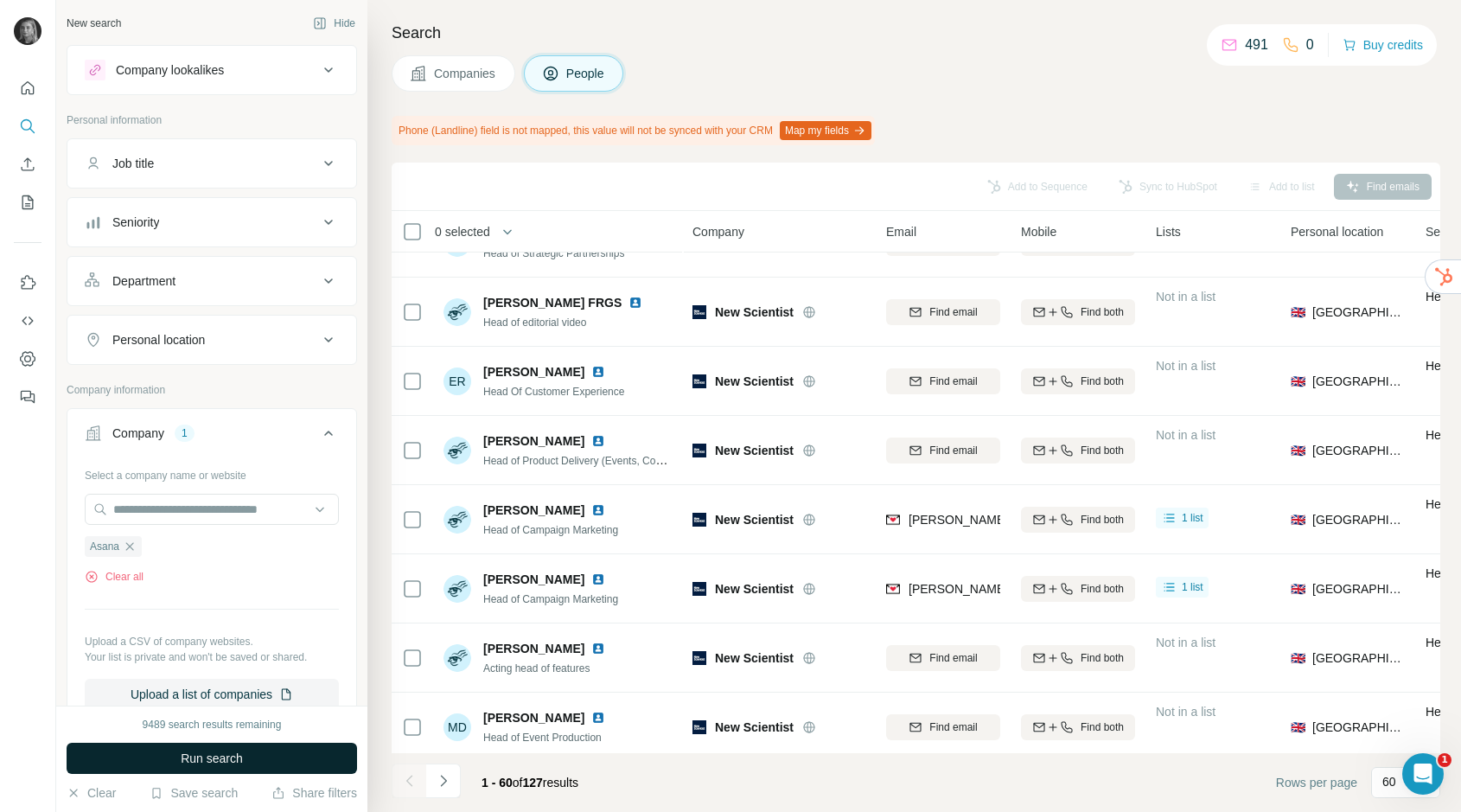
click at [196, 760] on span "Run search" at bounding box center [211, 758] width 62 height 17
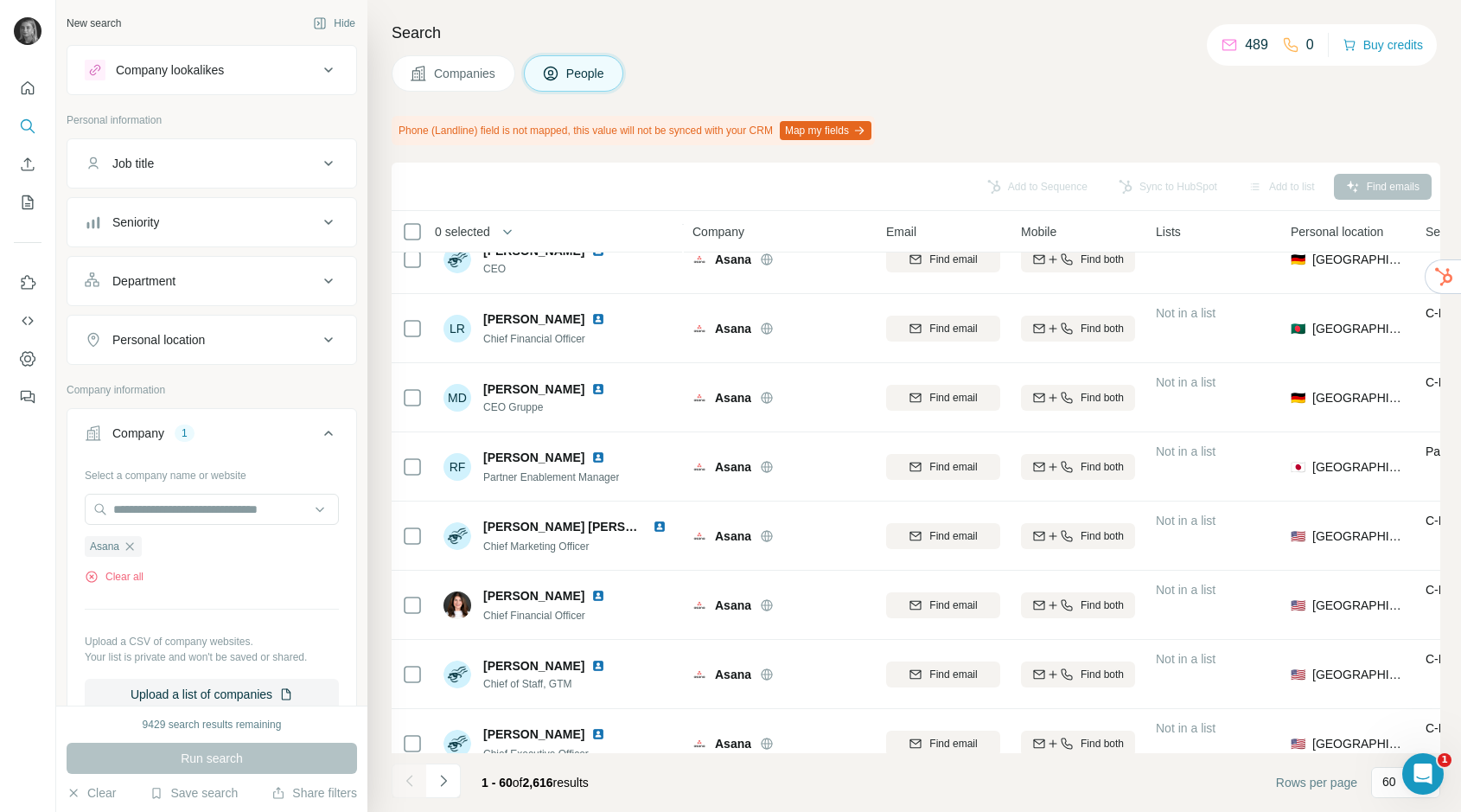
scroll to position [1225, 0]
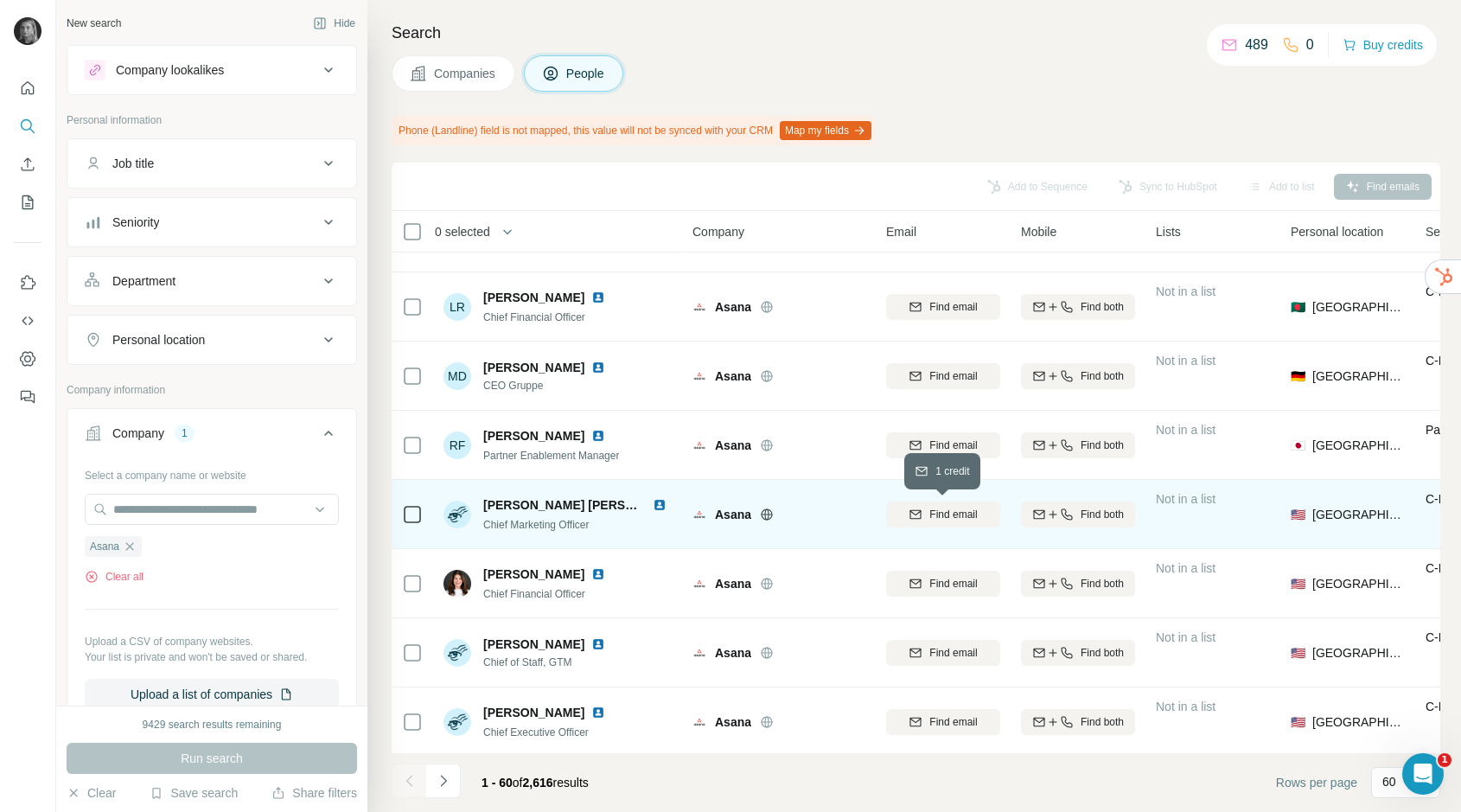
click at [920, 521] on div "Find email" at bounding box center [943, 514] width 114 height 16
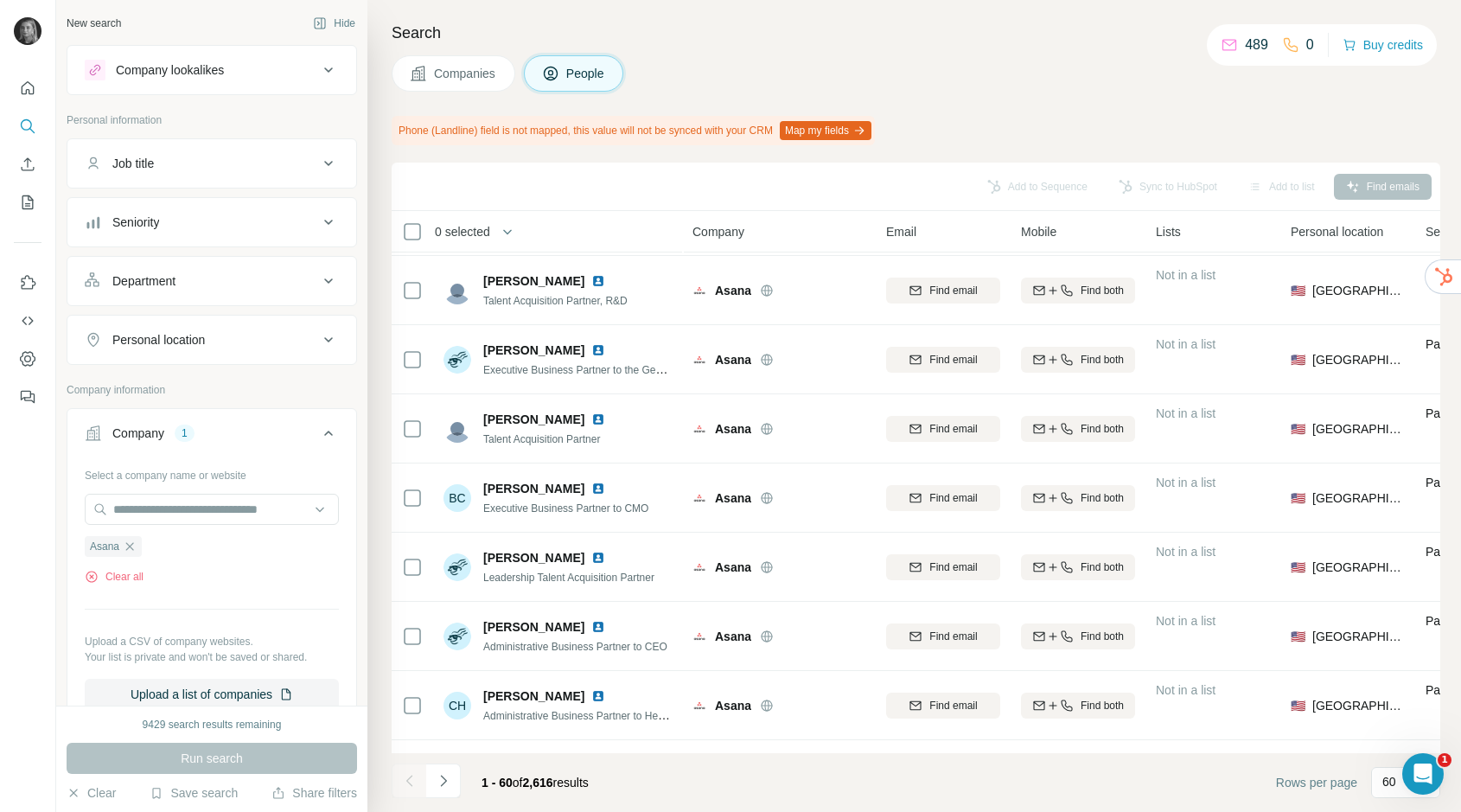
scroll to position [3649, 0]
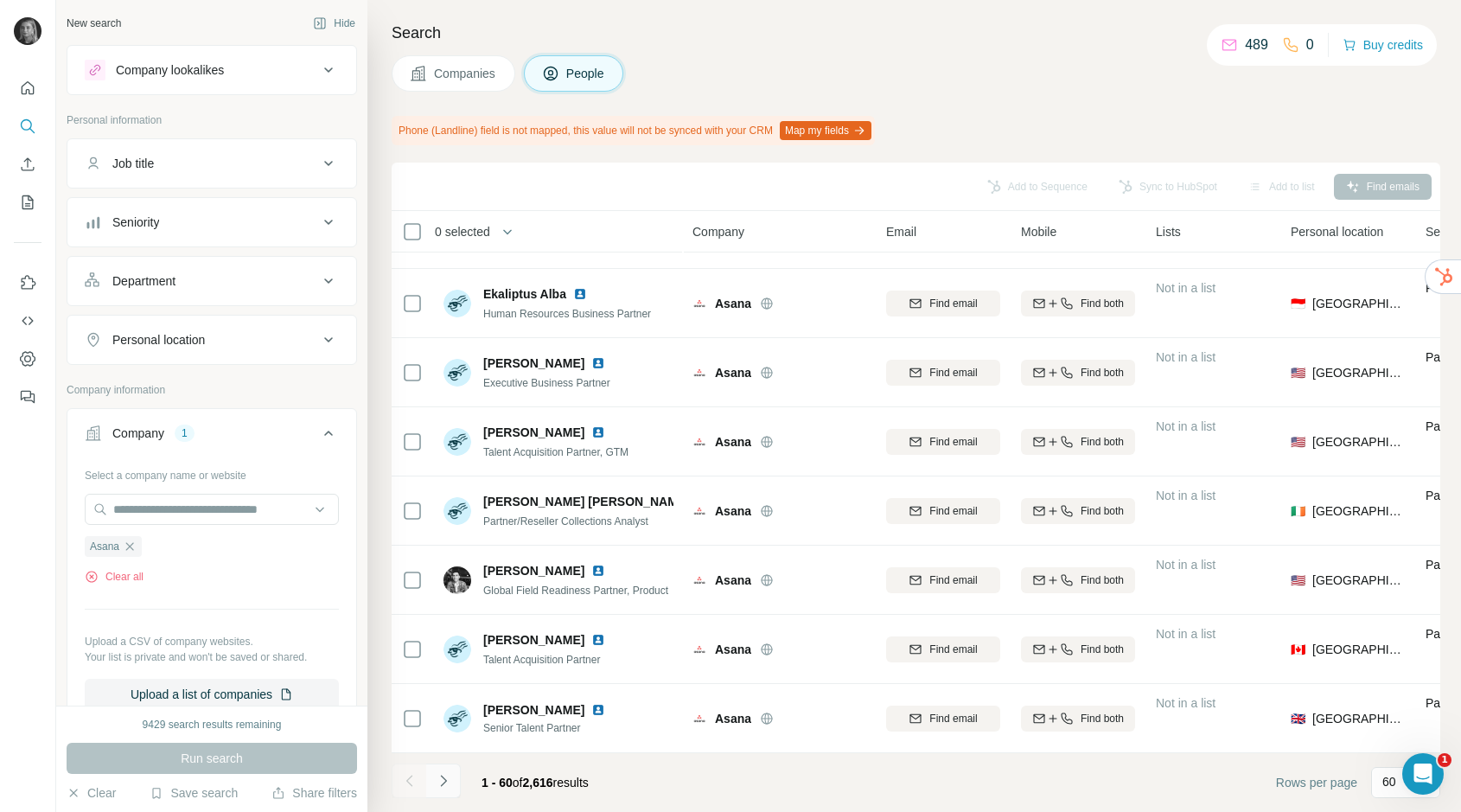
click at [445, 788] on icon "Navigate to next page" at bounding box center [444, 781] width 17 height 17
click at [445, 788] on icon "Navigate to next page" at bounding box center [444, 781] width 17 height 17
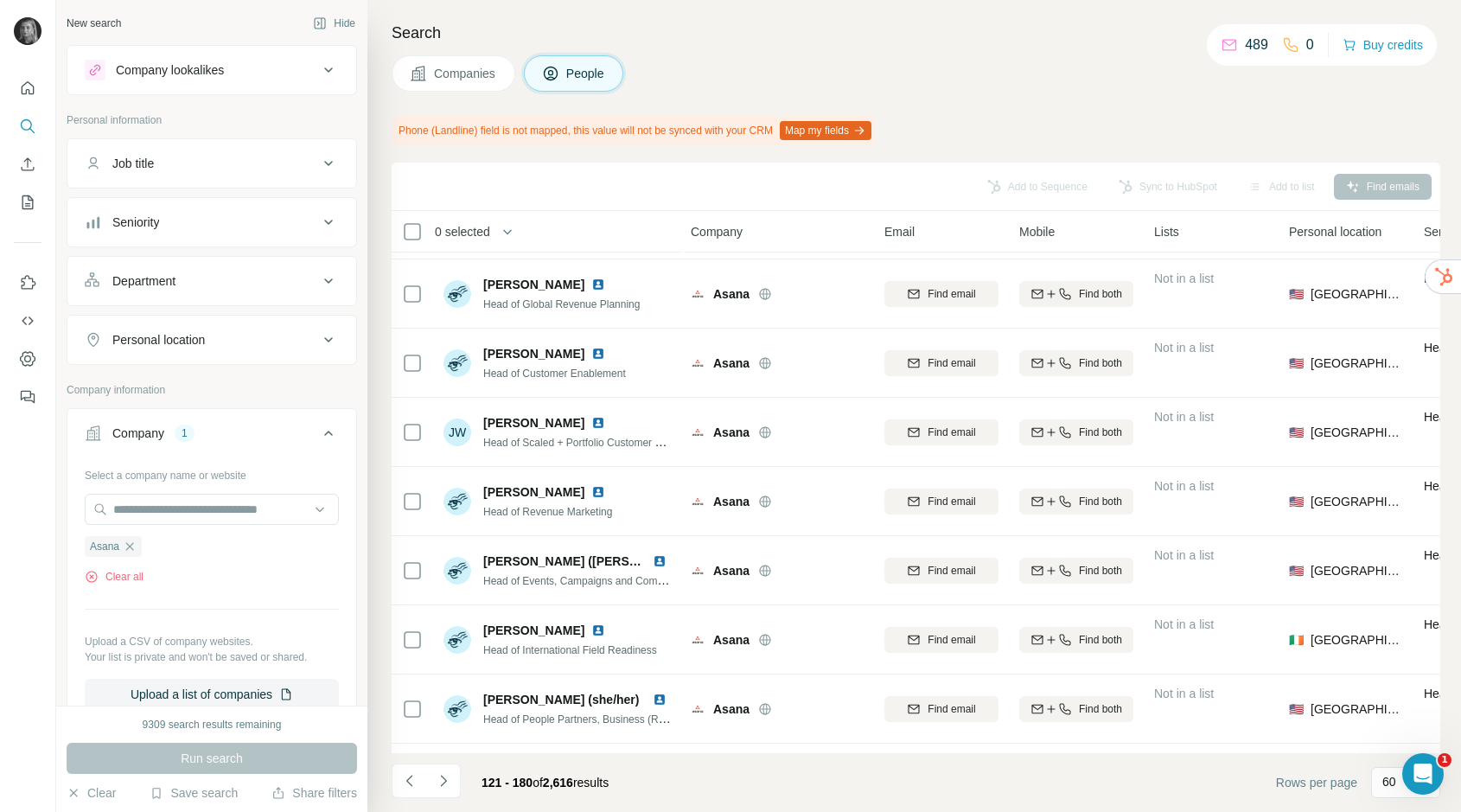
scroll to position [3649, 2]
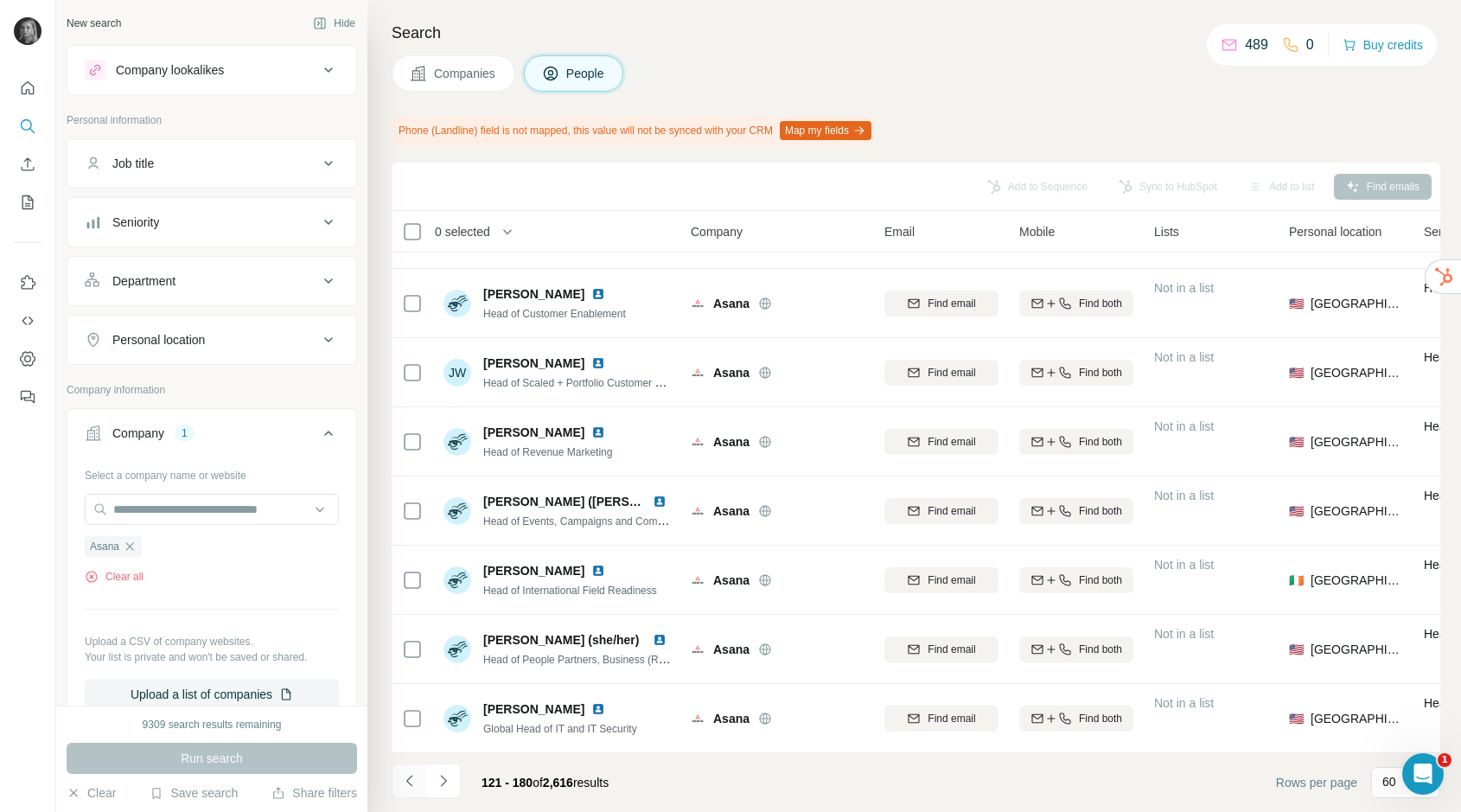
click at [407, 774] on icon "Navigate to previous page" at bounding box center [410, 781] width 17 height 17
click at [407, 773] on icon "Navigate to previous page" at bounding box center [410, 781] width 17 height 17
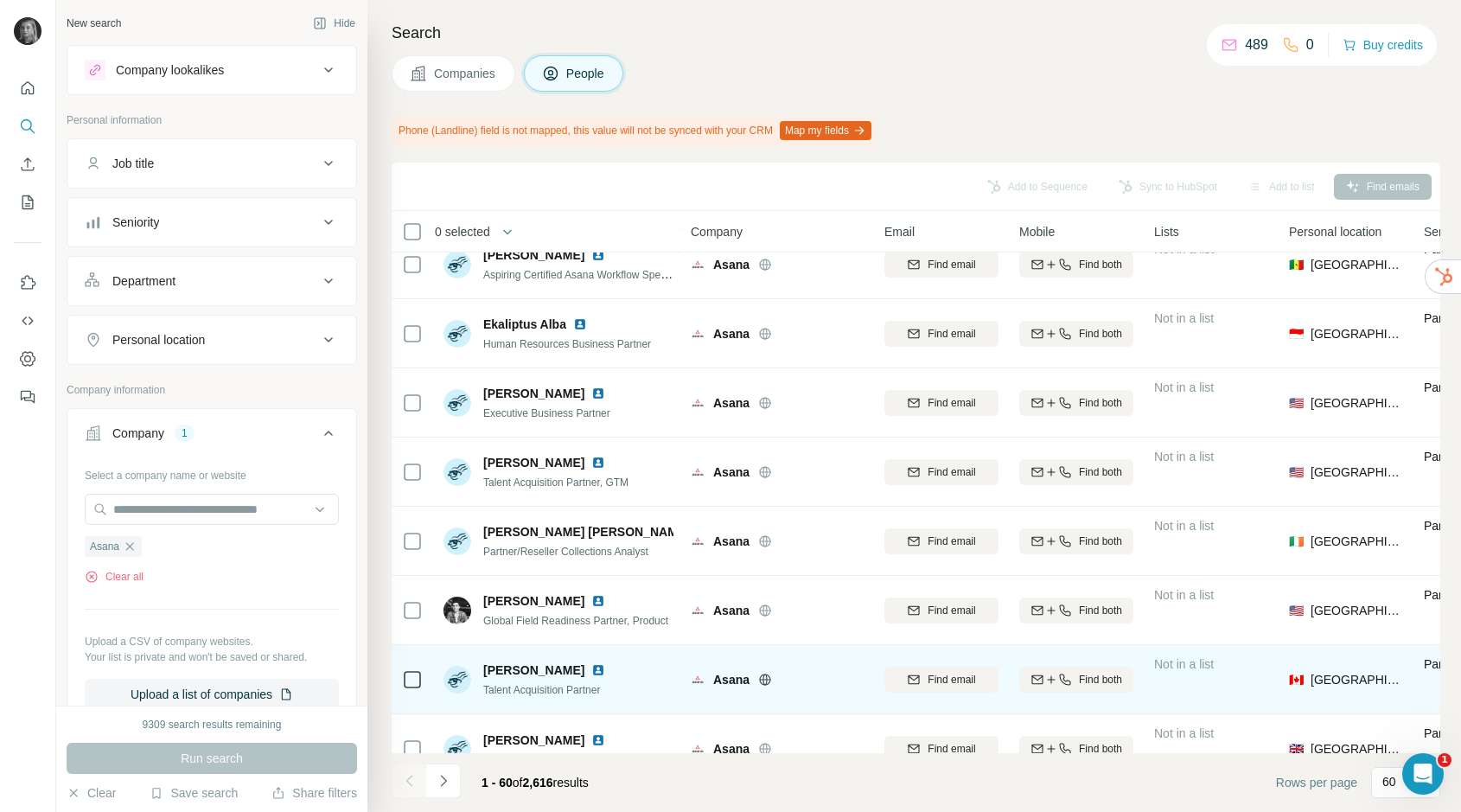
scroll to position [1608, 2]
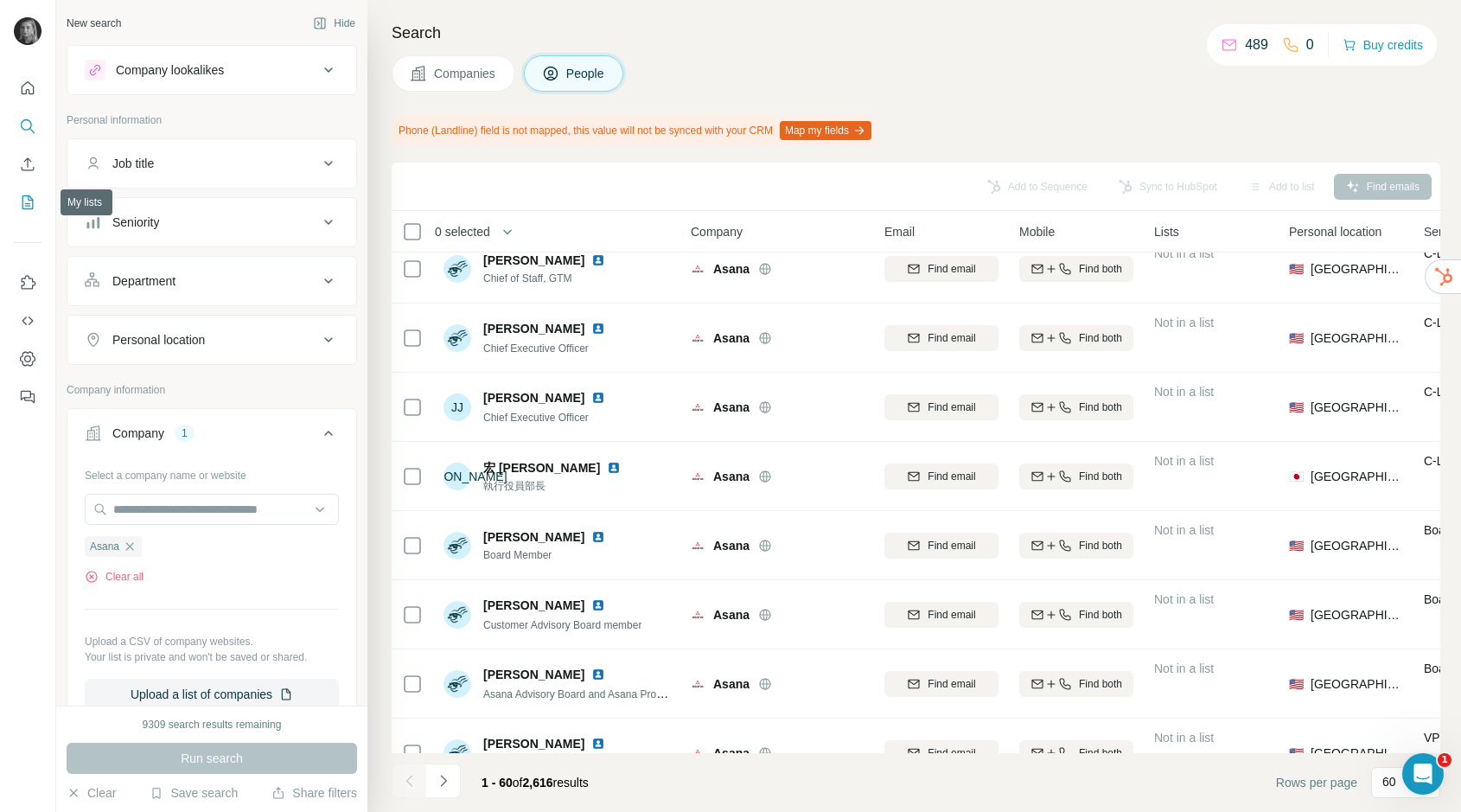
click at [27, 210] on icon "My lists" at bounding box center [28, 203] width 17 height 17
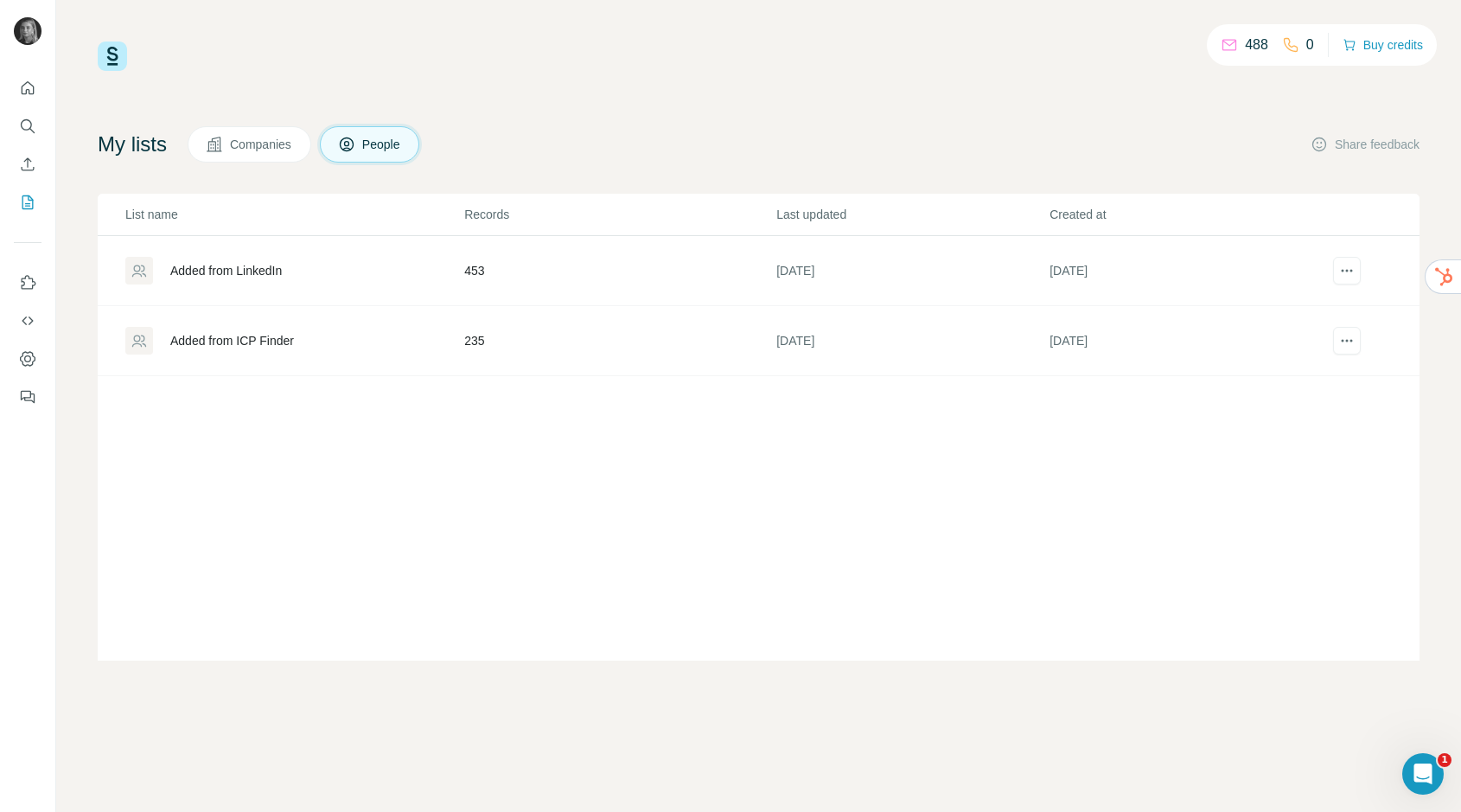
click at [239, 353] on div "Added from ICP Finder" at bounding box center [294, 341] width 337 height 28
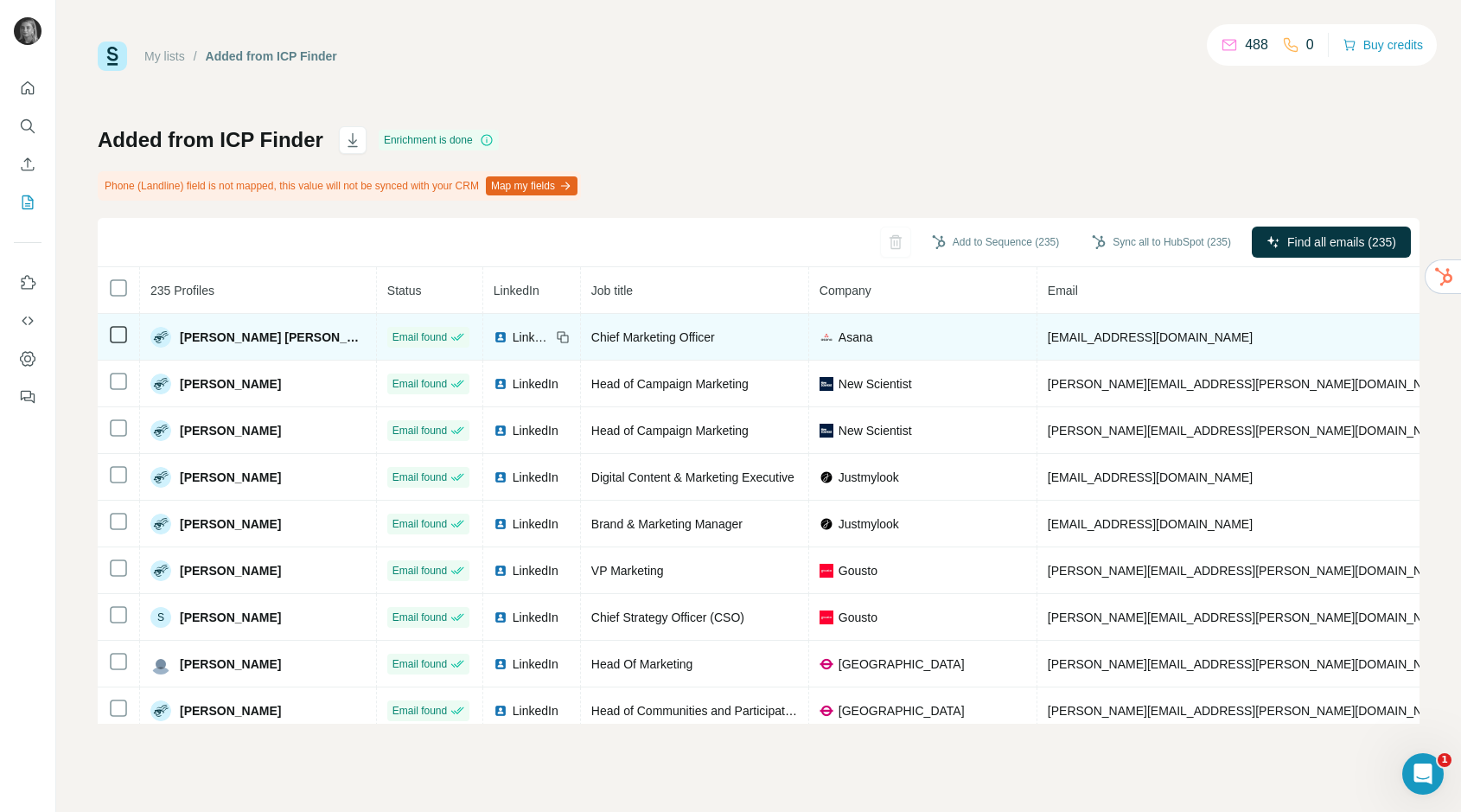
click at [1048, 330] on span "[EMAIL_ADDRESS][DOMAIN_NAME]" at bounding box center [1150, 337] width 205 height 14
copy span "[EMAIL_ADDRESS][DOMAIN_NAME]"
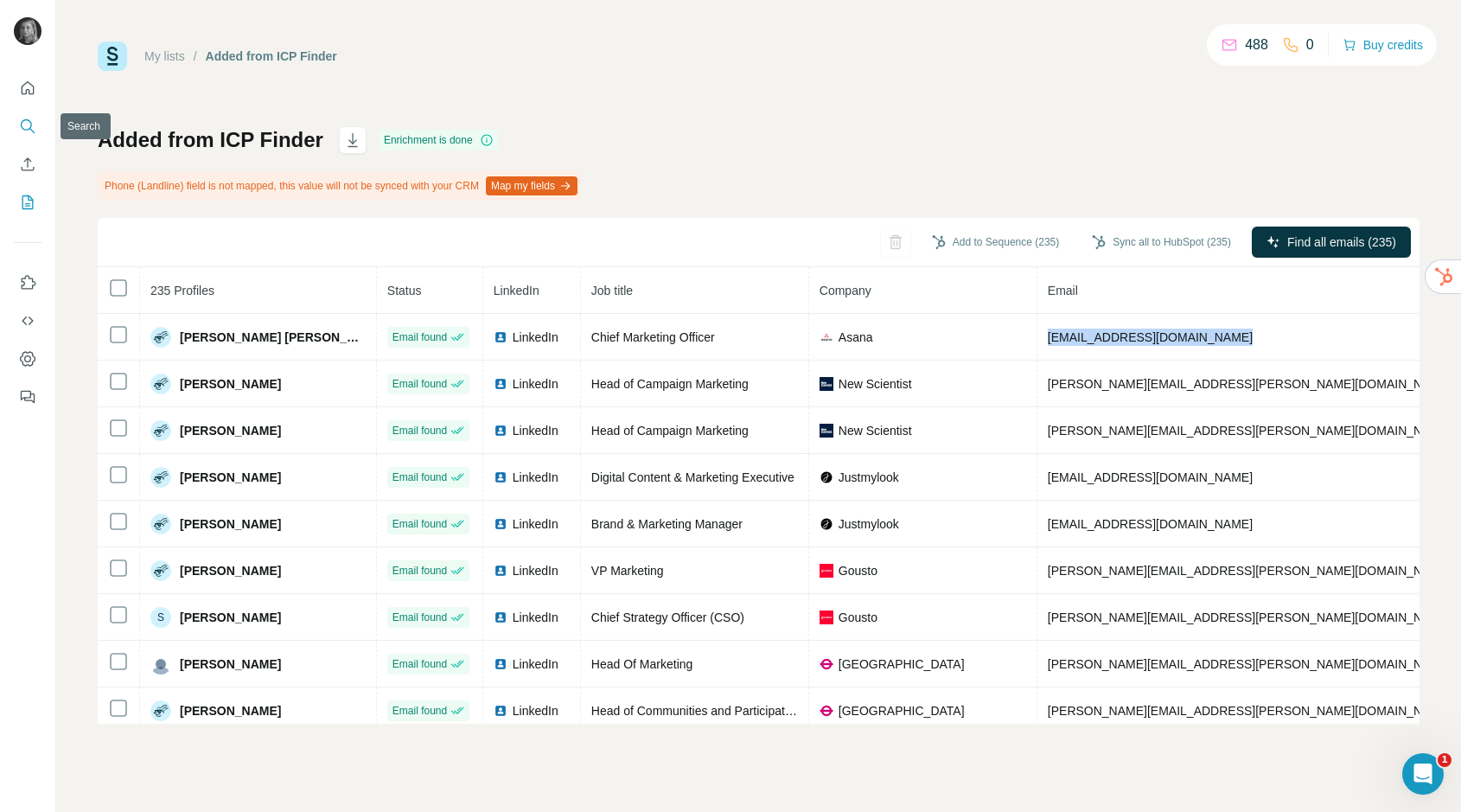
click at [23, 133] on icon "Search" at bounding box center [28, 127] width 17 height 17
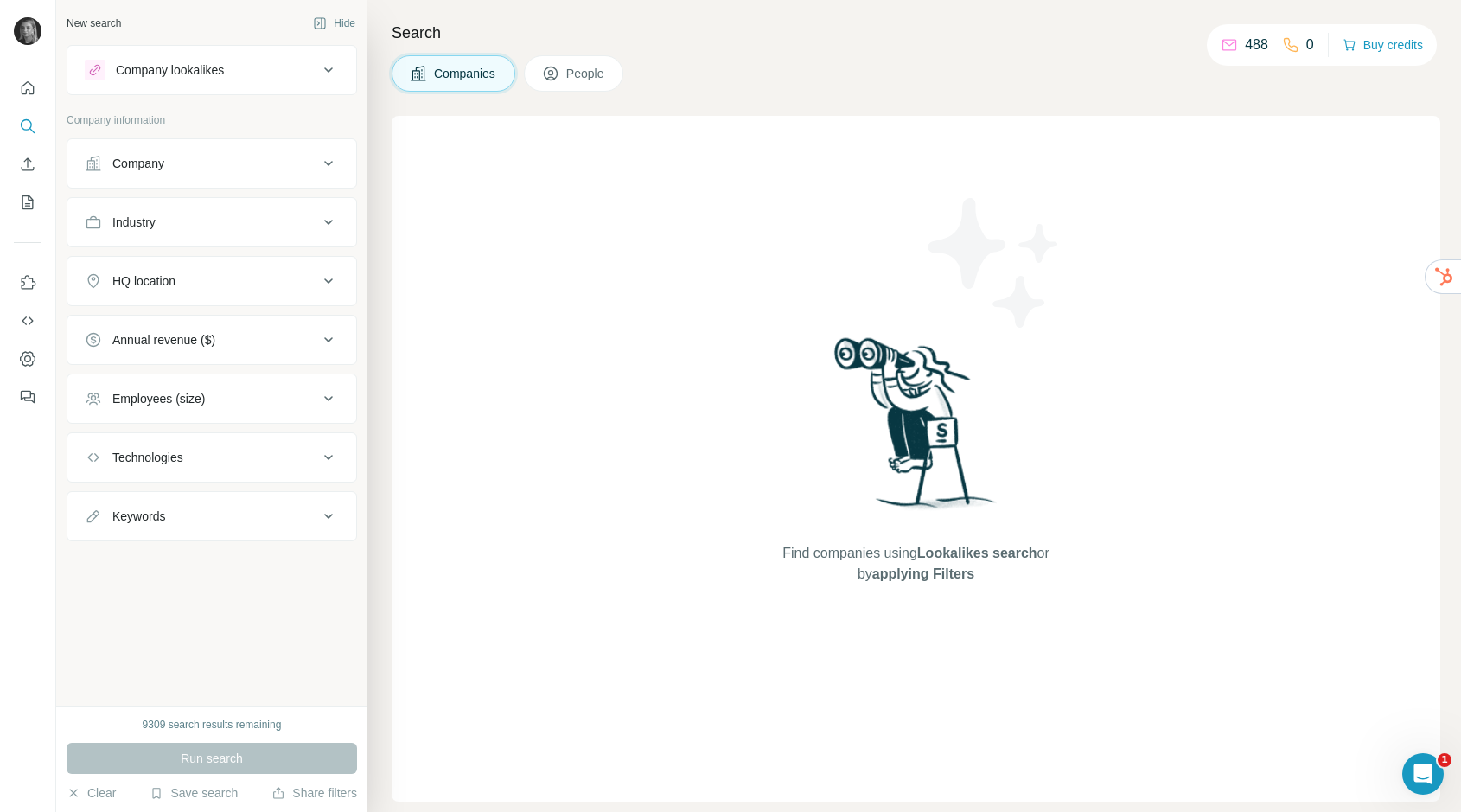
click at [140, 184] on div "Company" at bounding box center [211, 162] width 291 height 50
click at [147, 162] on div "Company" at bounding box center [138, 163] width 52 height 17
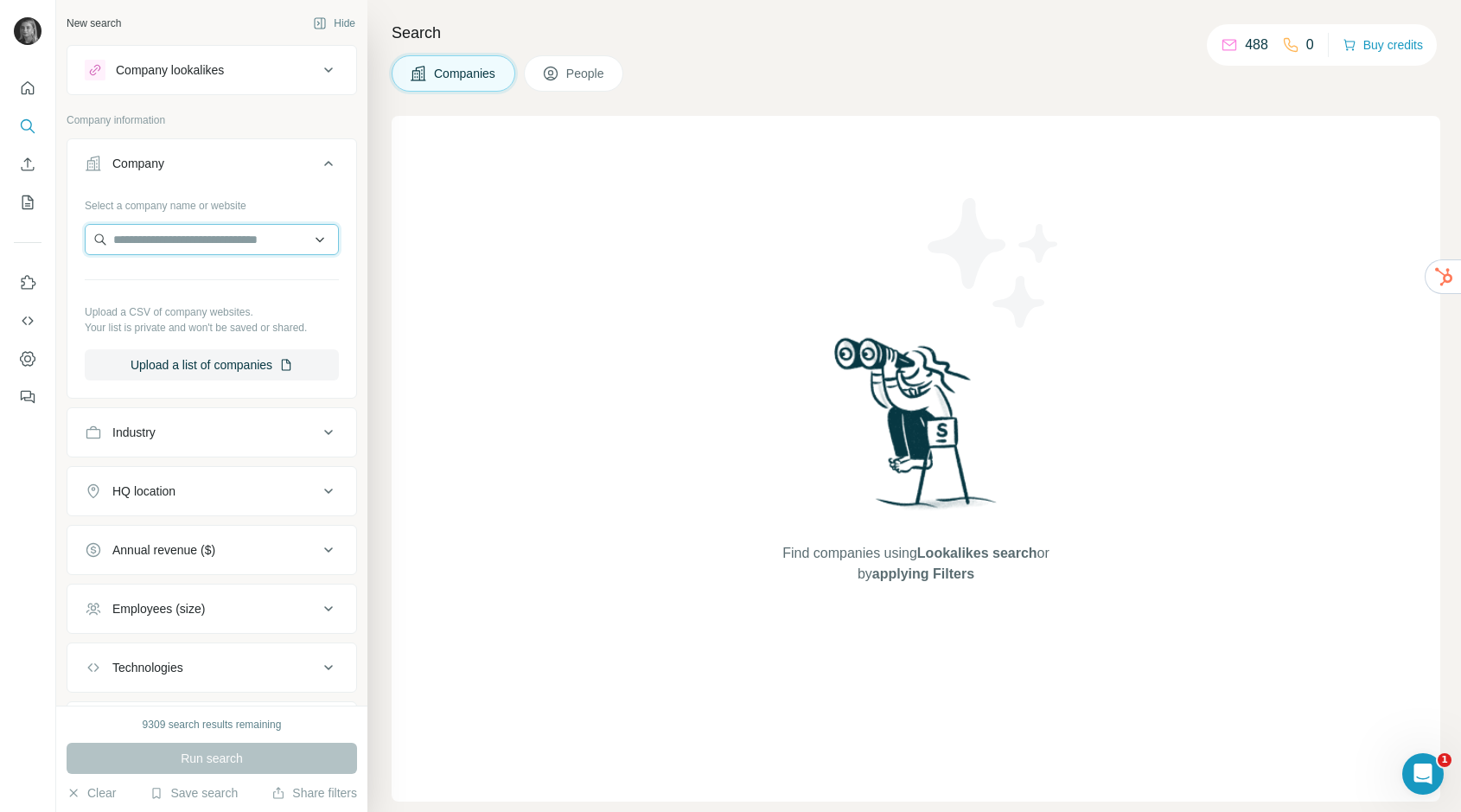
click at [154, 243] on input "text" at bounding box center [211, 239] width 254 height 31
click at [160, 240] on input "**********" at bounding box center [211, 239] width 254 height 31
type input "**********"
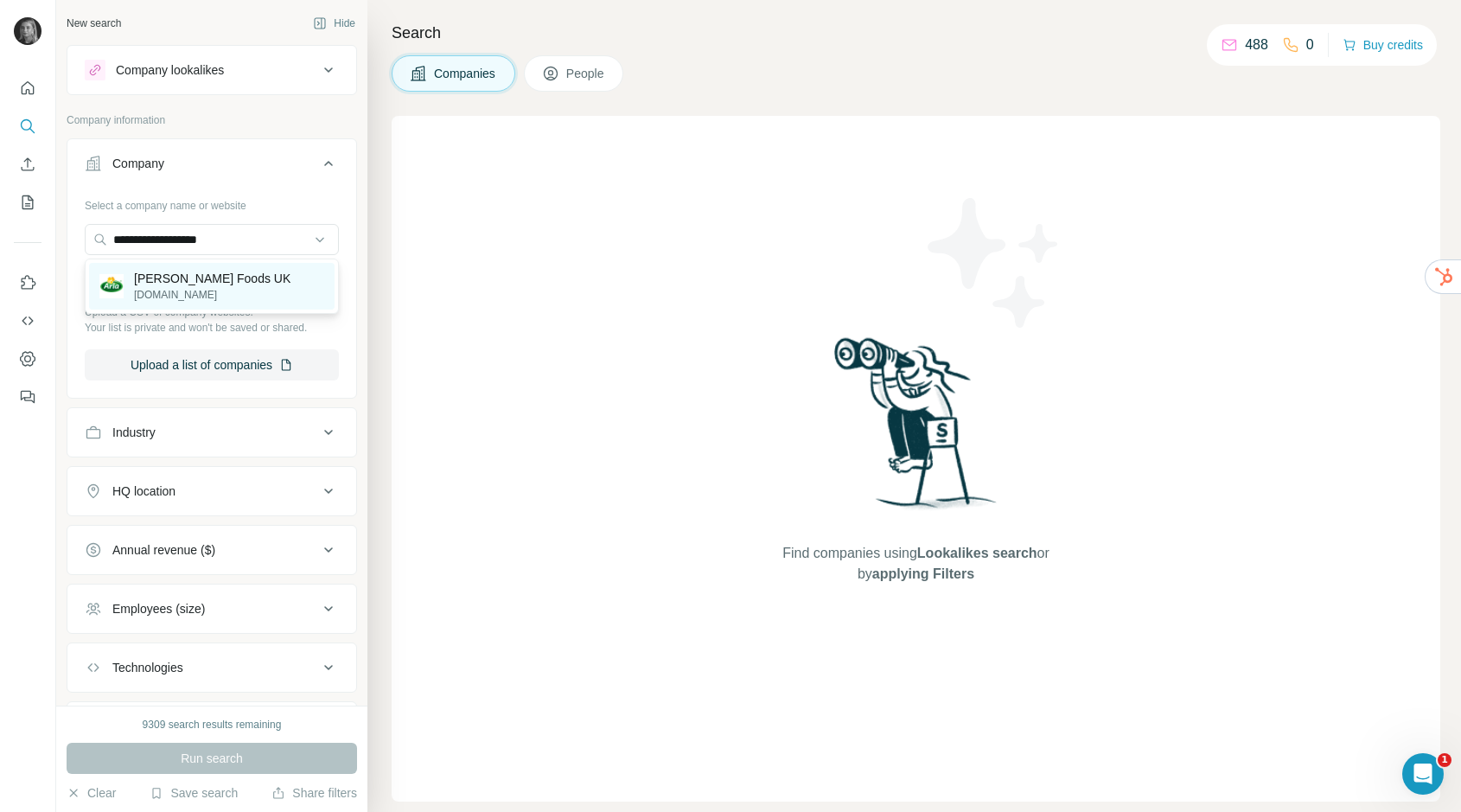
click at [183, 283] on p "[PERSON_NAME] Foods UK" at bounding box center [211, 279] width 156 height 17
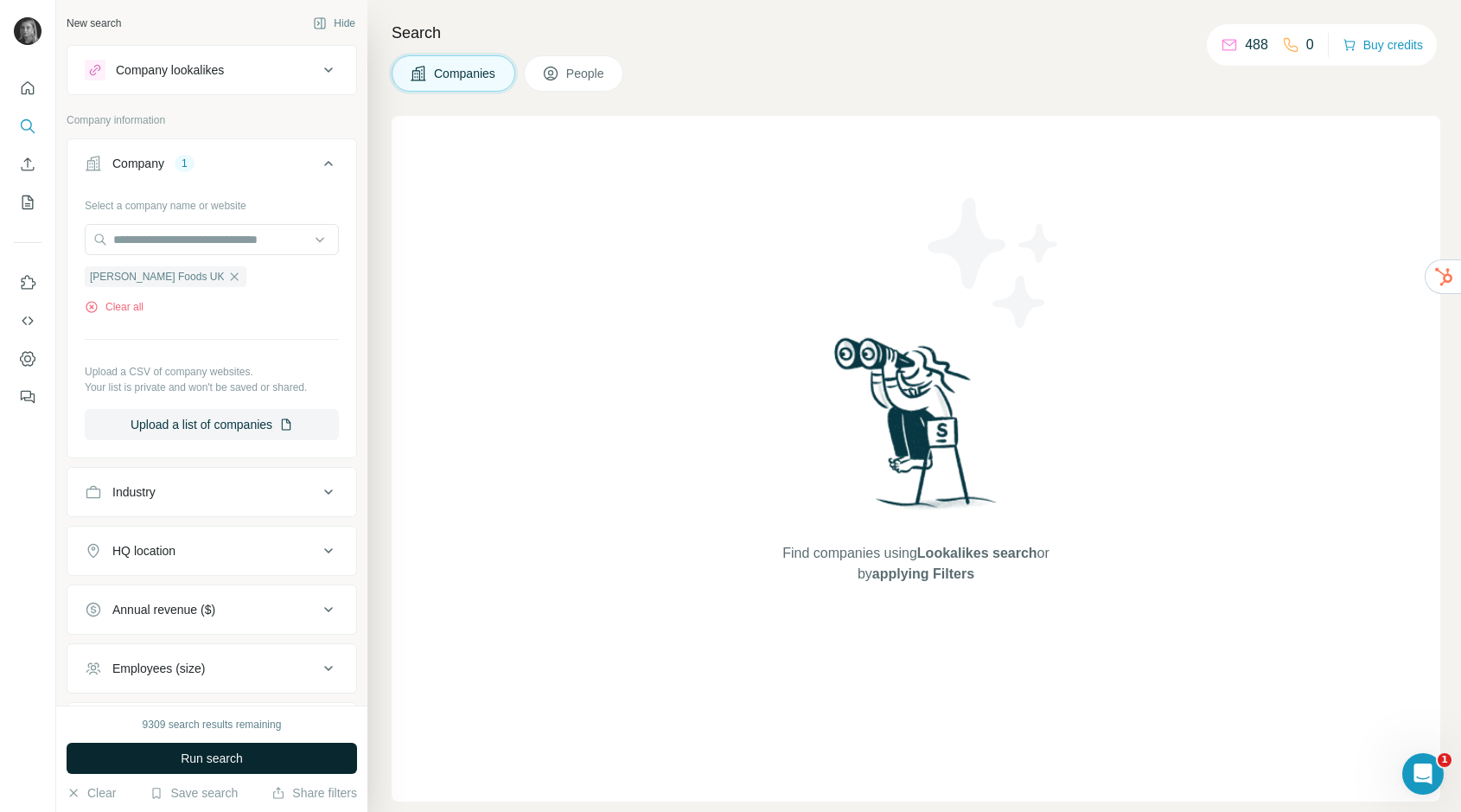
click at [196, 750] on span "Run search" at bounding box center [211, 758] width 62 height 17
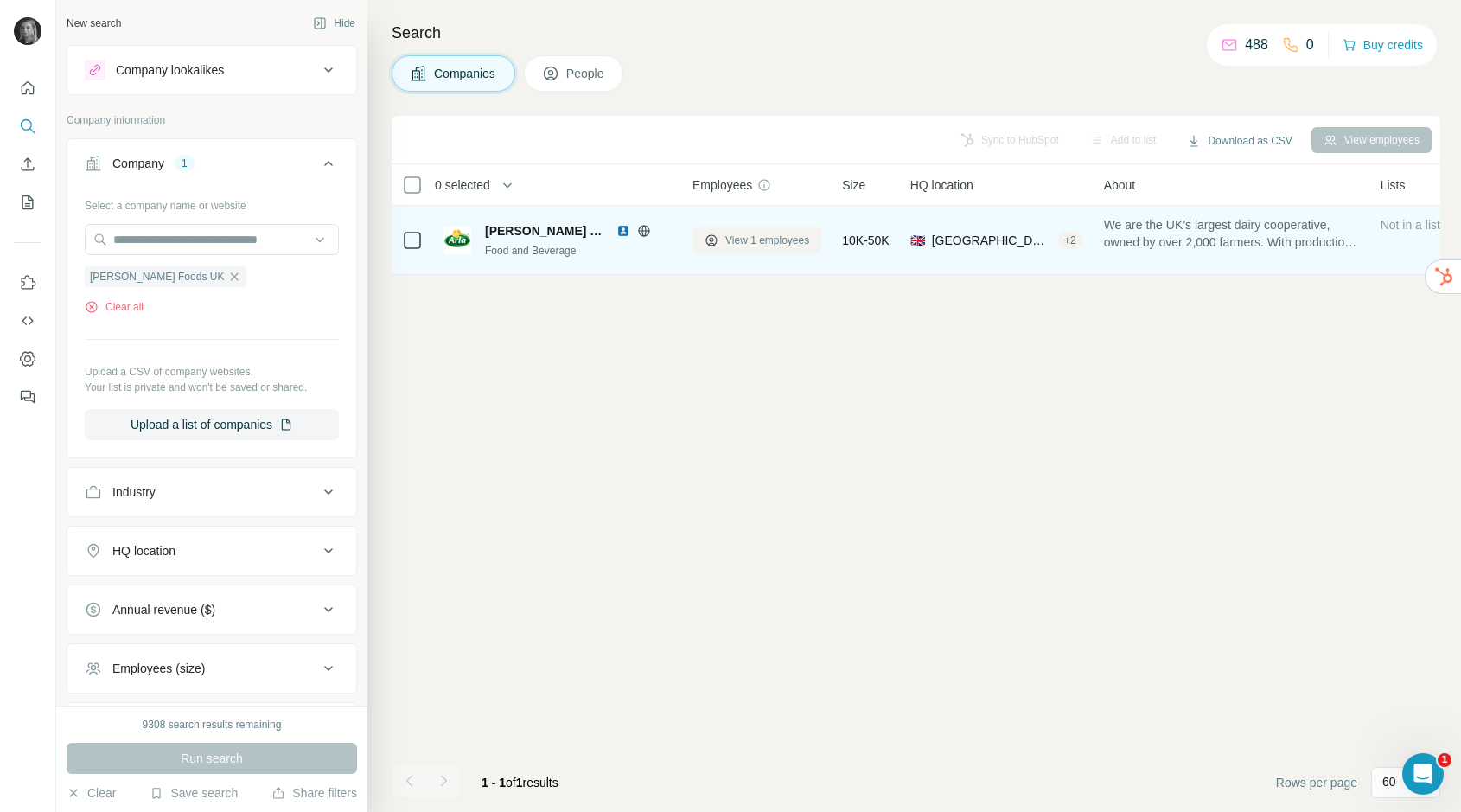
click at [743, 238] on span "View 1 employees" at bounding box center [768, 240] width 84 height 16
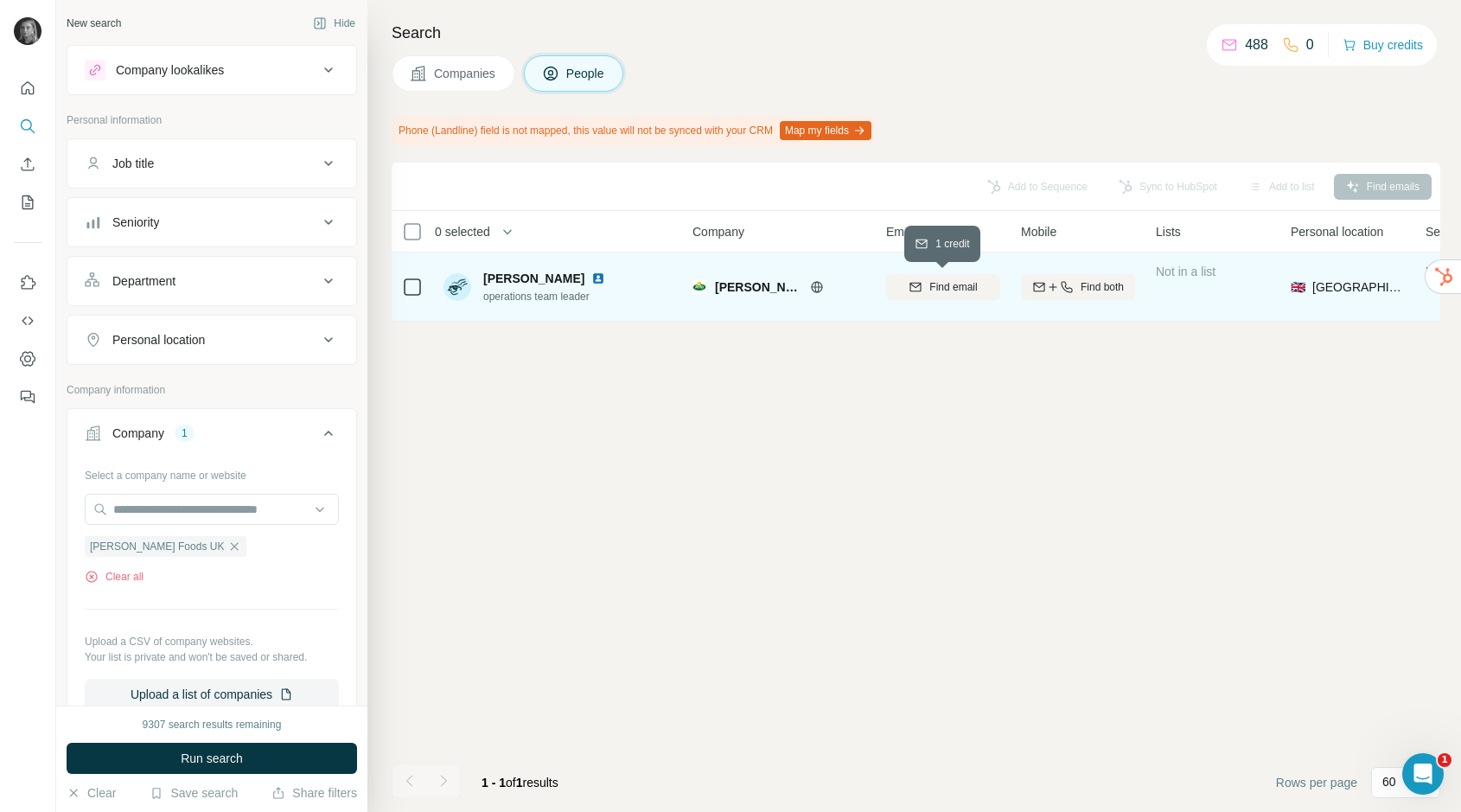
click at [939, 283] on span "Find email" at bounding box center [953, 287] width 47 height 16
click at [227, 540] on icon "button" at bounding box center [234, 547] width 14 height 14
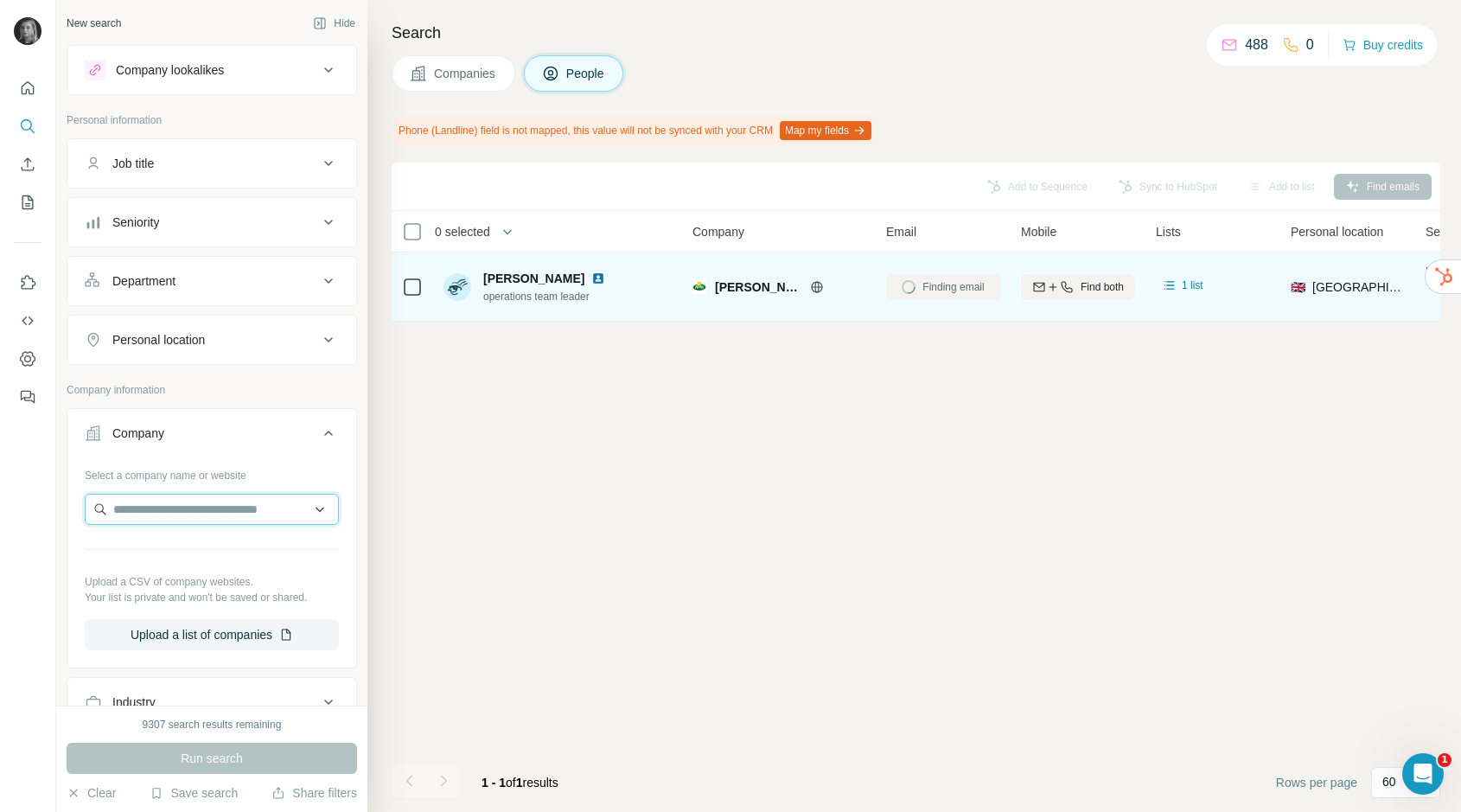
click at [181, 517] on input "text" at bounding box center [211, 509] width 254 height 31
type input "**********"
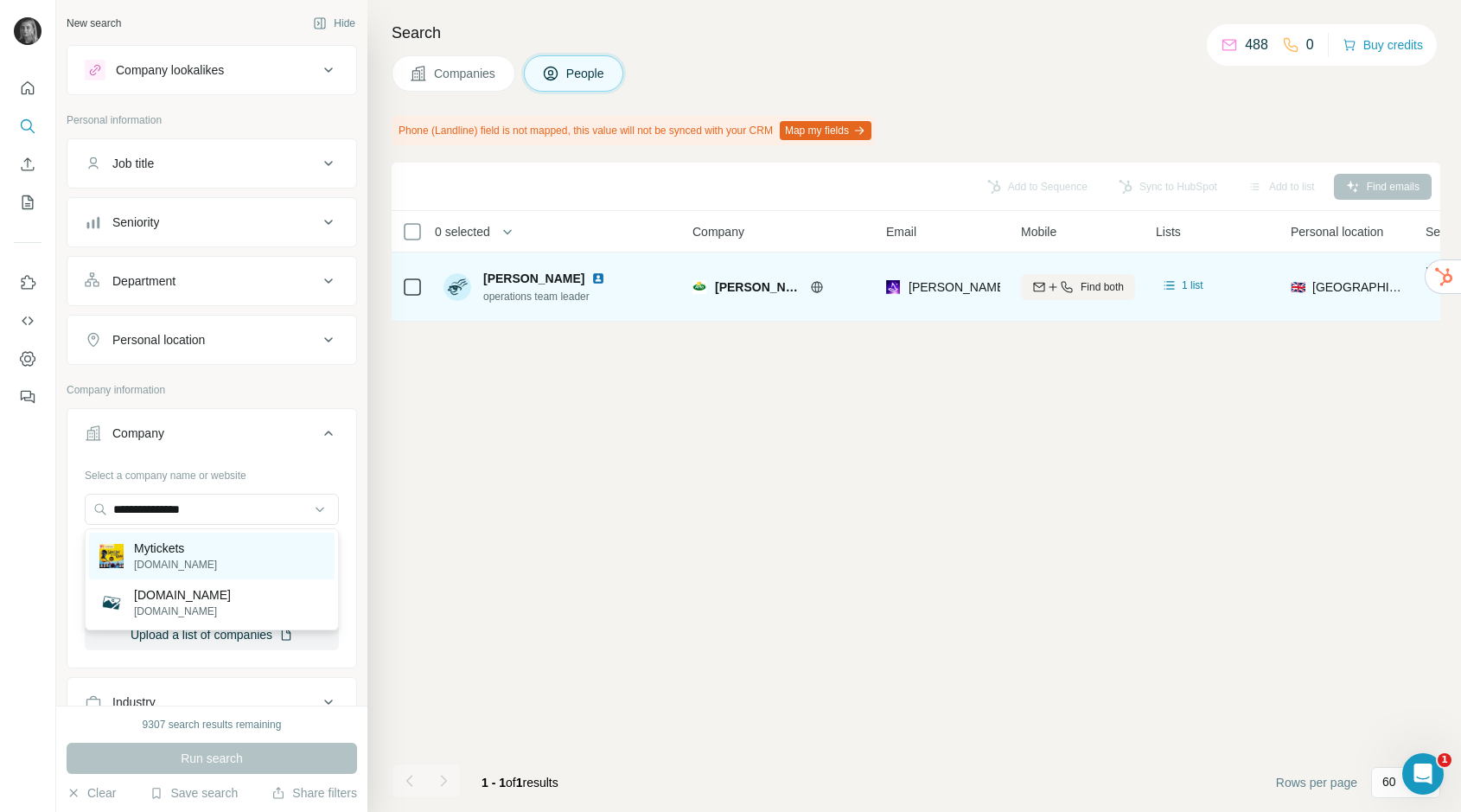
click at [219, 570] on div "Mytickets [DOMAIN_NAME]" at bounding box center [211, 555] width 245 height 46
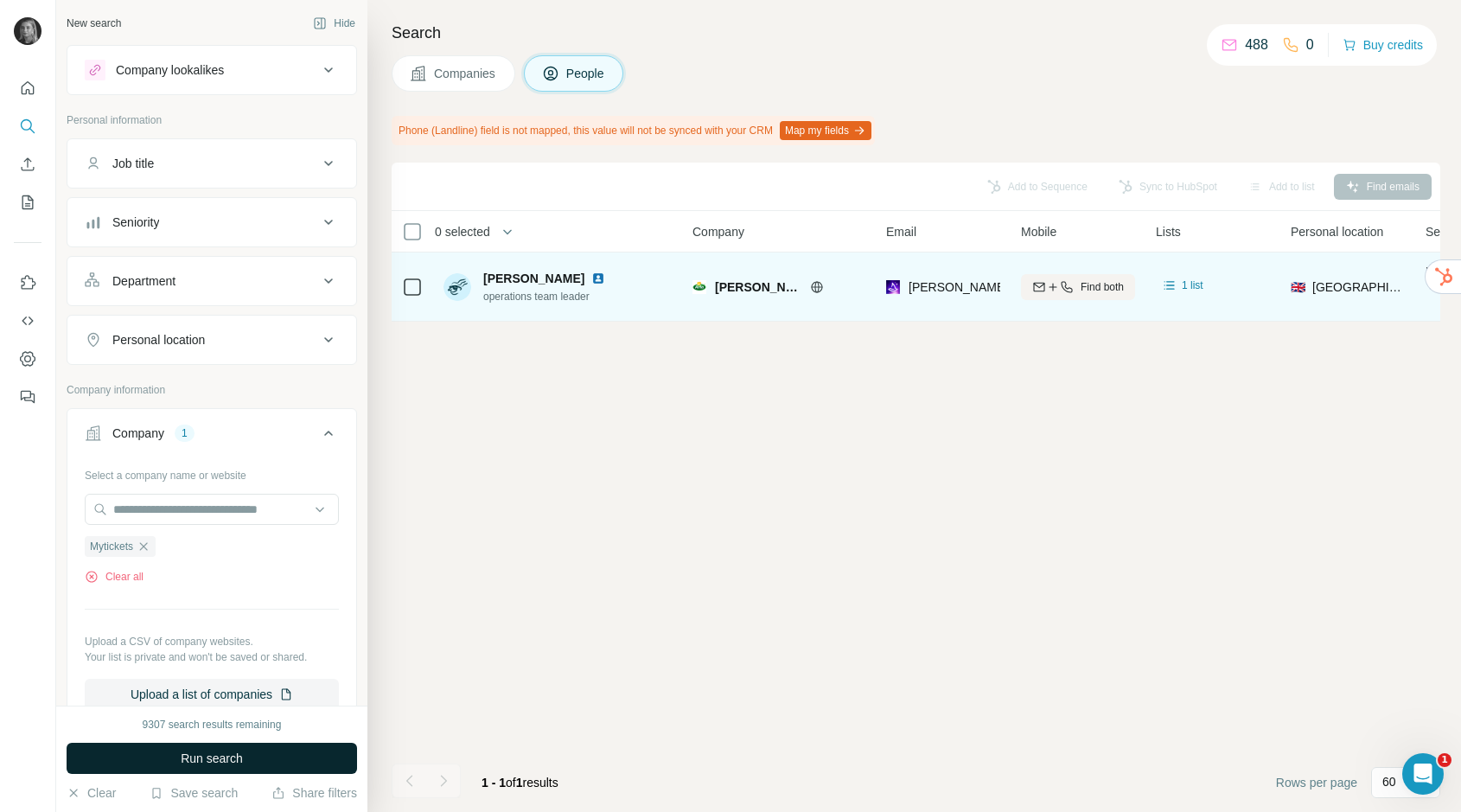
click at [218, 760] on span "Run search" at bounding box center [211, 758] width 62 height 17
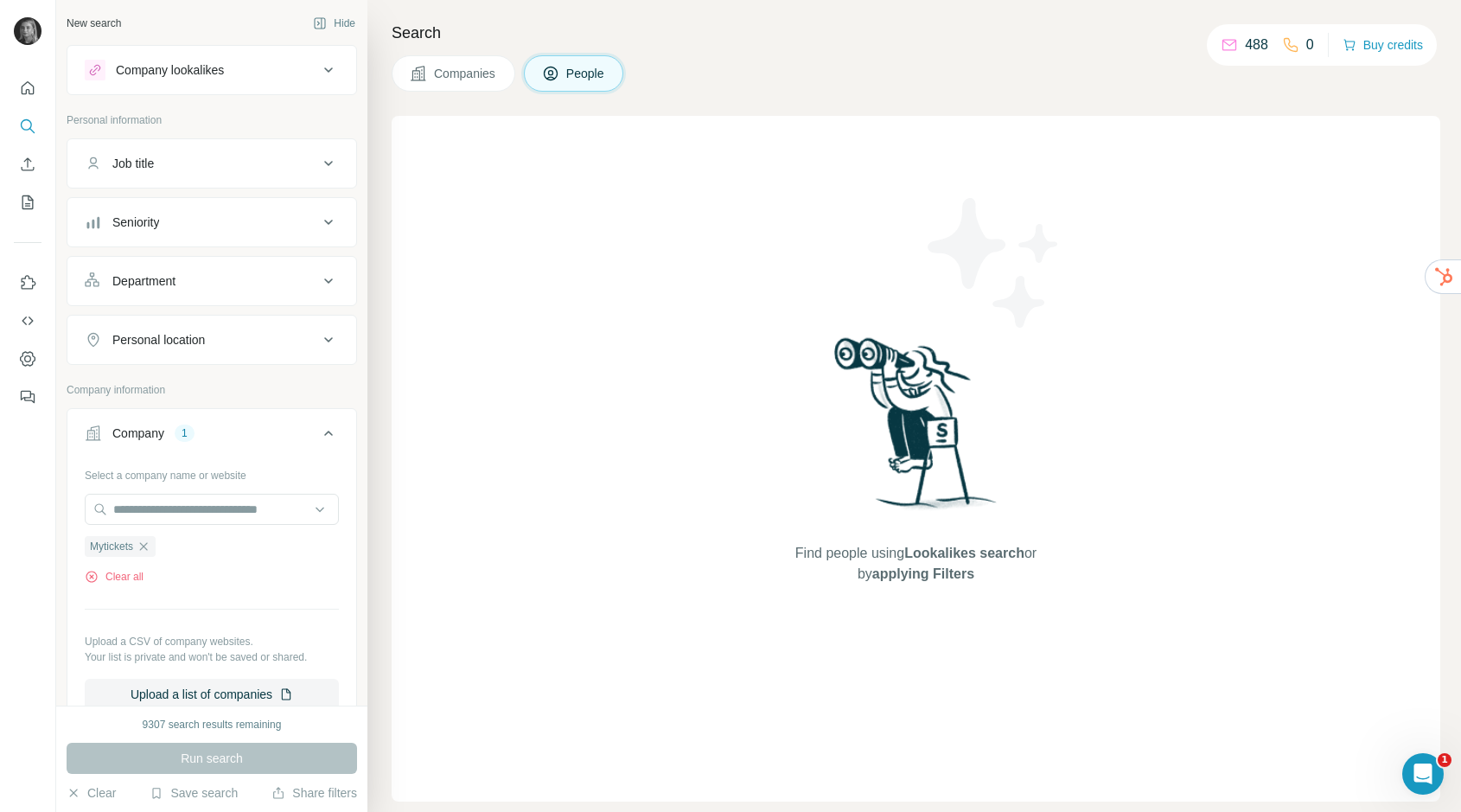
click at [478, 79] on span "Companies" at bounding box center [465, 73] width 63 height 17
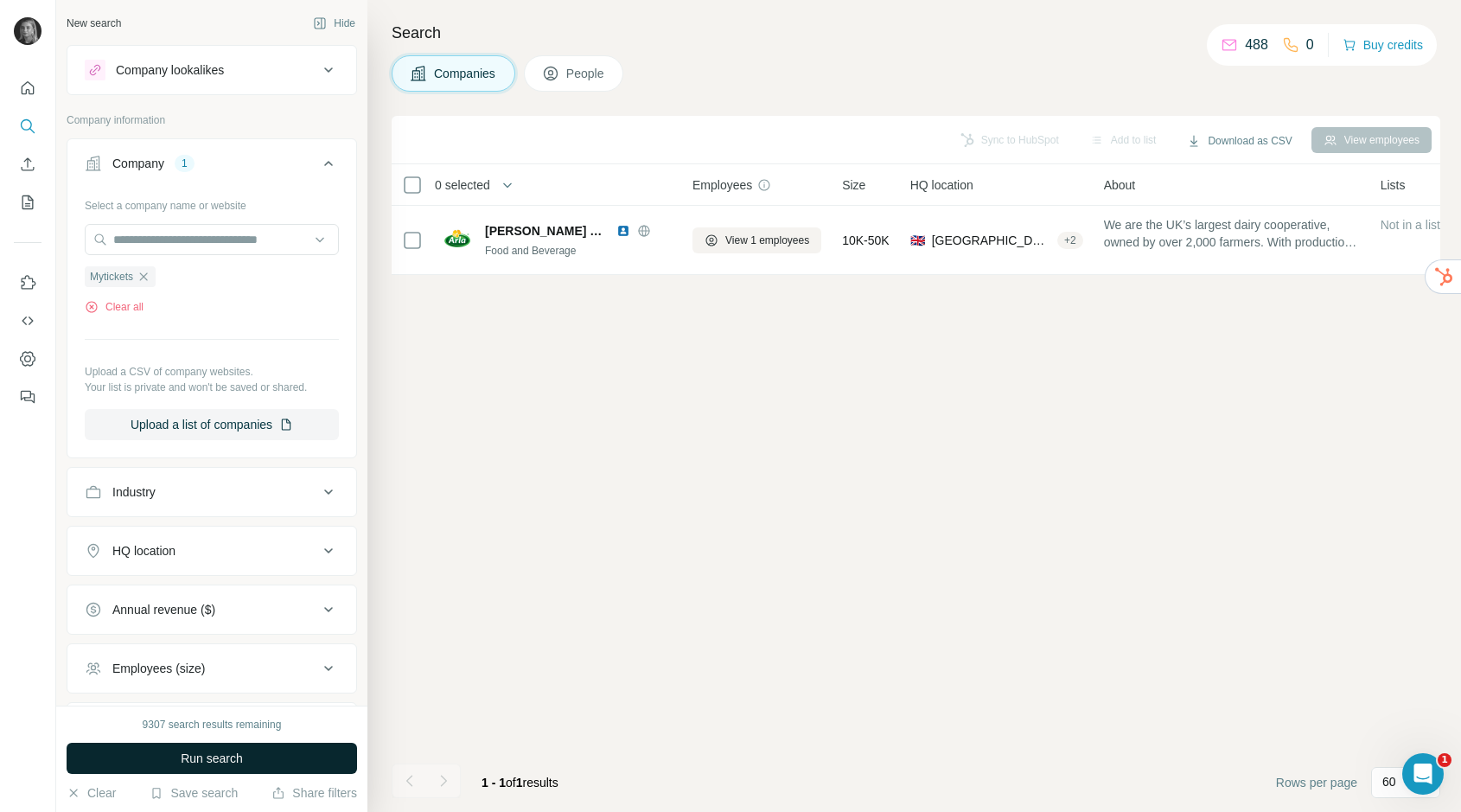
click at [258, 764] on button "Run search" at bounding box center [211, 758] width 291 height 31
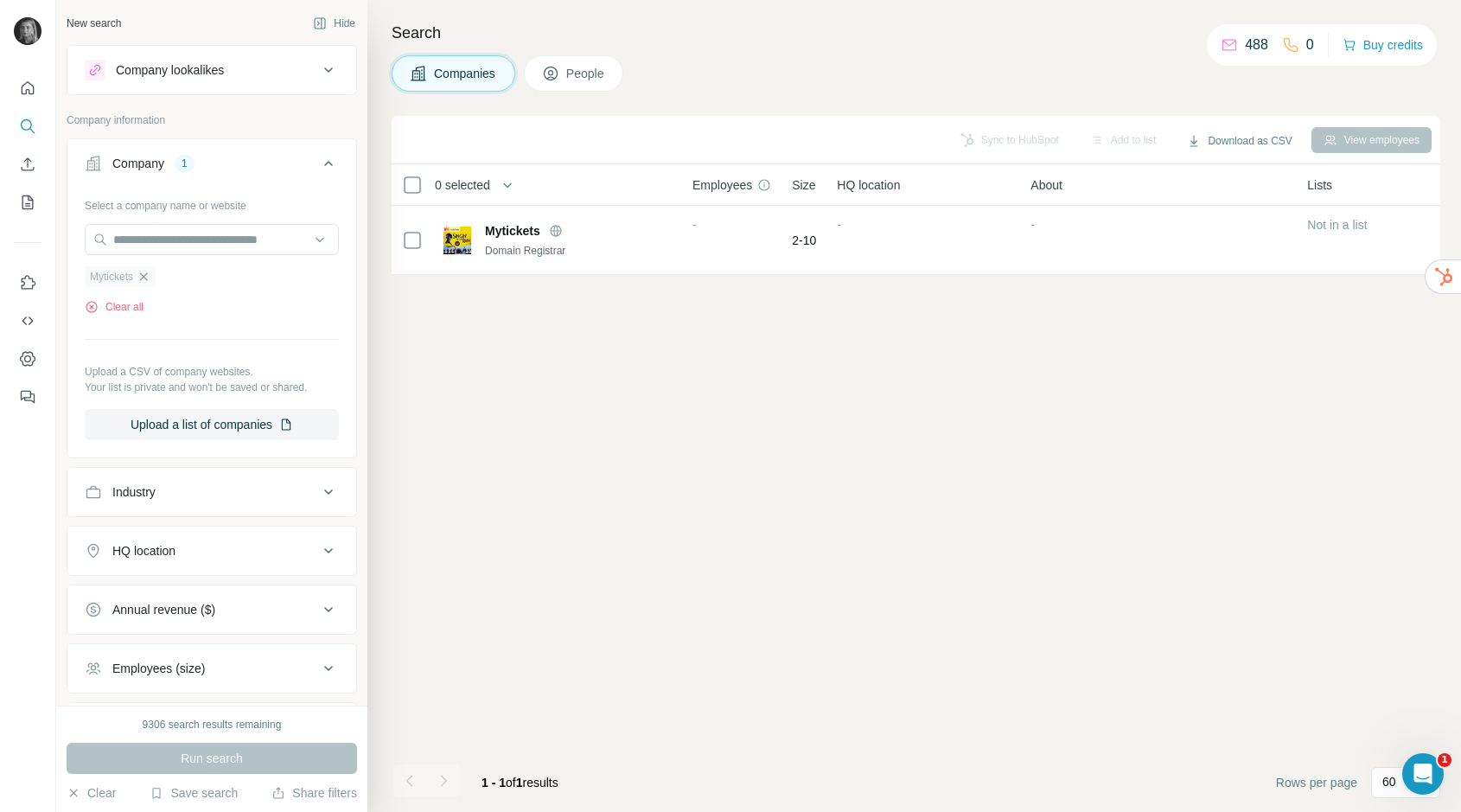
click at [149, 278] on icon "button" at bounding box center [143, 277] width 14 height 14
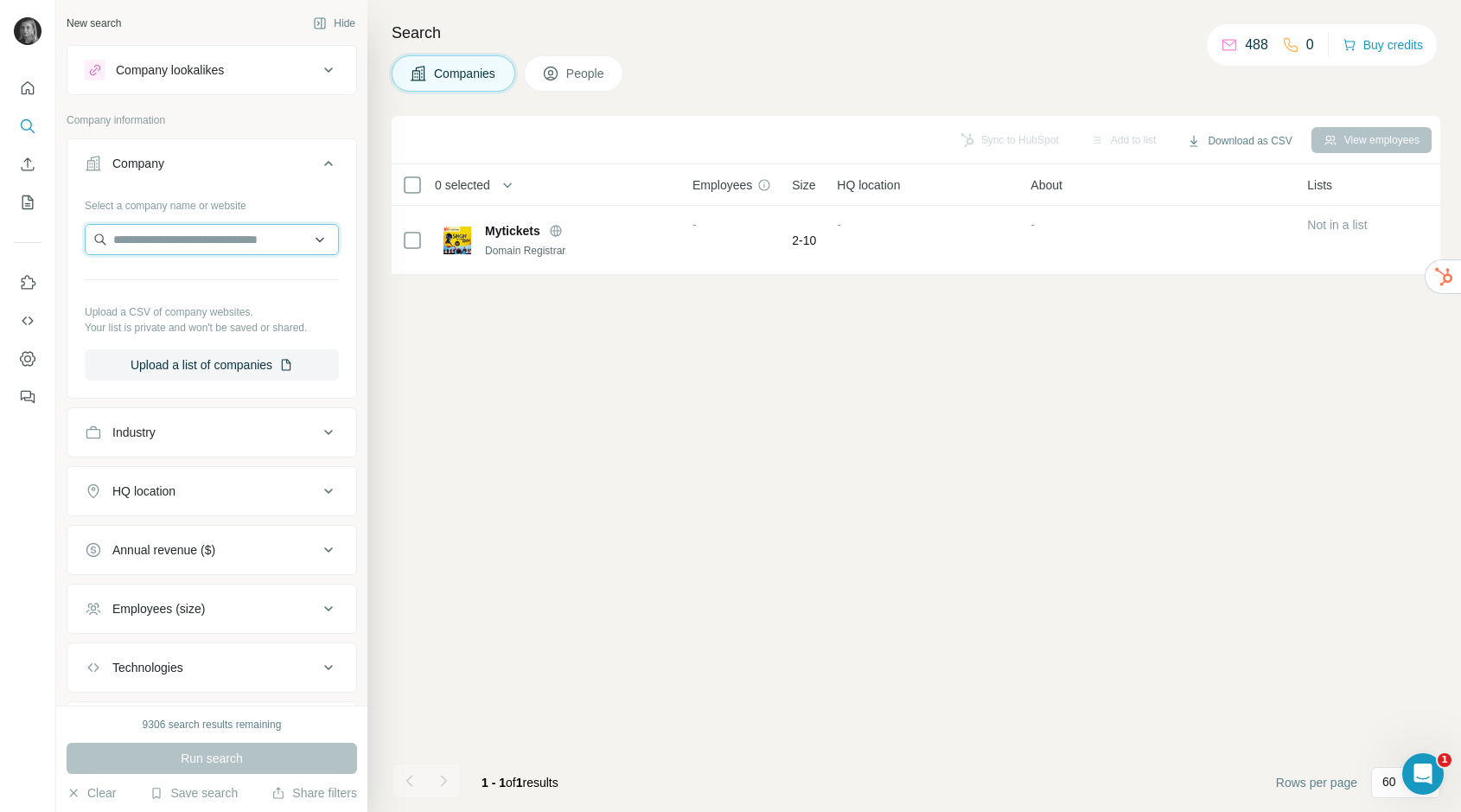
click at [160, 236] on input "text" at bounding box center [211, 239] width 254 height 31
paste input "**********"
drag, startPoint x: 156, startPoint y: 242, endPoint x: 68, endPoint y: 235, distance: 88.3
click at [68, 235] on div "**********" at bounding box center [211, 292] width 289 height 203
type input "**********"
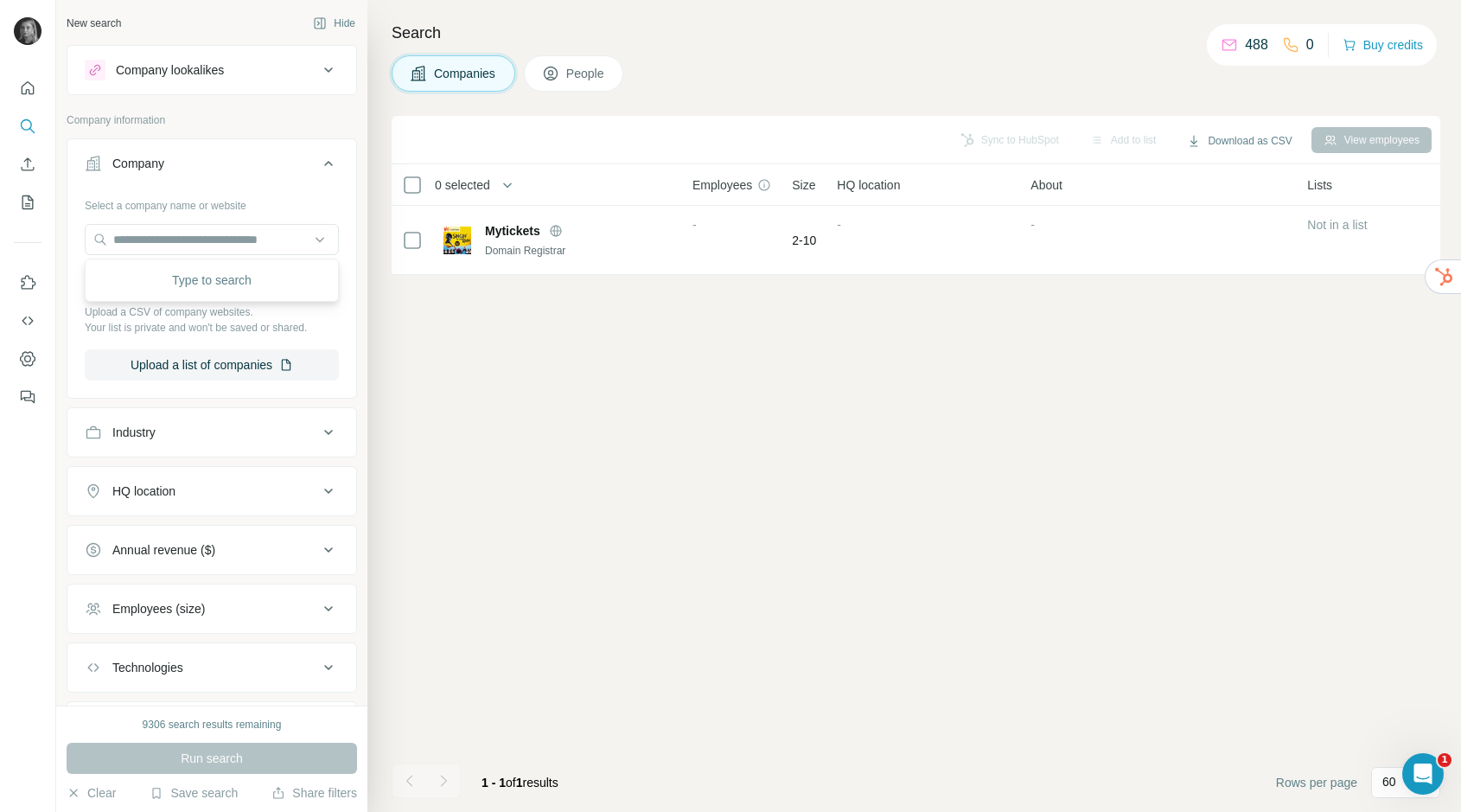
click at [136, 271] on div "Type to search" at bounding box center [211, 280] width 245 height 35
